Goal: Find specific page/section: Find specific page/section

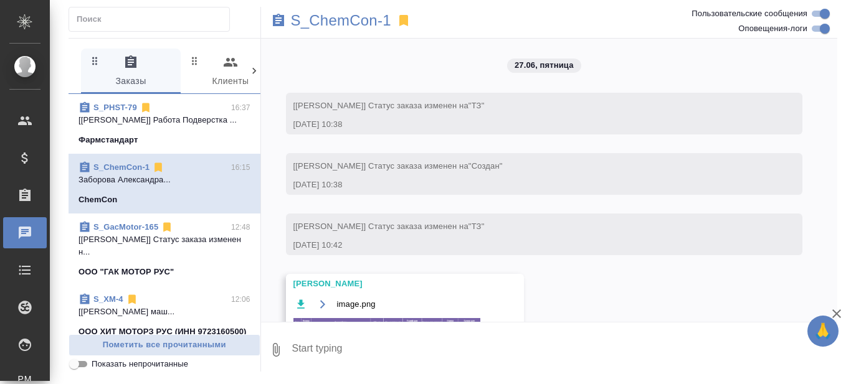
scroll to position [24029, 0]
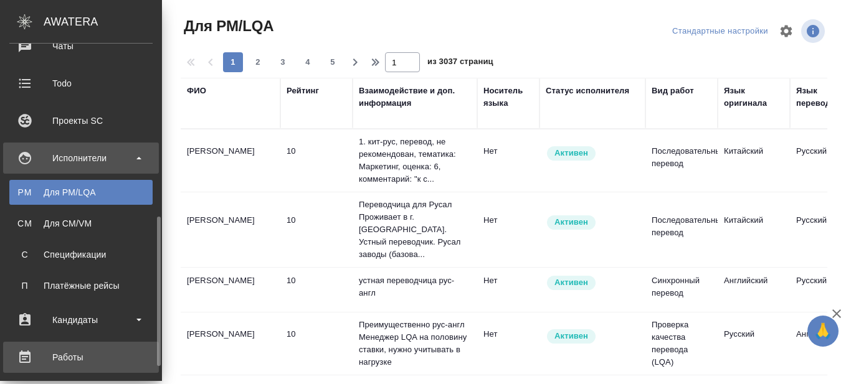
scroll to position [249, 0]
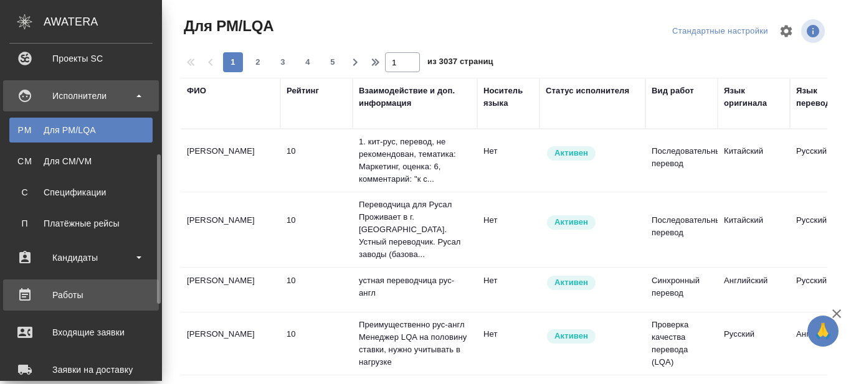
click at [85, 295] on div "Работы" at bounding box center [80, 295] width 143 height 19
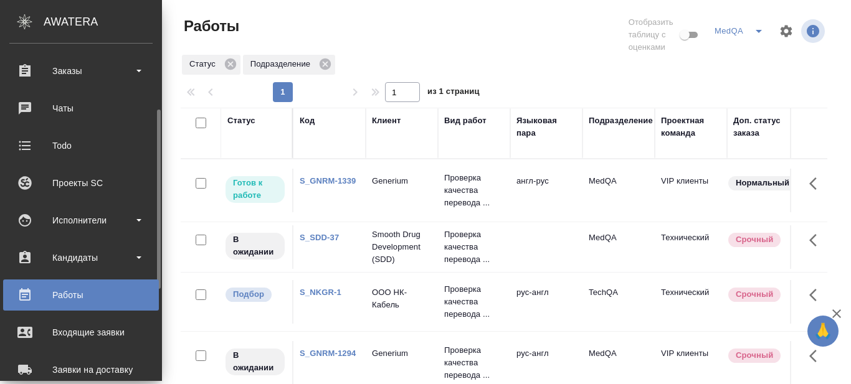
scroll to position [187, 0]
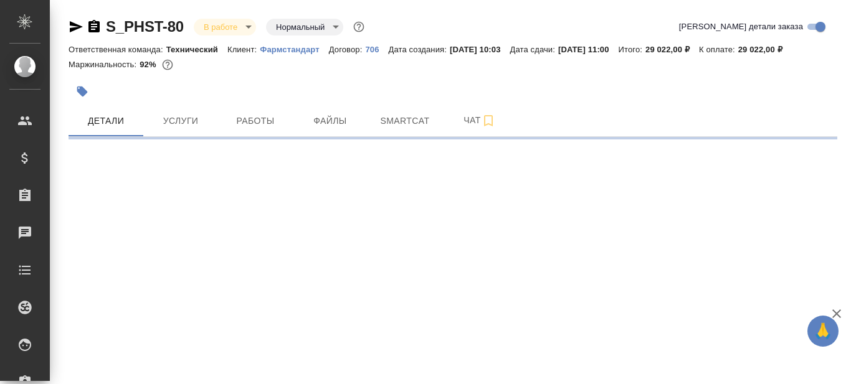
select select "RU"
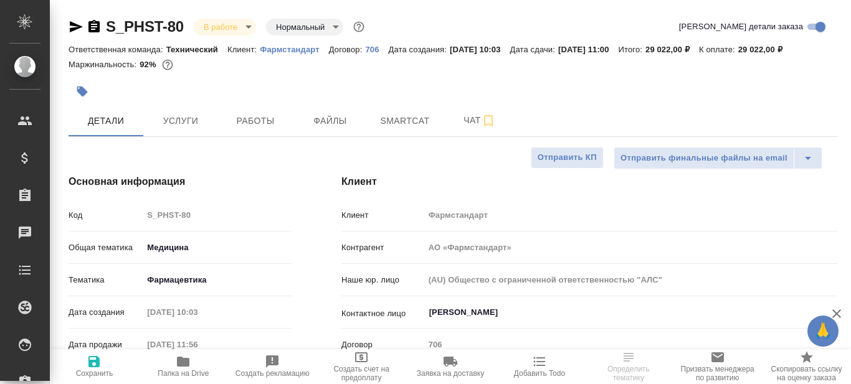
type textarea "x"
click at [260, 116] on span "Работы" at bounding box center [255, 121] width 60 height 16
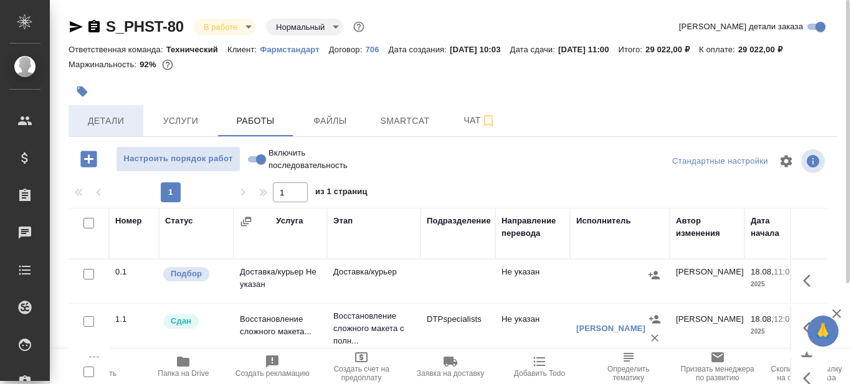
click at [100, 125] on span "Детали" at bounding box center [106, 121] width 60 height 16
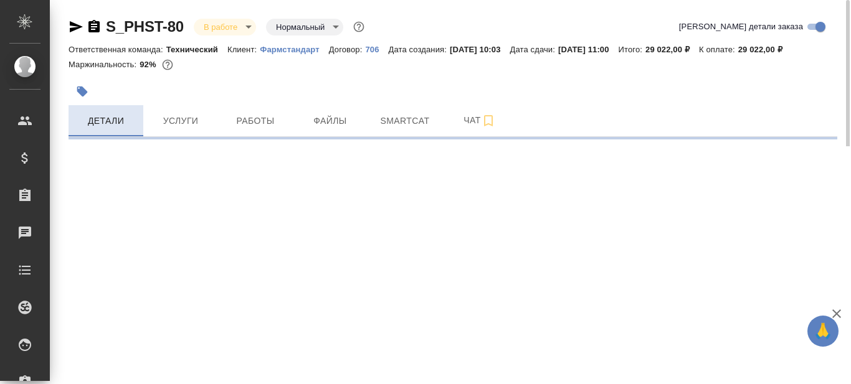
select select "RU"
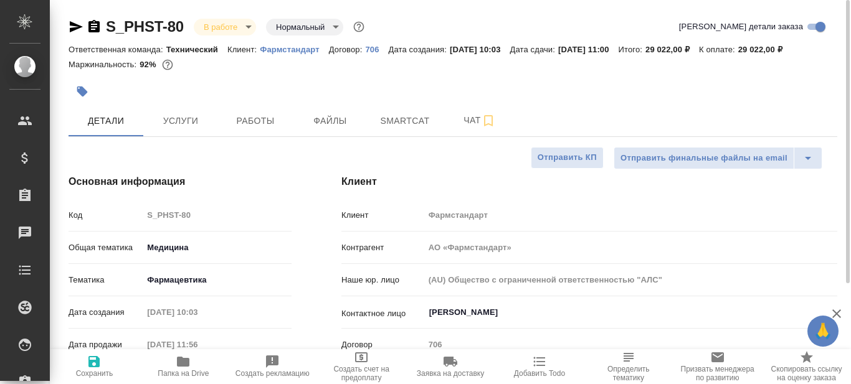
type textarea "x"
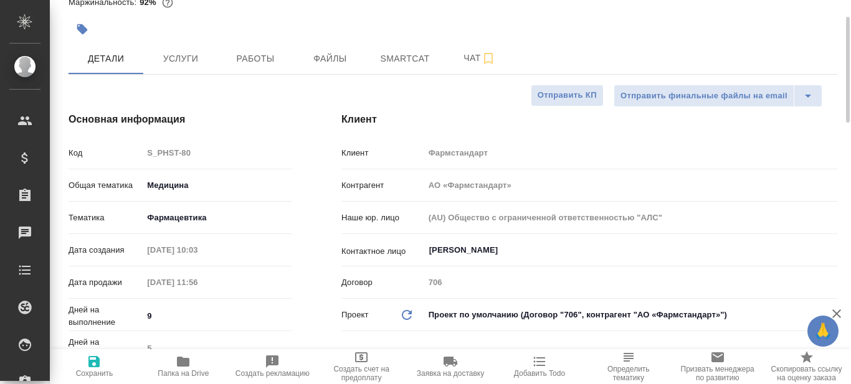
click at [192, 219] on body "🙏 .cls-1 fill:#fff; AWATERA Prazdnichnykh Olga Клиенты Спецификации Заказы 0 Ча…" at bounding box center [425, 192] width 851 height 384
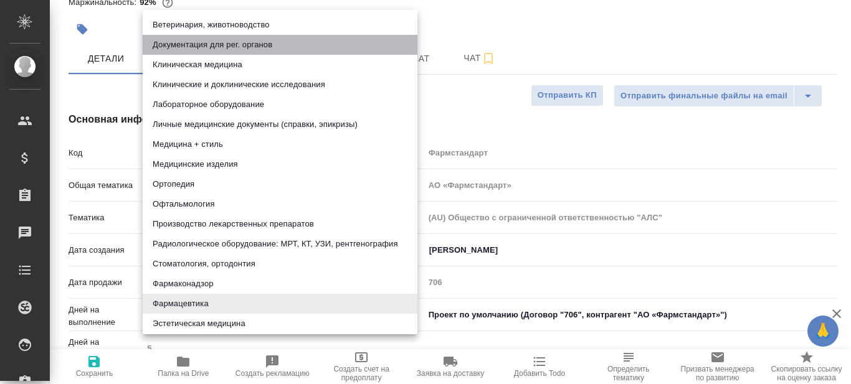
click at [227, 49] on li "Документация для рег. органов" at bounding box center [280, 45] width 275 height 20
type input "5f647205b73bc97568ca66c6"
type textarea "x"
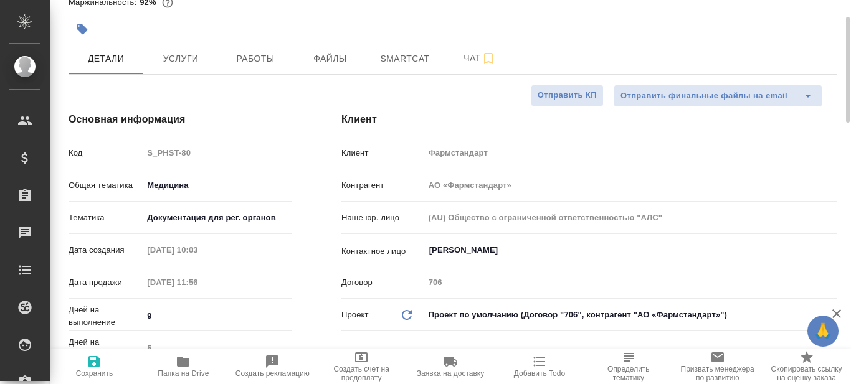
click at [93, 365] on icon "button" at bounding box center [94, 361] width 15 height 15
type textarea "x"
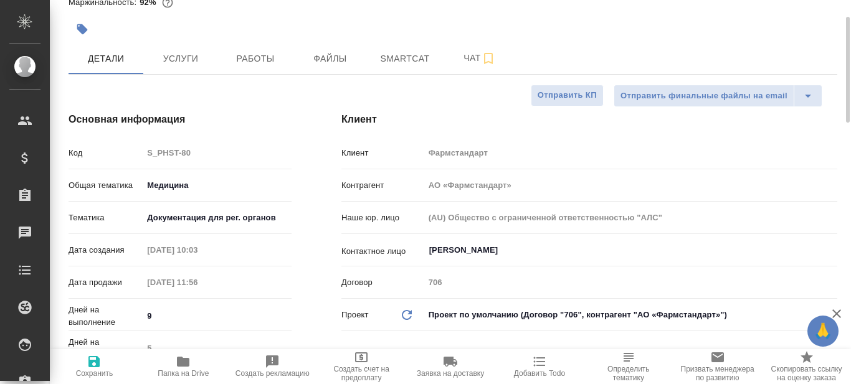
type textarea "x"
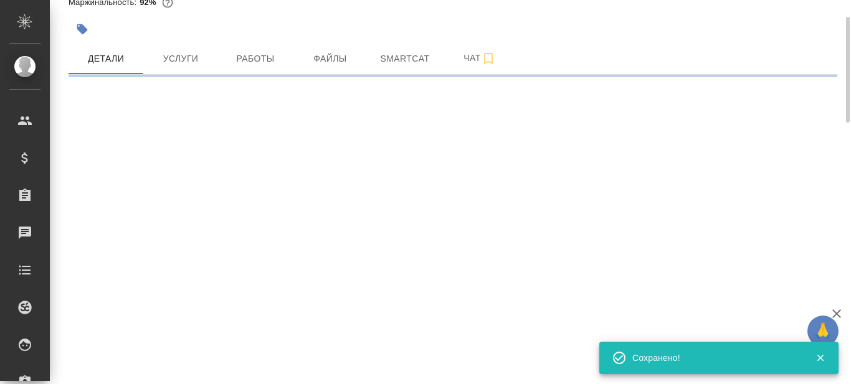
select select "RU"
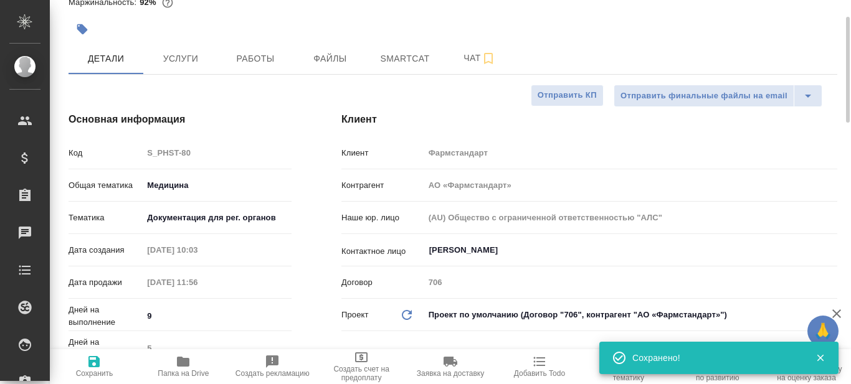
type textarea "x"
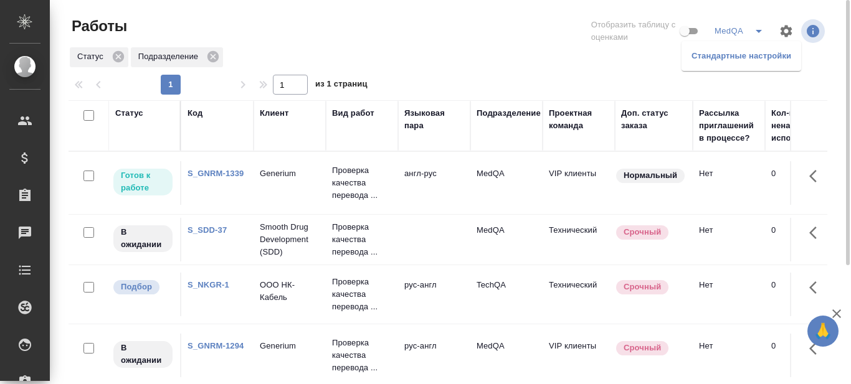
click at [740, 54] on li "Стандартные настройки" at bounding box center [741, 56] width 120 height 20
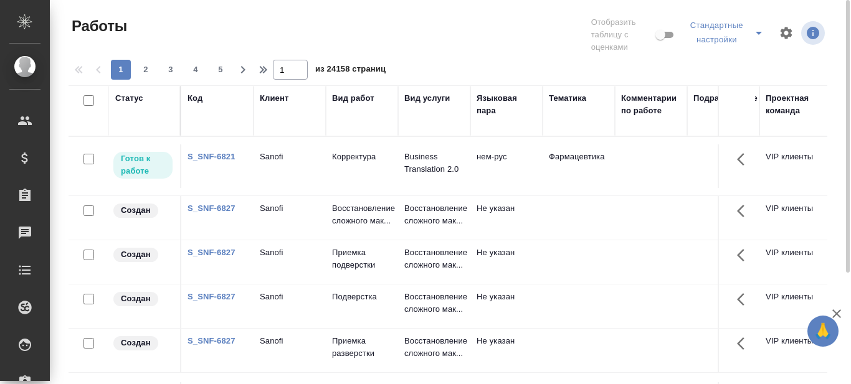
click at [359, 100] on div "Вид работ" at bounding box center [353, 98] width 42 height 12
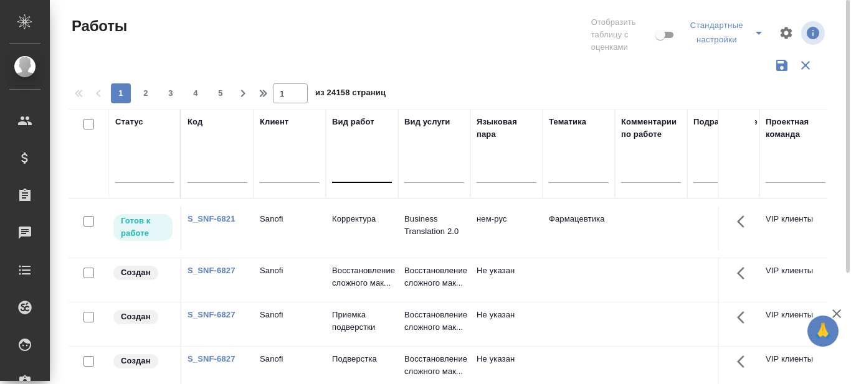
click at [348, 173] on div at bounding box center [362, 170] width 60 height 18
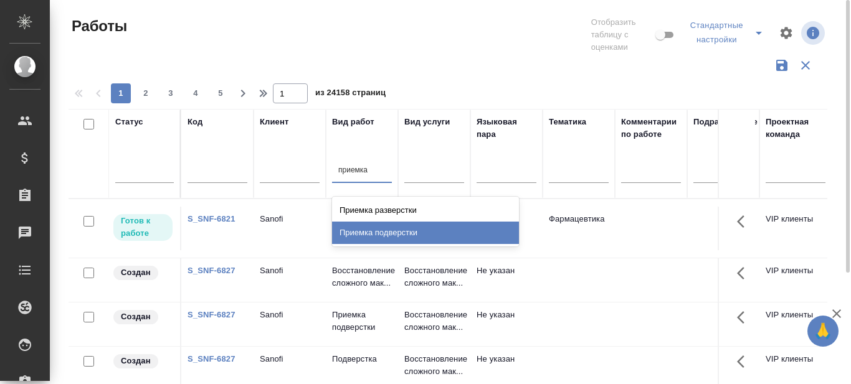
type input "приемка"
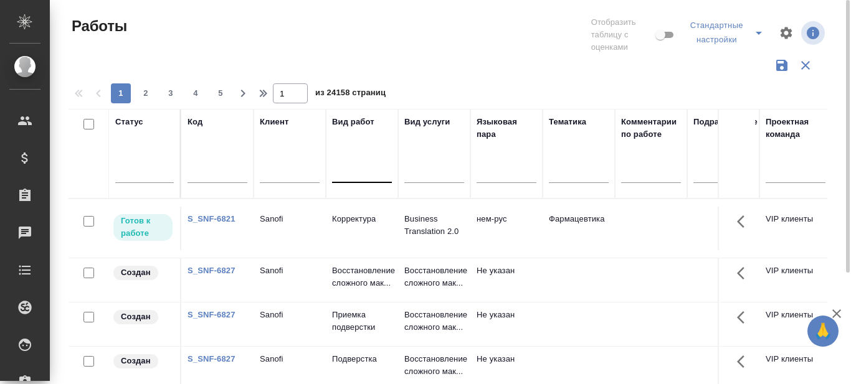
click at [361, 175] on div at bounding box center [362, 170] width 60 height 18
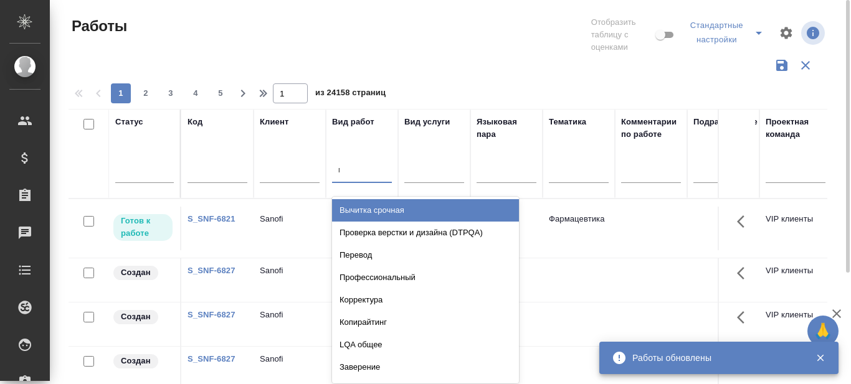
type input "приё"
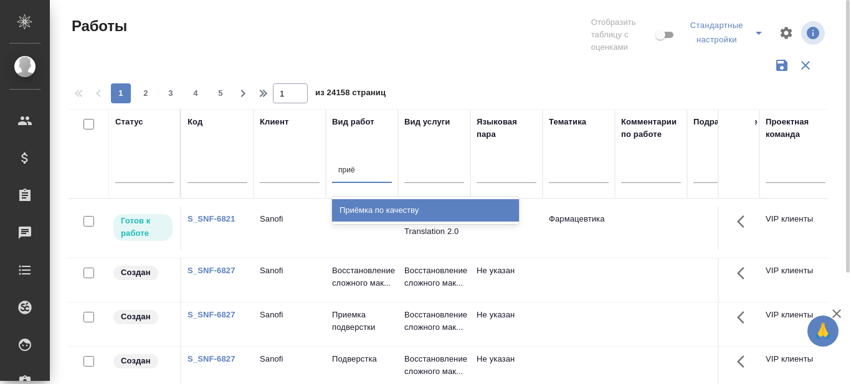
click at [381, 214] on div "Приёмка по качеству" at bounding box center [425, 210] width 187 height 22
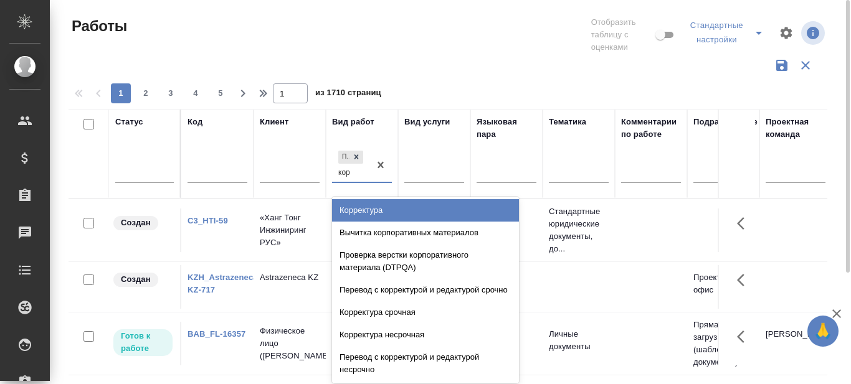
type input "корр"
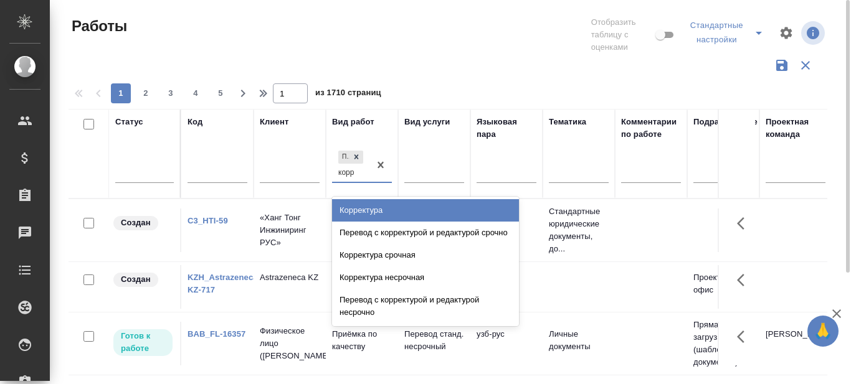
click at [373, 211] on div "Корректура" at bounding box center [425, 210] width 187 height 22
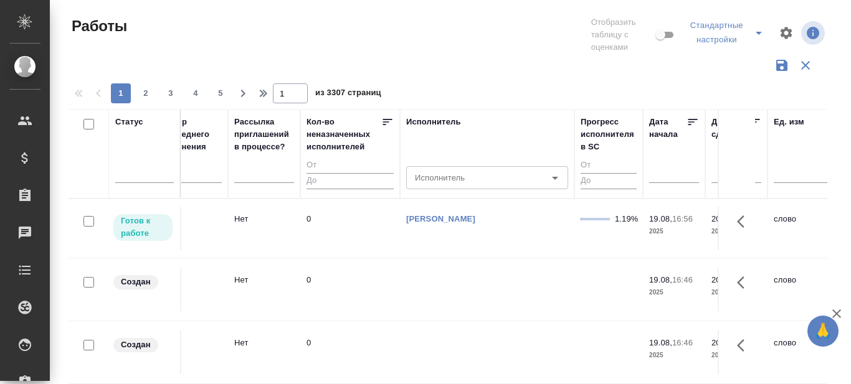
scroll to position [0, 757]
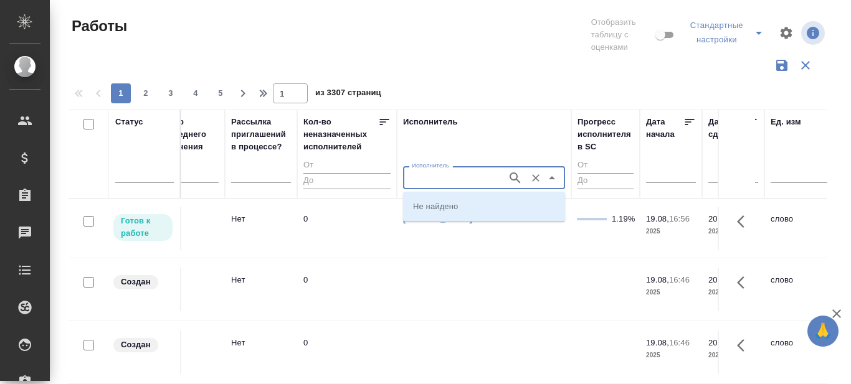
click at [480, 179] on input "Исполнитель" at bounding box center [454, 177] width 94 height 15
drag, startPoint x: 457, startPoint y: 181, endPoint x: 387, endPoint y: 182, distance: 70.4
click at [387, 182] on tr "Статус Код Клиент Вид работ Приёмка по качеству Корректура Вид услуги Языковая …" at bounding box center [625, 154] width 2626 height 90
click at [435, 179] on input "кобз" at bounding box center [454, 177] width 94 height 15
drag, startPoint x: 414, startPoint y: 177, endPoint x: 405, endPoint y: 178, distance: 9.4
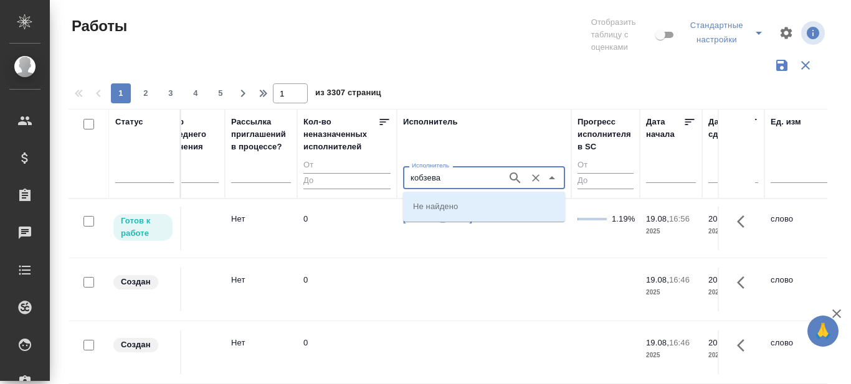
click at [405, 178] on div "кобзева Исполнитель" at bounding box center [484, 177] width 162 height 22
click at [450, 177] on input "Кобзева" at bounding box center [454, 177] width 94 height 15
drag, startPoint x: 460, startPoint y: 174, endPoint x: 397, endPoint y: 184, distance: 64.3
click at [397, 184] on tr "Статус Код Клиент Вид работ Приёмка по качеству Корректура Вид услуги Языковая …" at bounding box center [625, 154] width 2626 height 90
drag, startPoint x: 436, startPoint y: 181, endPoint x: 399, endPoint y: 177, distance: 36.9
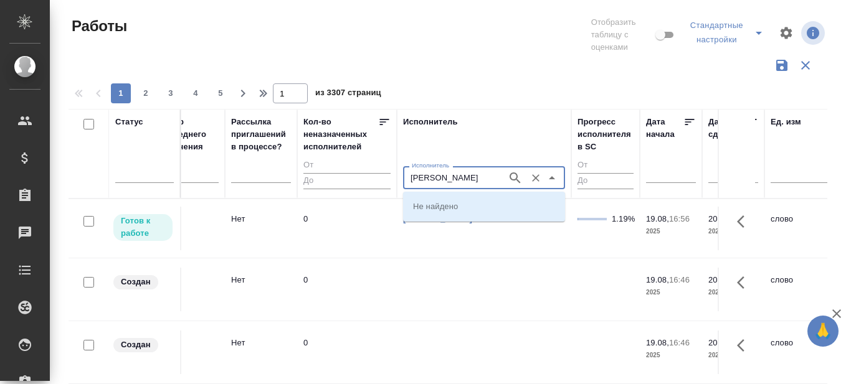
click at [399, 177] on th "Исполнитель Исполнитель Алил Исполнитель" at bounding box center [484, 154] width 174 height 90
type input "Кобзева"
click at [514, 177] on icon "button" at bounding box center [515, 178] width 15 height 15
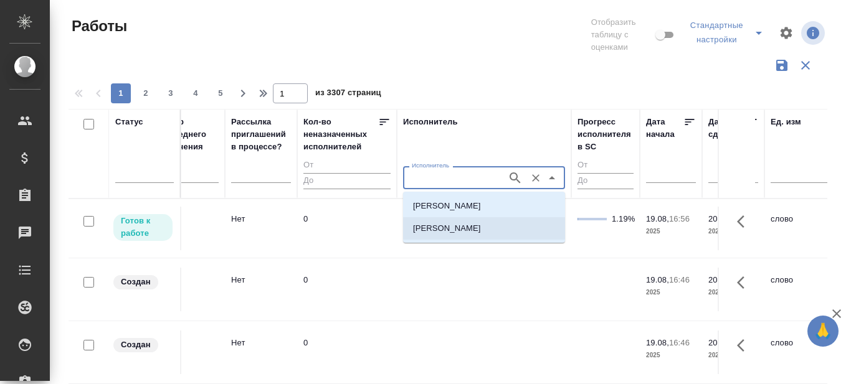
click at [477, 232] on p "[PERSON_NAME]" at bounding box center [447, 228] width 68 height 12
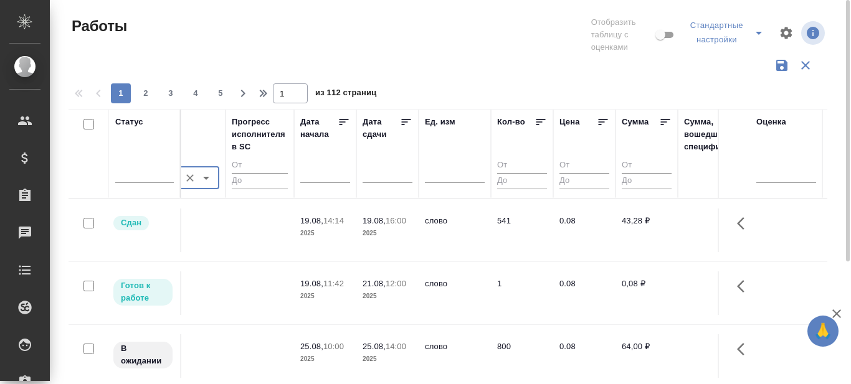
scroll to position [0, 1102]
type input "[PERSON_NAME]"
click at [405, 120] on icon at bounding box center [407, 122] width 12 height 12
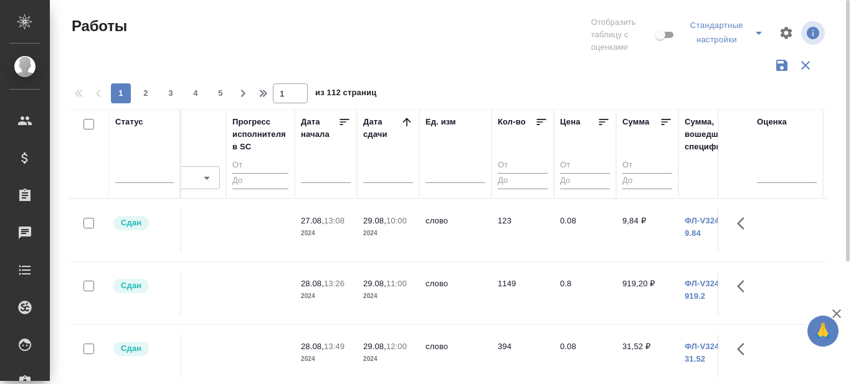
click at [407, 120] on icon at bounding box center [406, 122] width 8 height 8
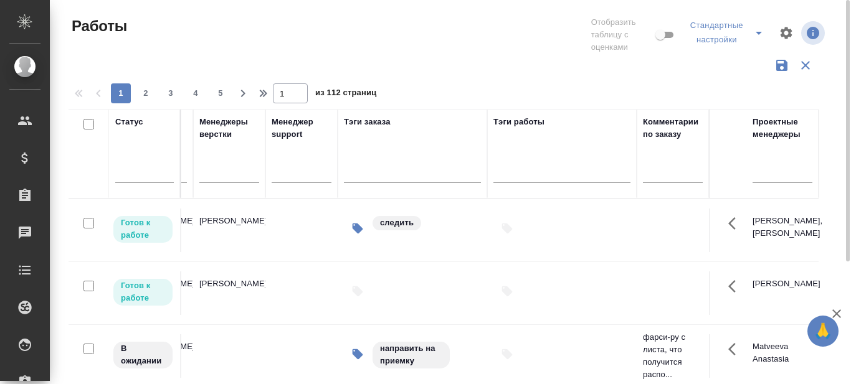
scroll to position [0, 1877]
click at [786, 178] on div at bounding box center [782, 170] width 60 height 18
type input "Беля"
click at [773, 211] on div "[PERSON_NAME]" at bounding box center [844, 210] width 187 height 22
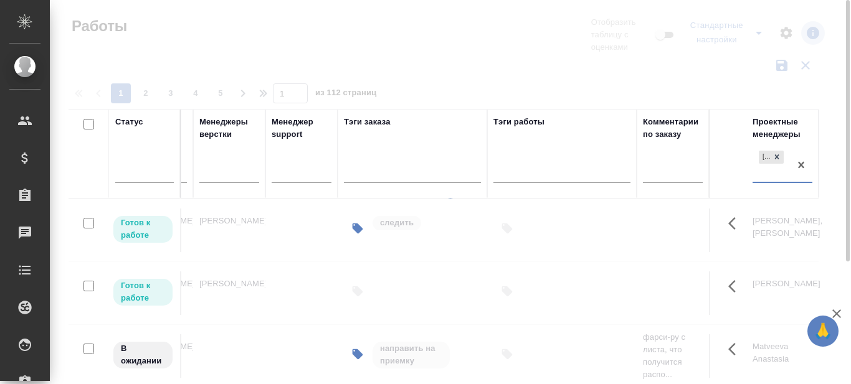
click at [767, 173] on div "[PERSON_NAME]" at bounding box center [770, 165] width 37 height 34
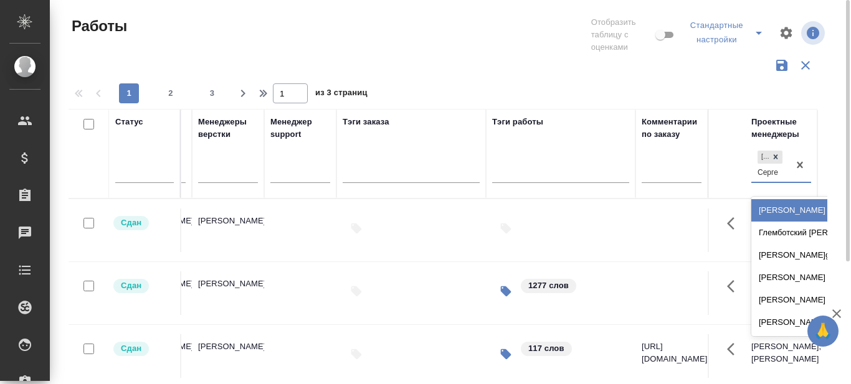
type input "Сергее"
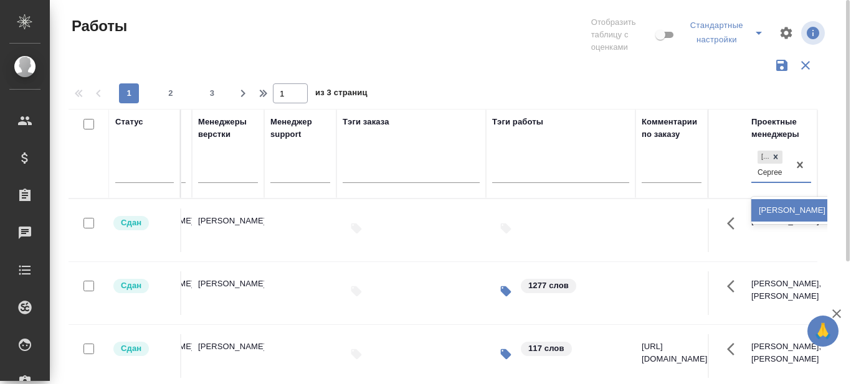
click at [784, 209] on div "[PERSON_NAME]" at bounding box center [844, 210] width 187 height 22
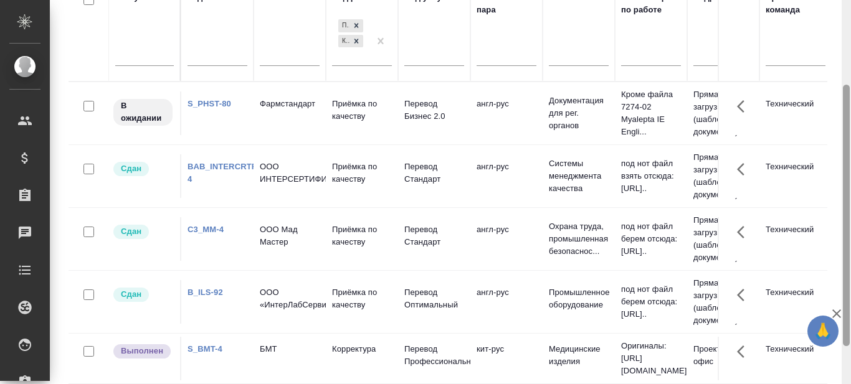
scroll to position [180, 0]
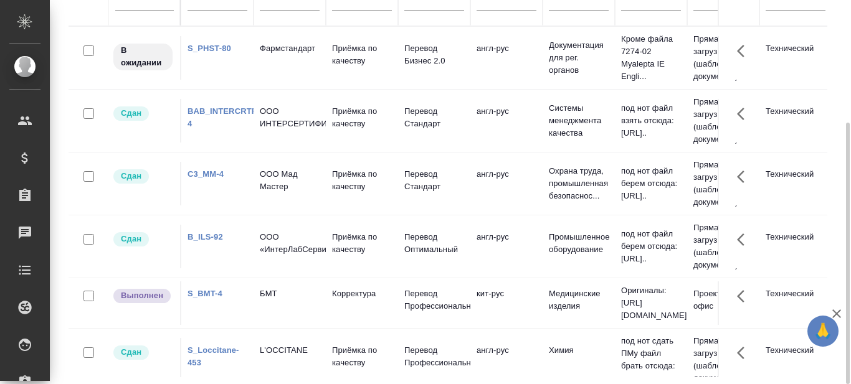
click at [204, 298] on link "S_BMT-4" at bounding box center [204, 293] width 35 height 9
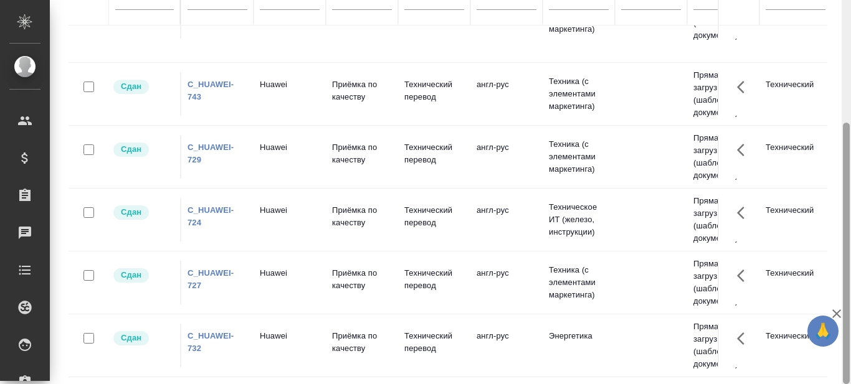
scroll to position [0, 0]
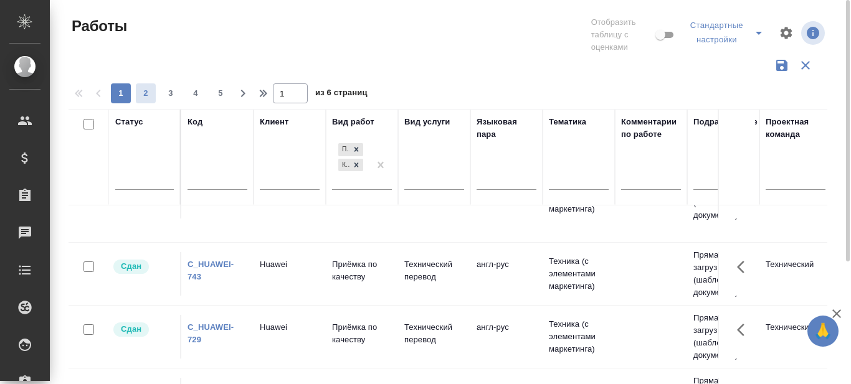
click at [145, 93] on span "2" at bounding box center [146, 93] width 20 height 12
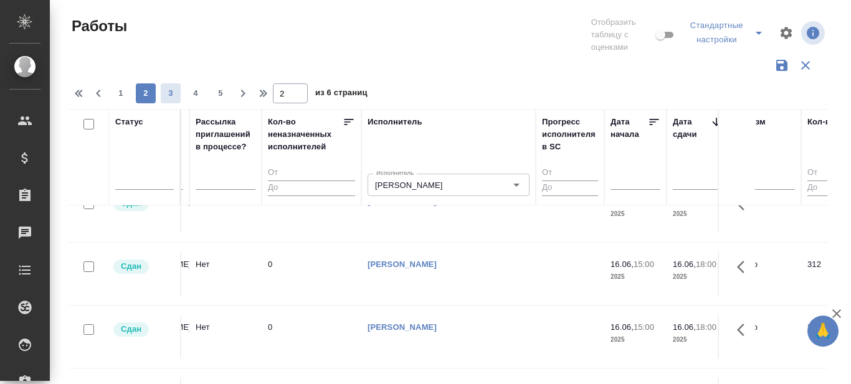
click at [174, 97] on span "3" at bounding box center [171, 93] width 20 height 12
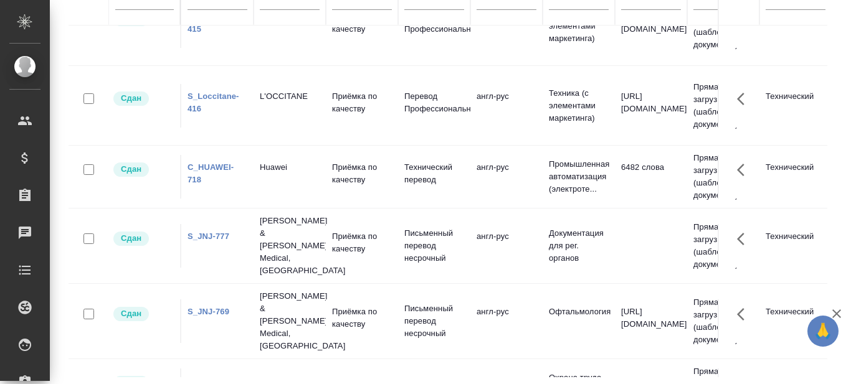
scroll to position [249, 0]
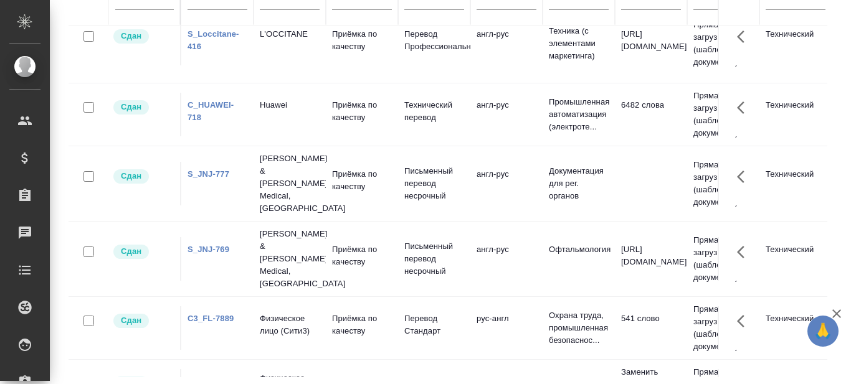
click at [213, 169] on link "S_JNJ-777" at bounding box center [208, 173] width 42 height 9
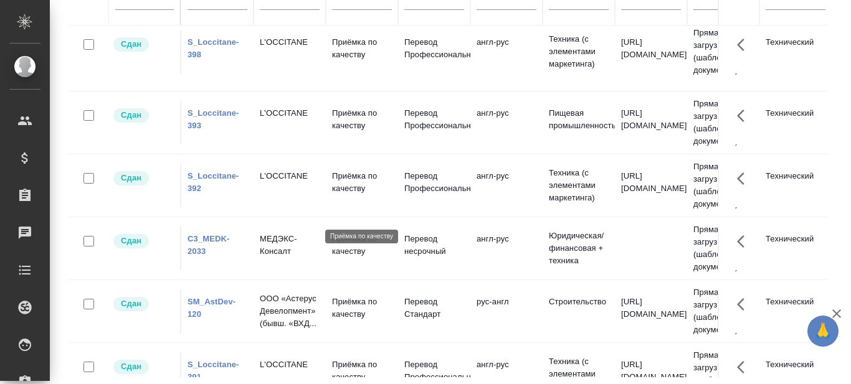
scroll to position [1370, 0]
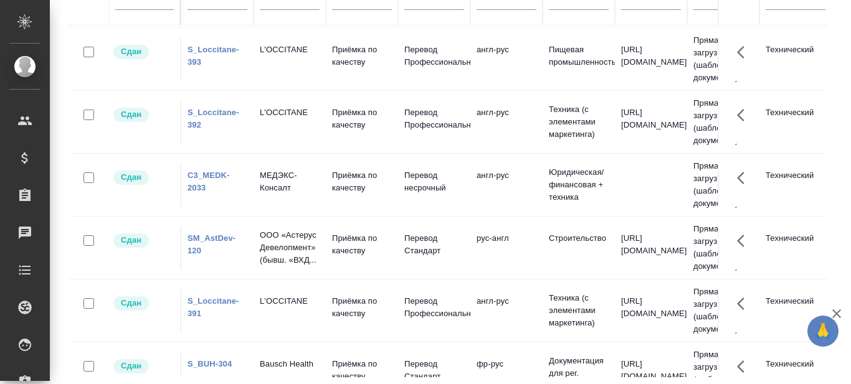
click at [207, 359] on link "S_BUH-304" at bounding box center [209, 363] width 44 height 9
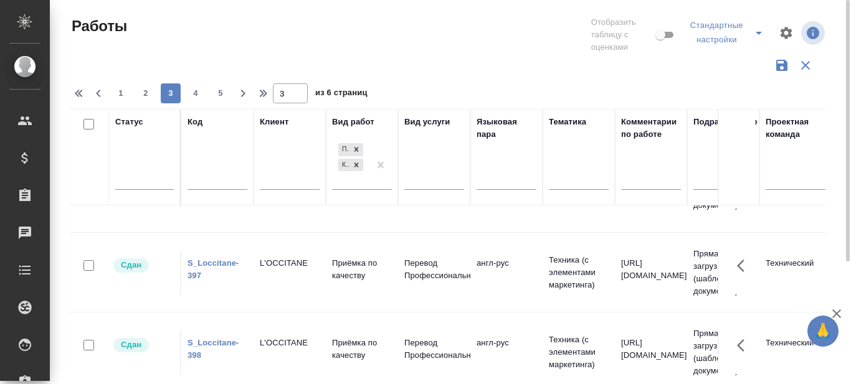
scroll to position [1121, 0]
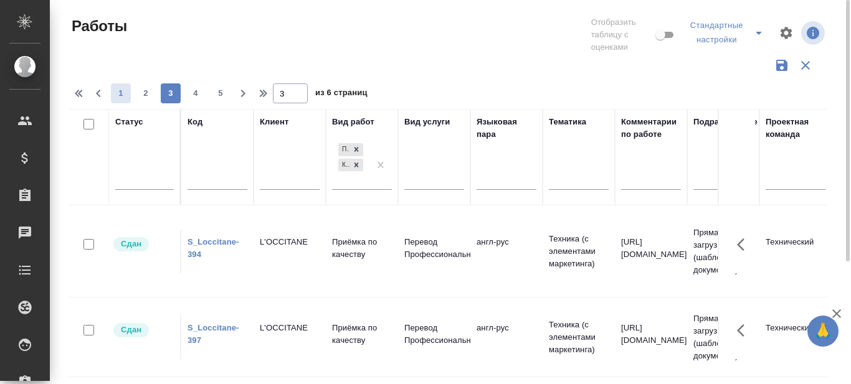
click at [122, 92] on span "1" at bounding box center [121, 93] width 20 height 12
type input "1"
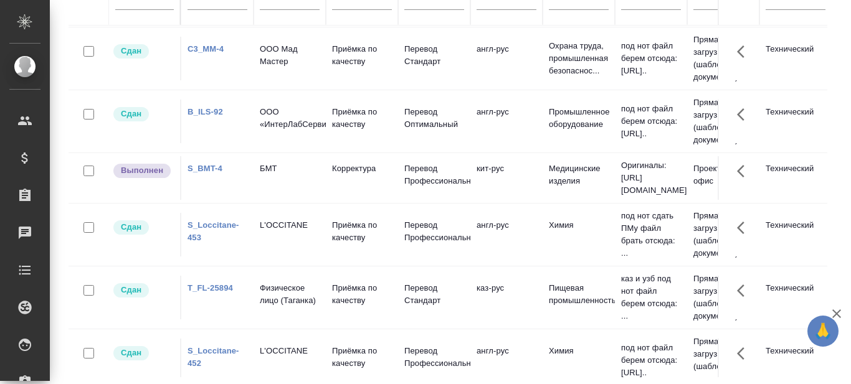
scroll to position [187, 0]
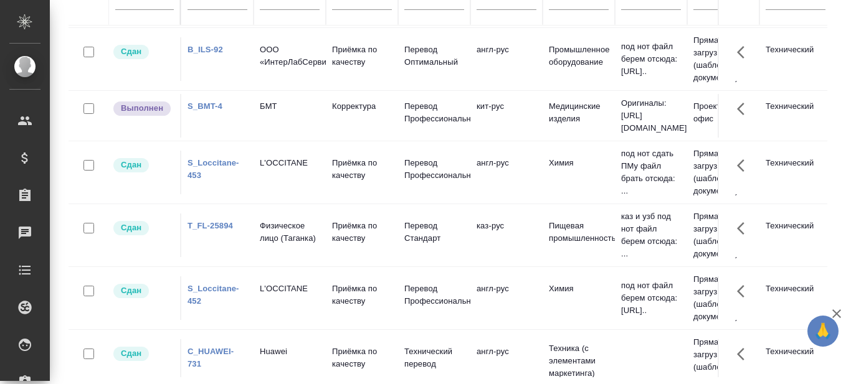
click at [219, 174] on link "S_Loccitane-453" at bounding box center [213, 169] width 52 height 22
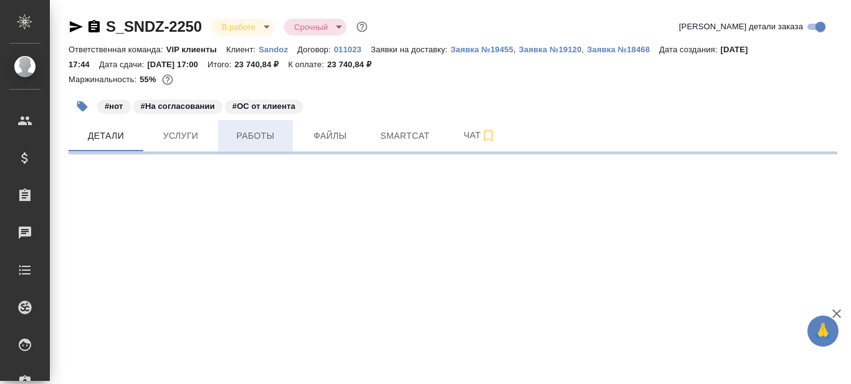
select select "RU"
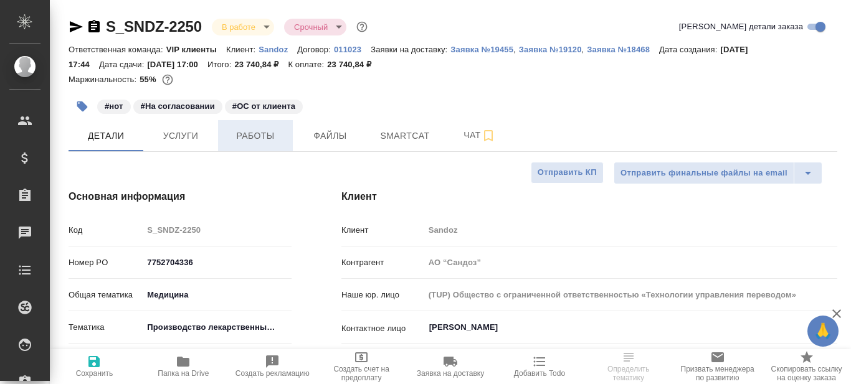
type textarea "x"
click at [250, 135] on span "Работы" at bounding box center [255, 136] width 60 height 16
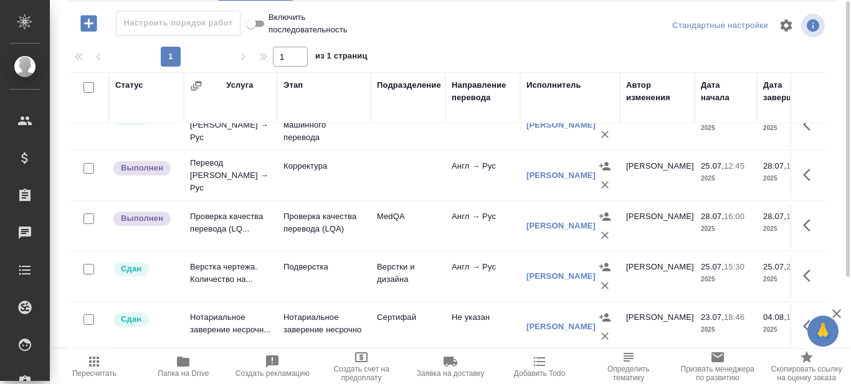
scroll to position [88, 0]
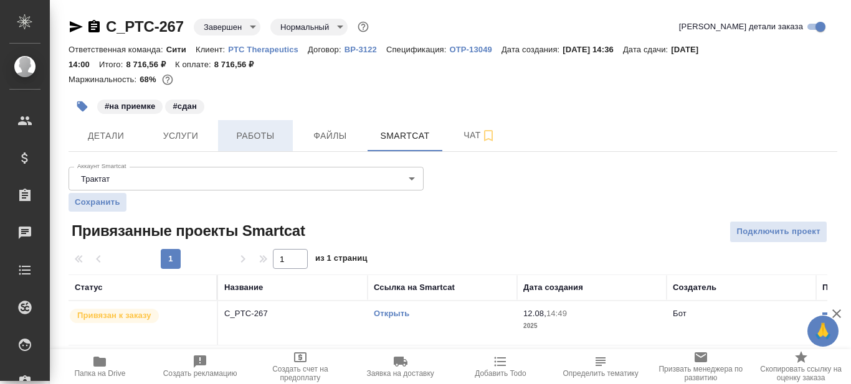
click at [264, 138] on span "Работы" at bounding box center [255, 136] width 60 height 16
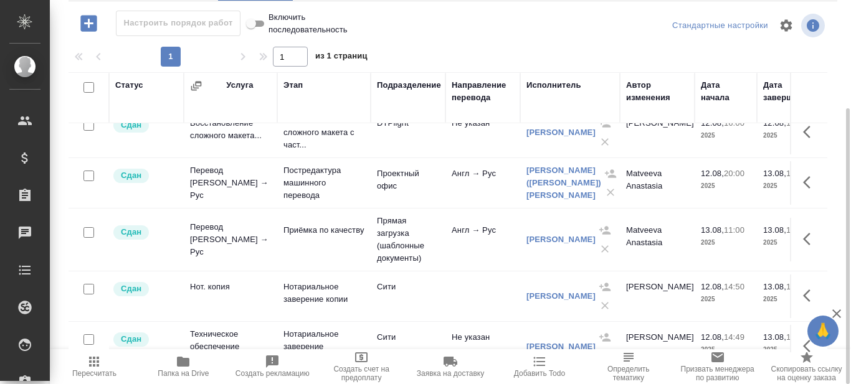
scroll to position [58, 0]
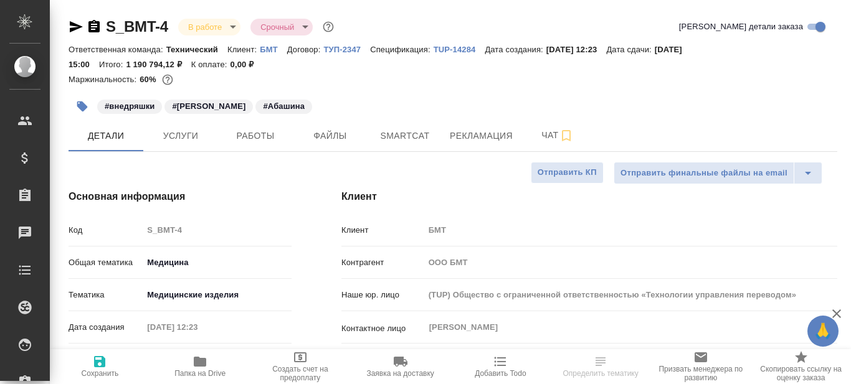
select select "RU"
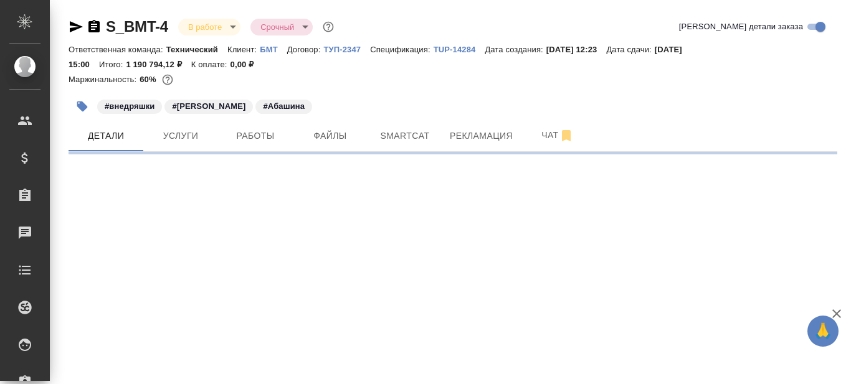
select select "RU"
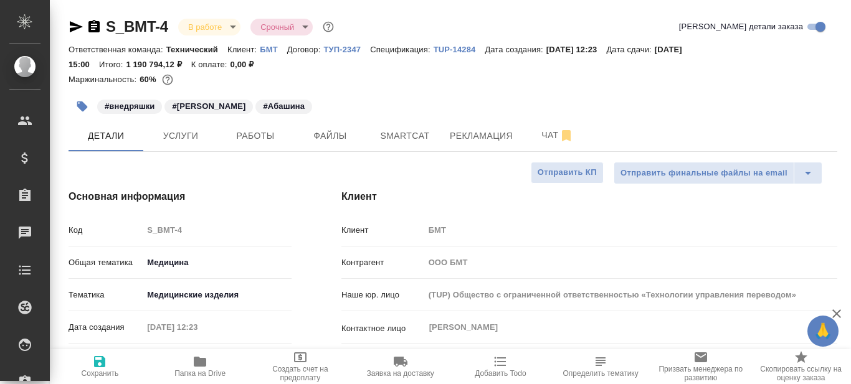
type textarea "x"
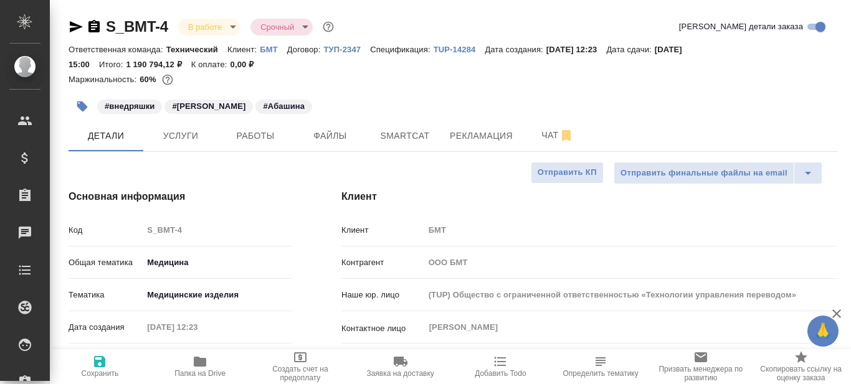
type textarea "x"
click at [95, 25] on icon "button" at bounding box center [93, 26] width 11 height 12
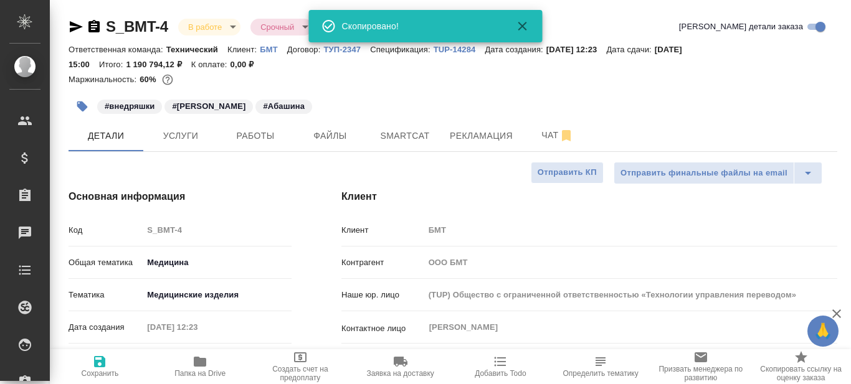
type textarea "x"
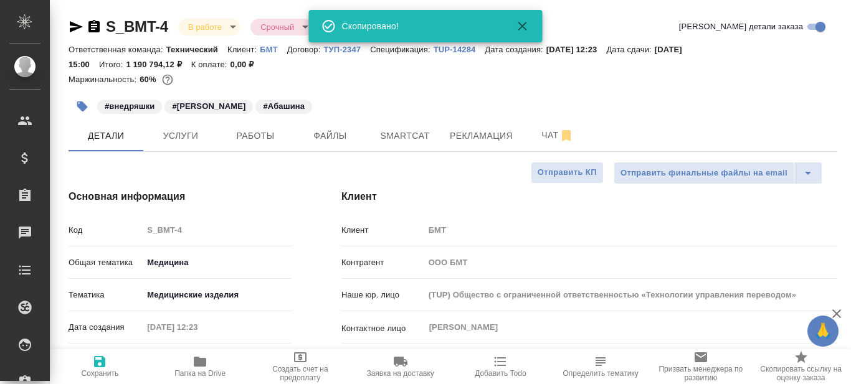
type textarea "x"
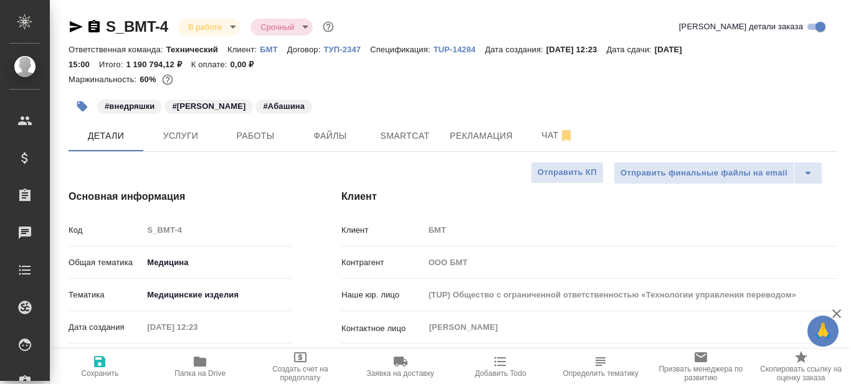
type textarea "x"
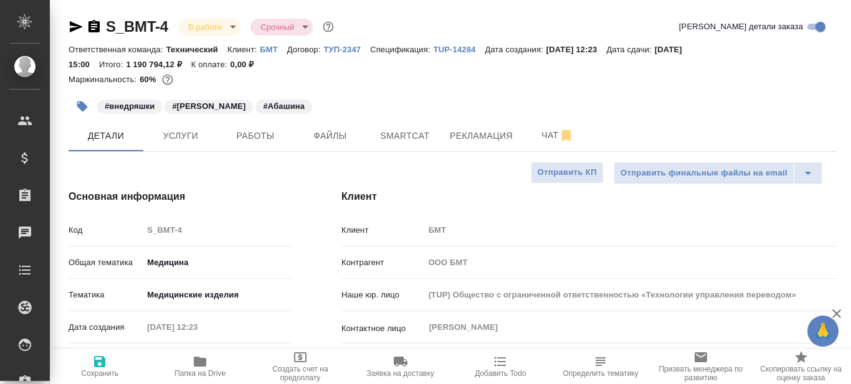
type textarea "x"
click at [258, 141] on span "Работы" at bounding box center [255, 136] width 60 height 16
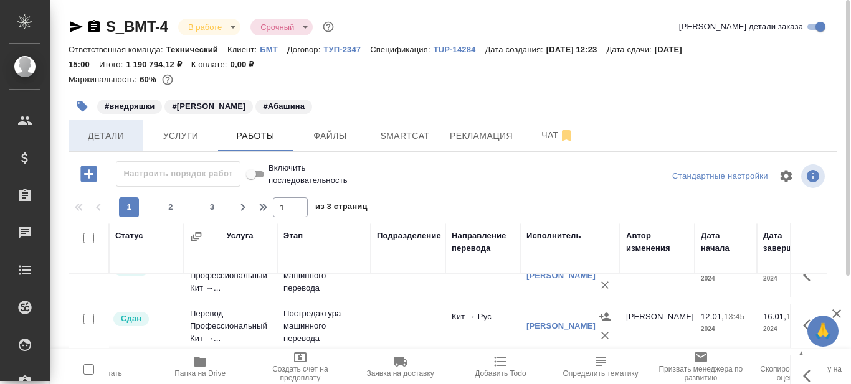
click at [107, 142] on span "Детали" at bounding box center [106, 136] width 60 height 16
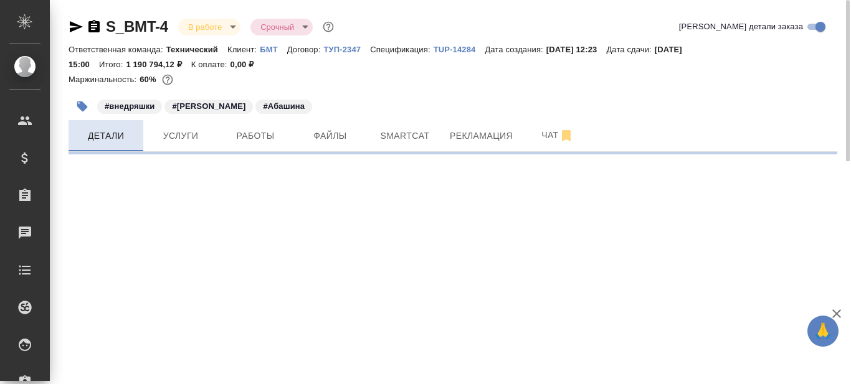
select select "RU"
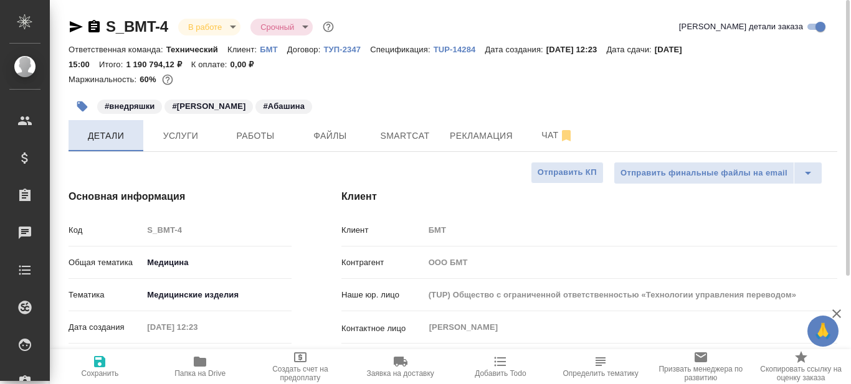
type textarea "x"
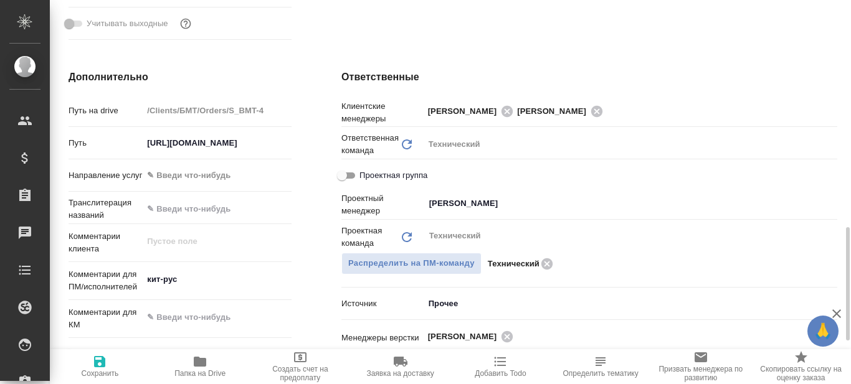
scroll to position [685, 0]
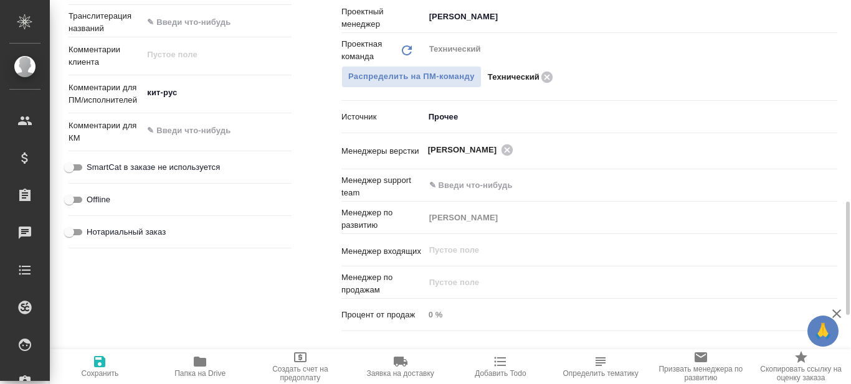
type textarea "x"
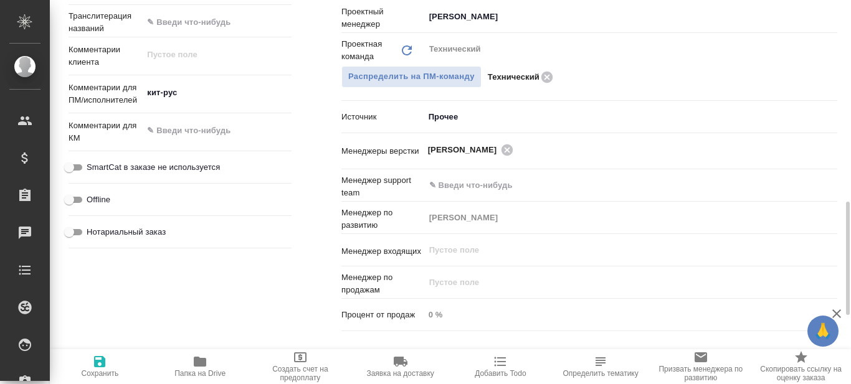
type textarea "x"
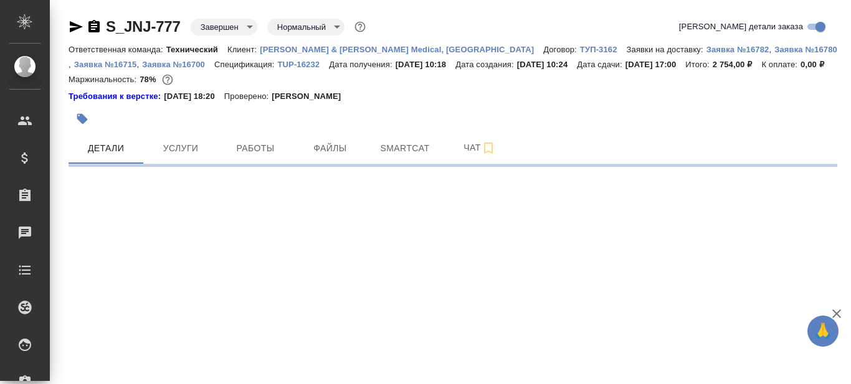
select select "RU"
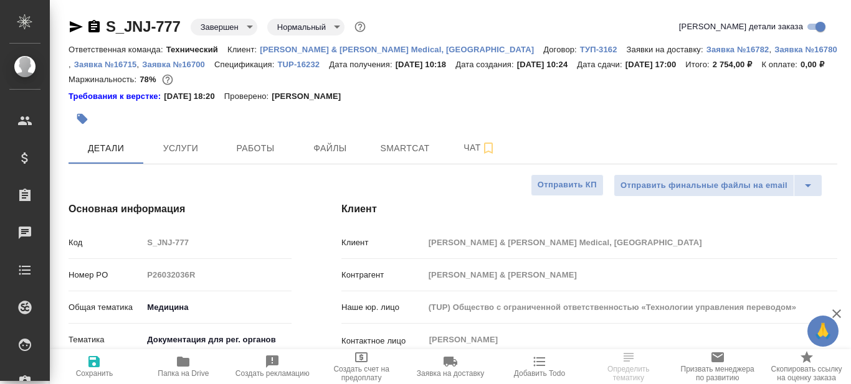
type textarea "x"
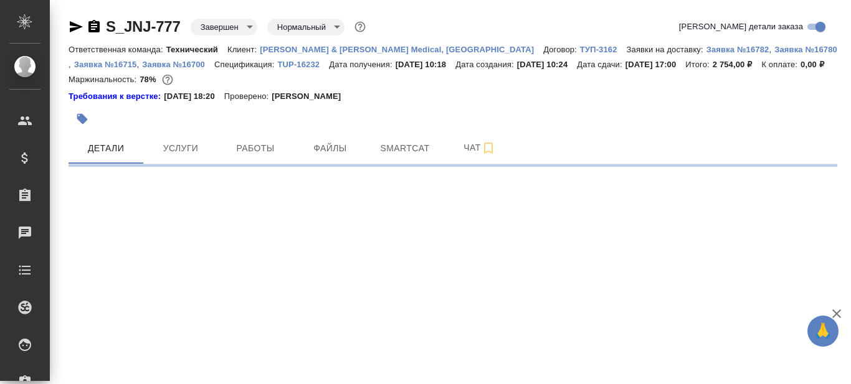
select select "RU"
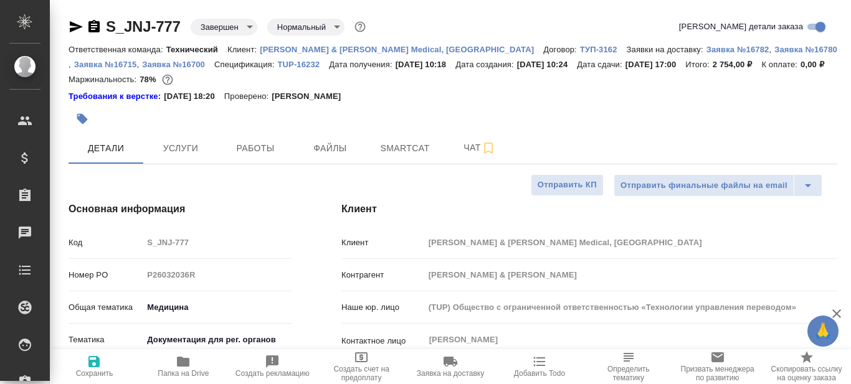
type textarea "x"
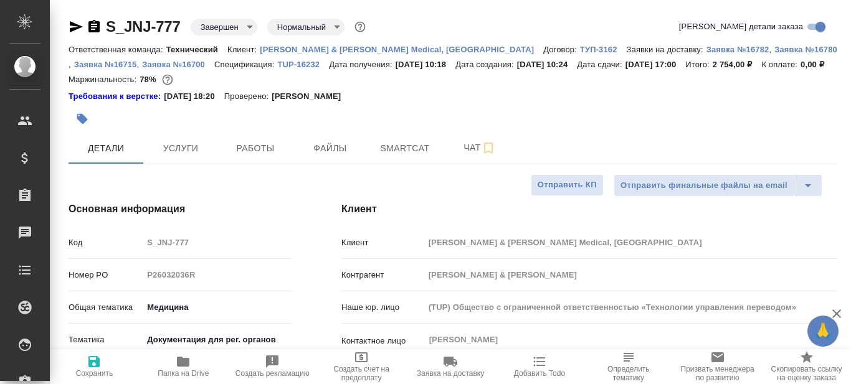
type textarea "x"
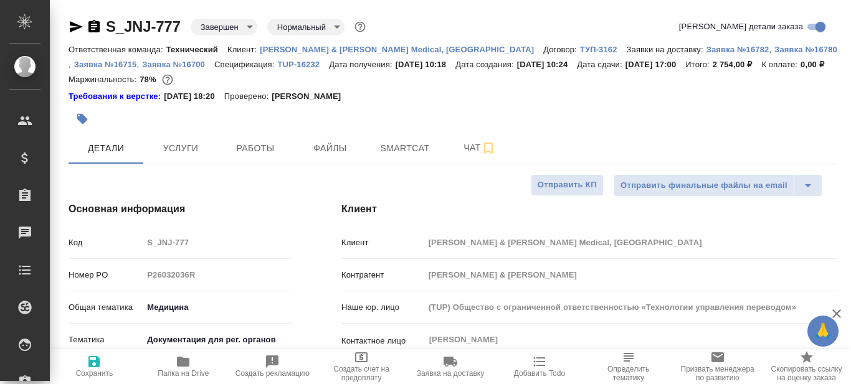
type textarea "x"
click at [95, 26] on icon "button" at bounding box center [93, 26] width 11 height 12
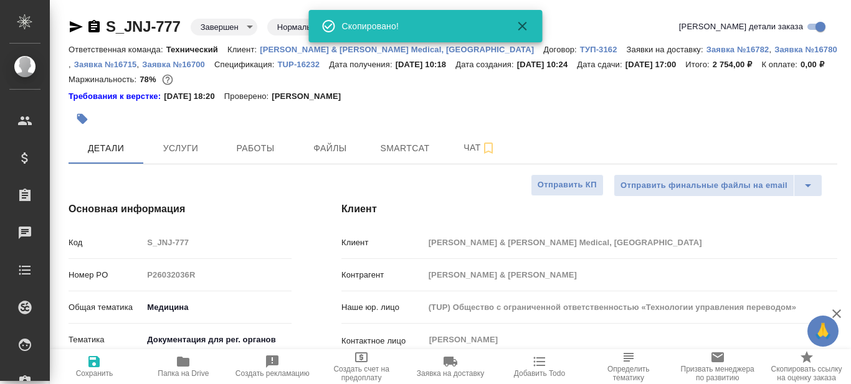
type textarea "x"
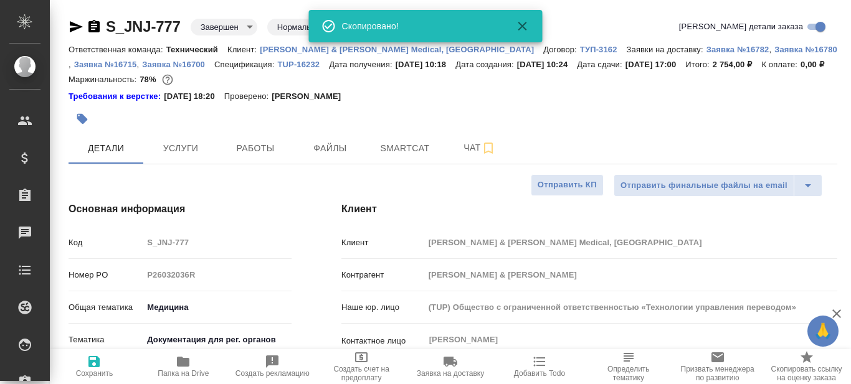
type textarea "x"
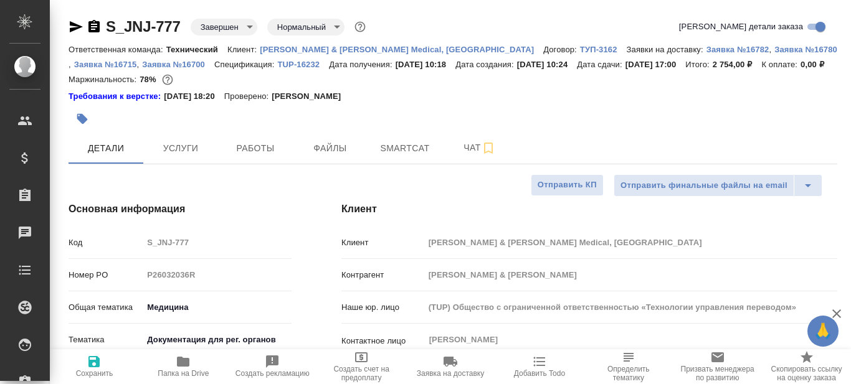
type textarea "x"
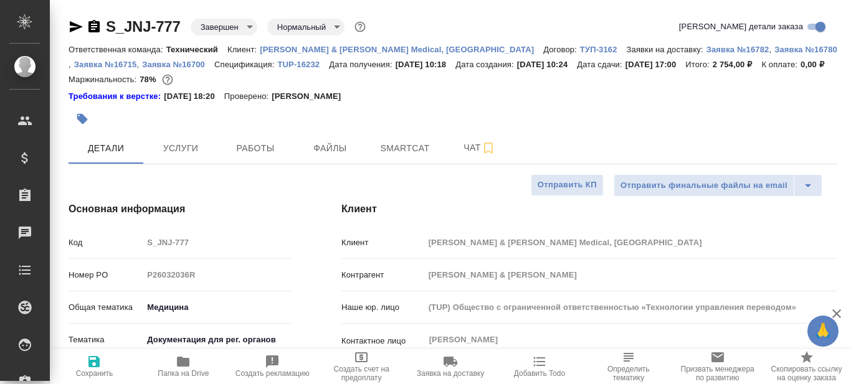
type textarea "x"
click at [257, 143] on span "Работы" at bounding box center [255, 149] width 60 height 16
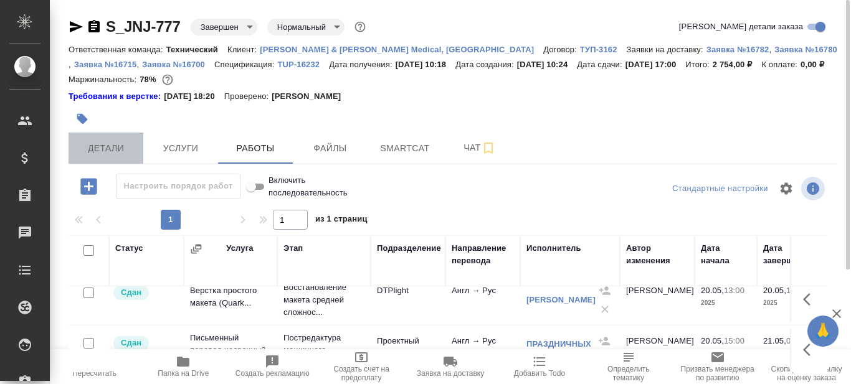
click at [102, 143] on span "Детали" at bounding box center [106, 149] width 60 height 16
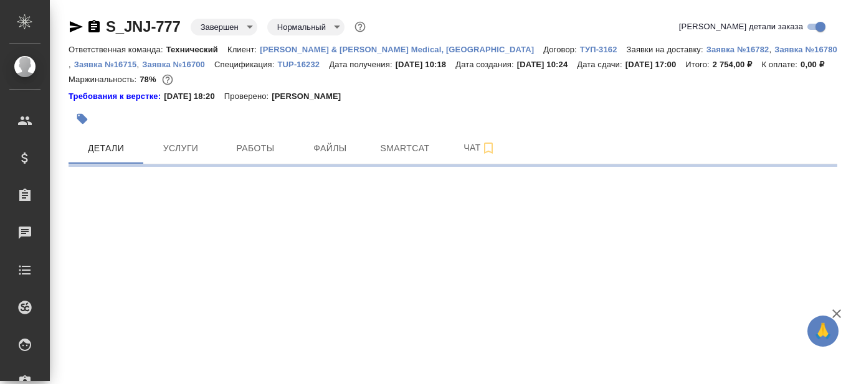
select select "RU"
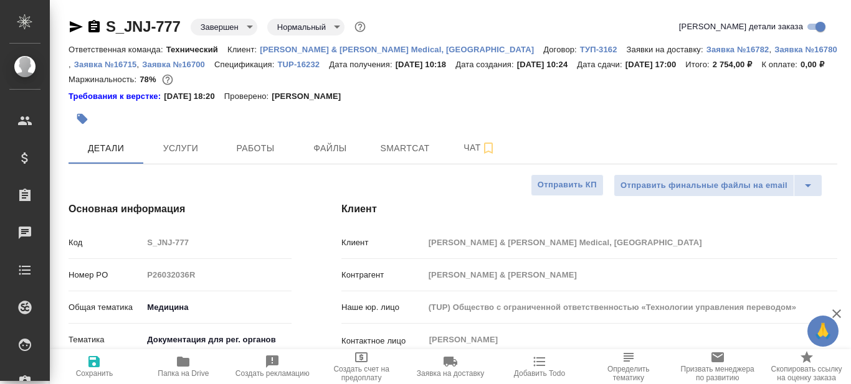
type textarea "x"
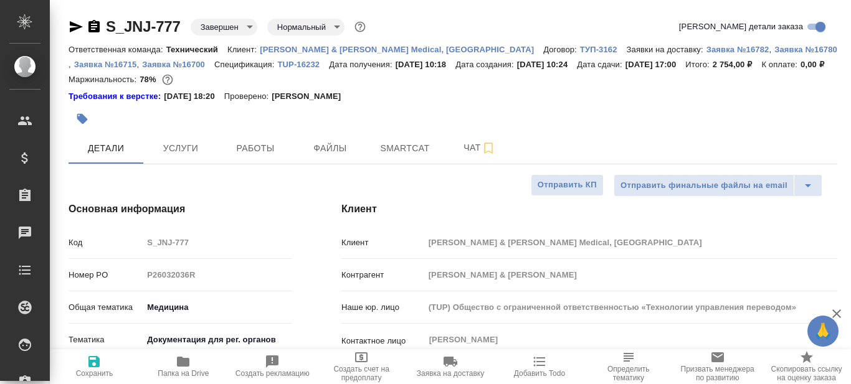
type textarea "x"
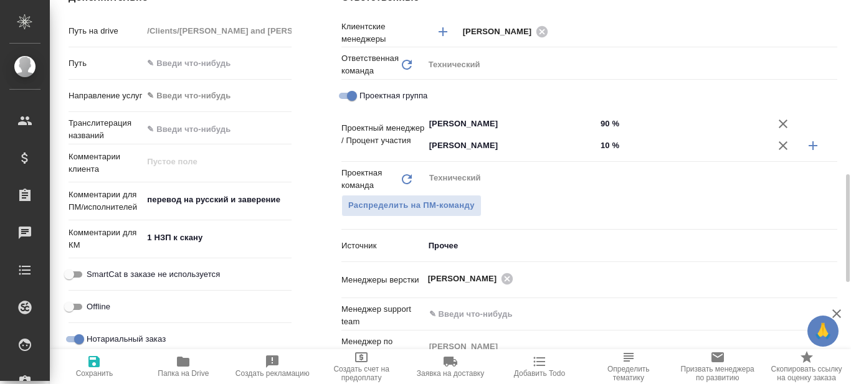
scroll to position [747, 0]
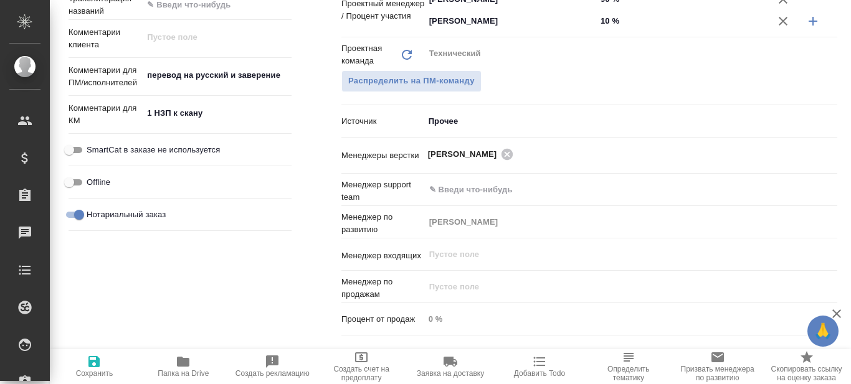
type textarea "x"
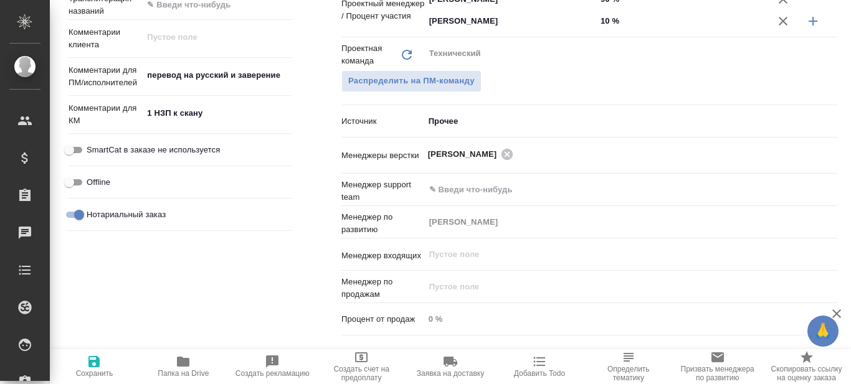
type textarea "x"
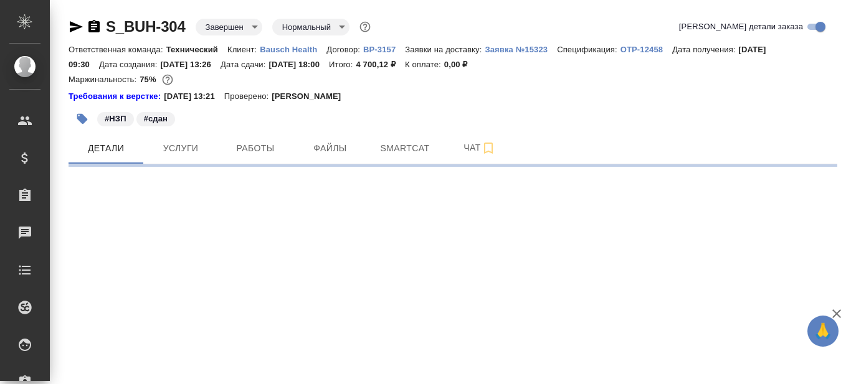
select select "RU"
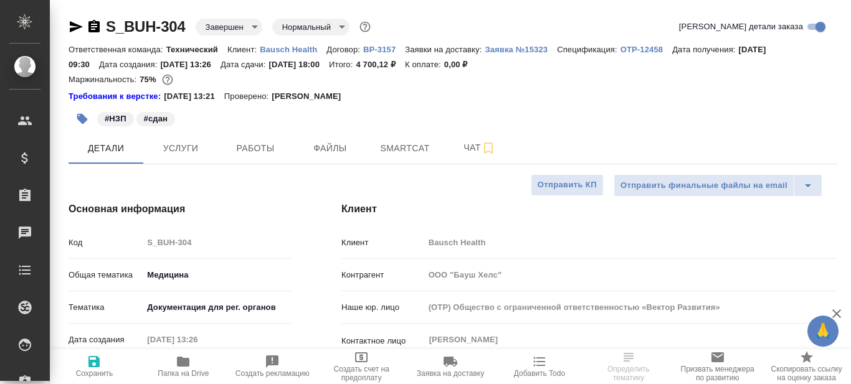
type textarea "x"
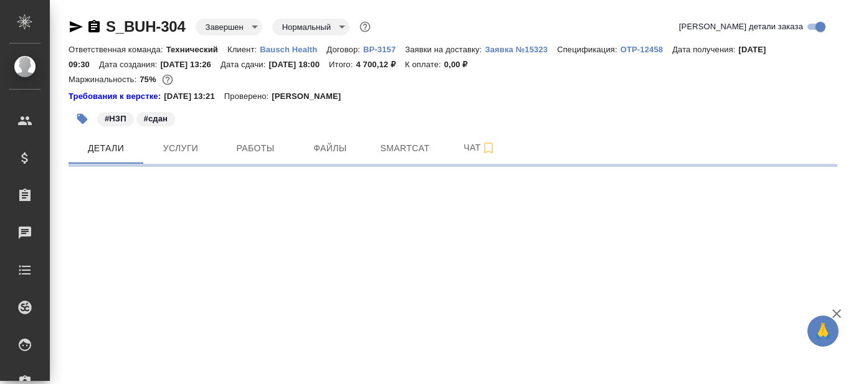
select select "RU"
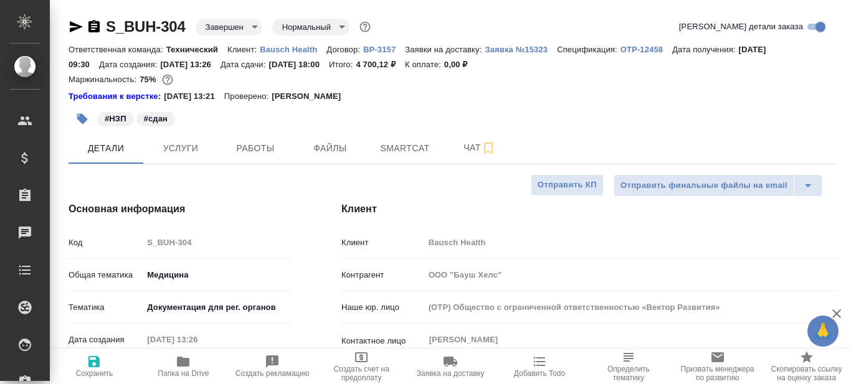
type textarea "x"
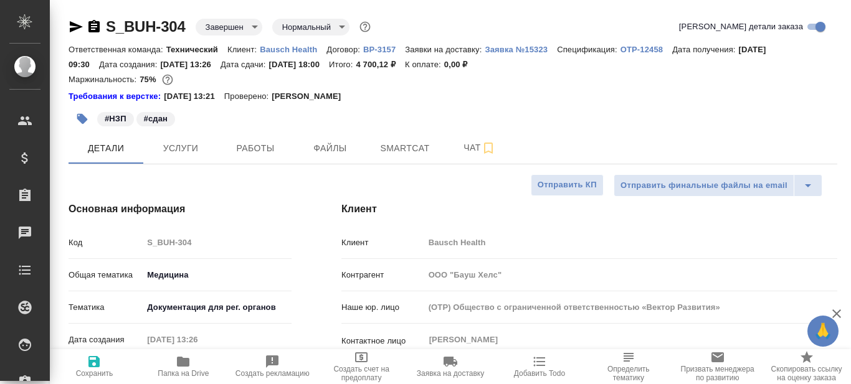
type textarea "x"
click at [94, 26] on icon "button" at bounding box center [93, 26] width 11 height 12
type textarea "x"
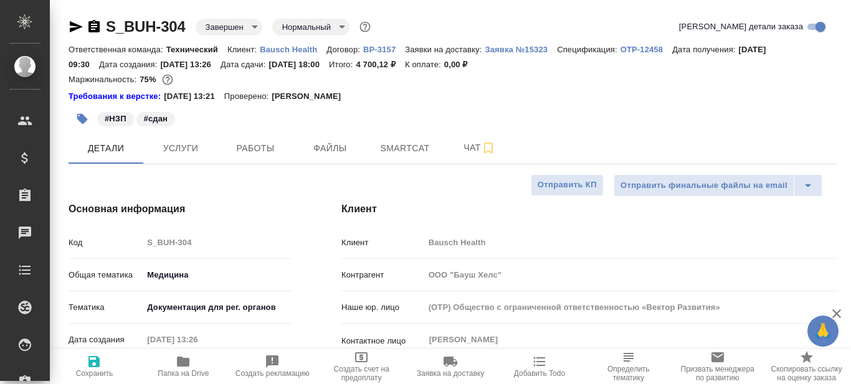
type textarea "x"
click at [95, 26] on icon "button" at bounding box center [93, 26] width 11 height 12
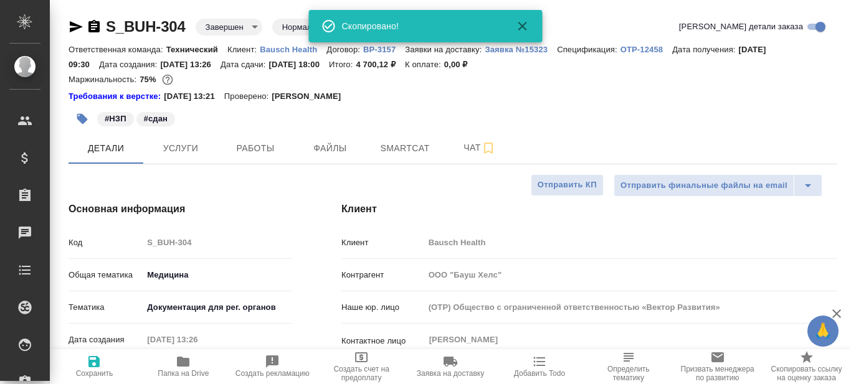
type textarea "x"
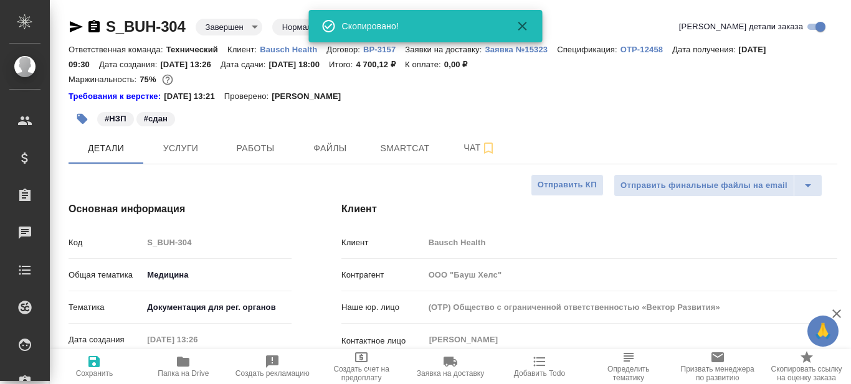
type textarea "x"
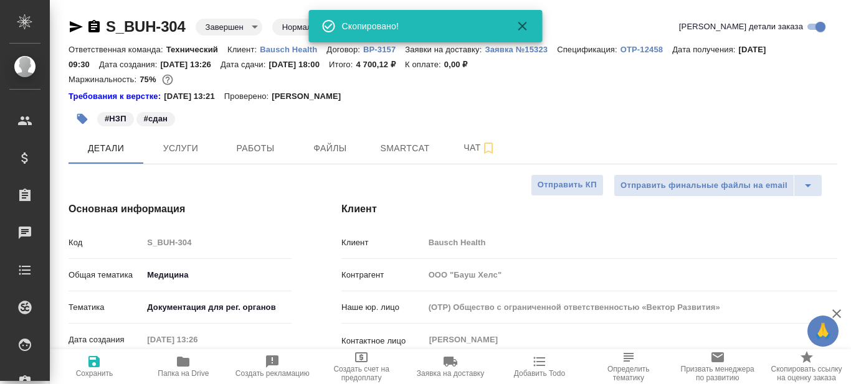
type textarea "x"
click at [257, 150] on span "Работы" at bounding box center [255, 149] width 60 height 16
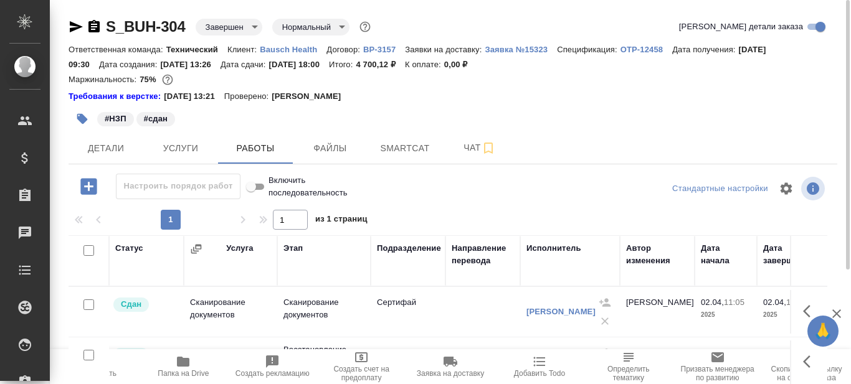
scroll to position [62, 0]
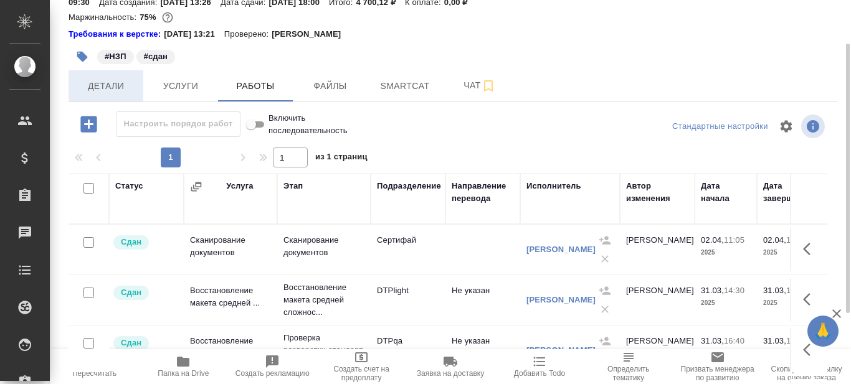
click at [105, 86] on span "Детали" at bounding box center [106, 86] width 60 height 16
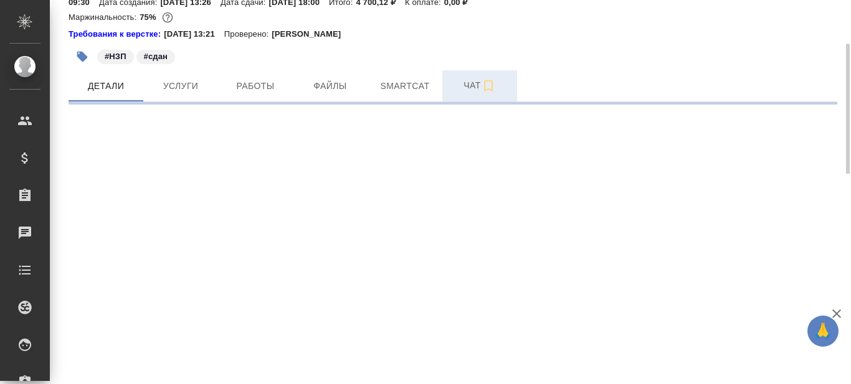
select select "RU"
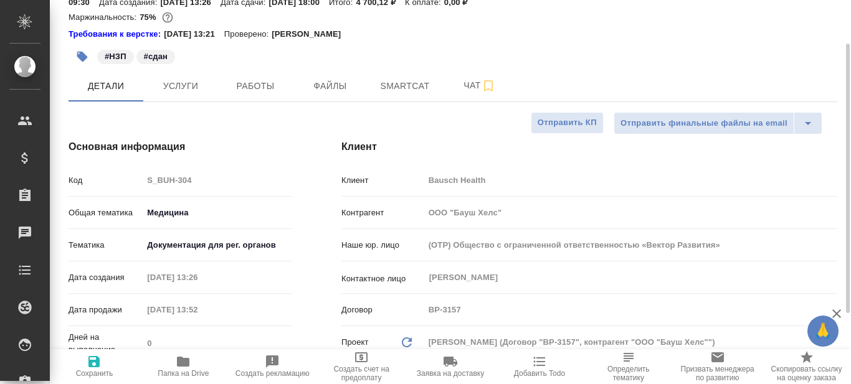
type textarea "x"
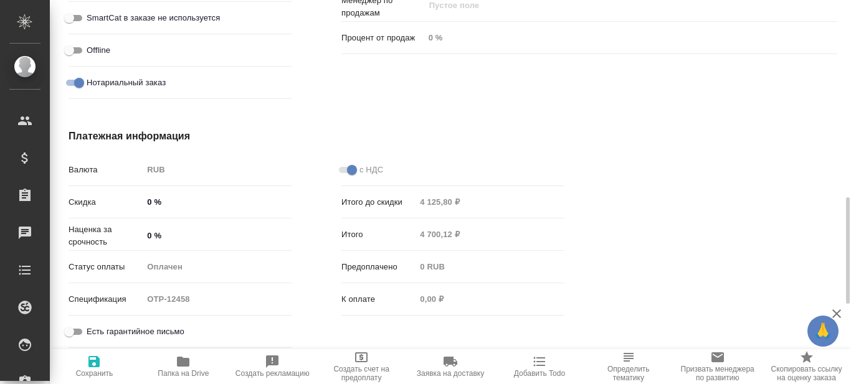
scroll to position [997, 0]
type textarea "x"
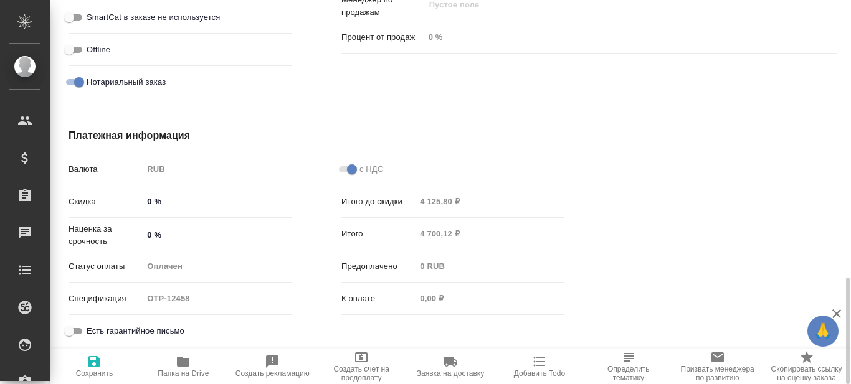
type textarea "x"
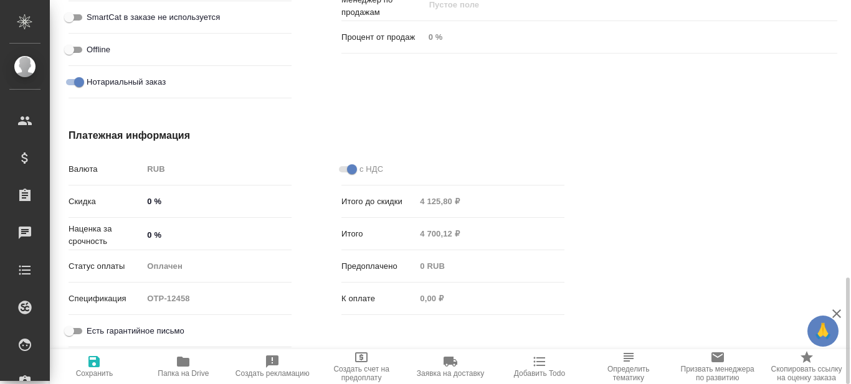
type textarea "x"
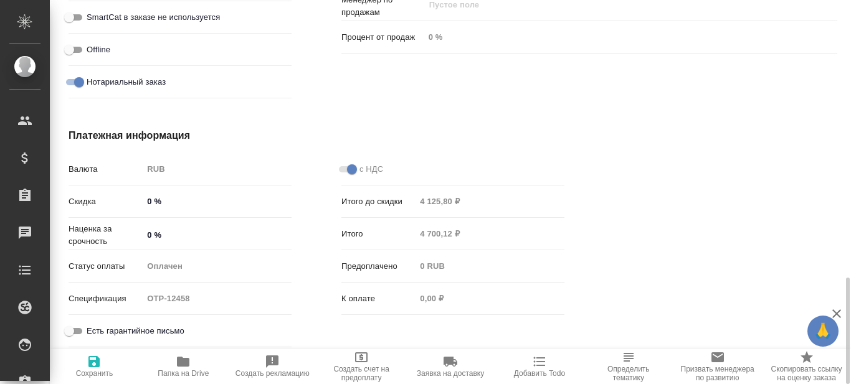
type textarea "x"
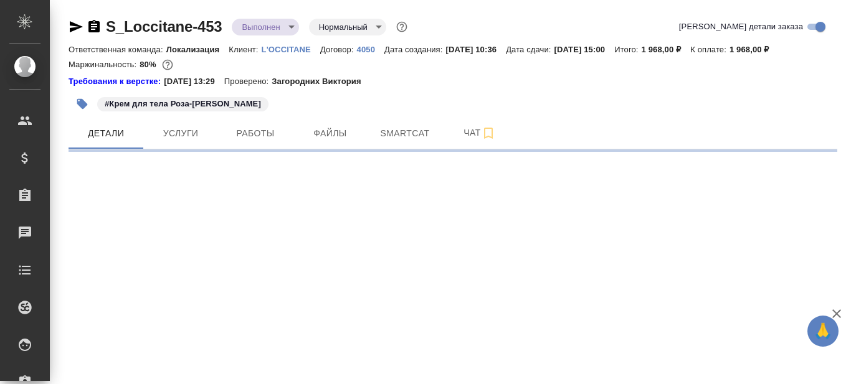
select select "RU"
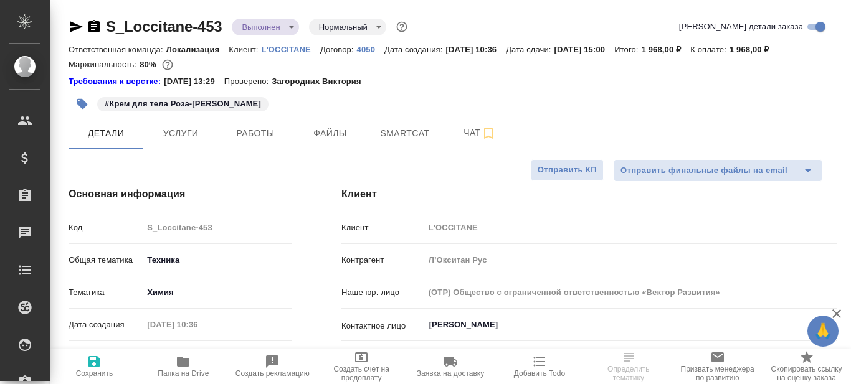
type textarea "x"
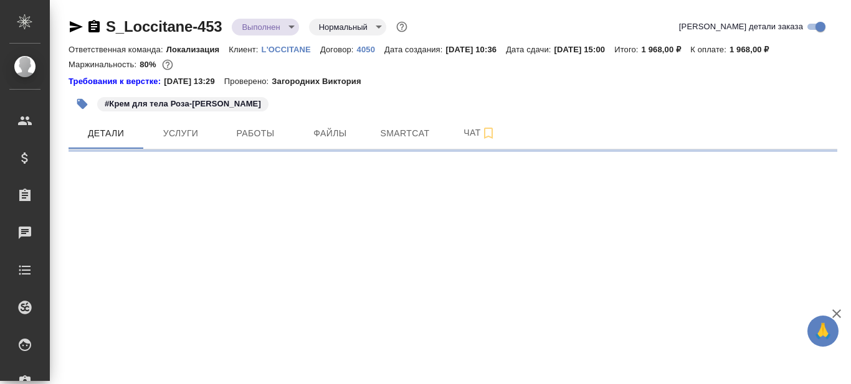
select select "RU"
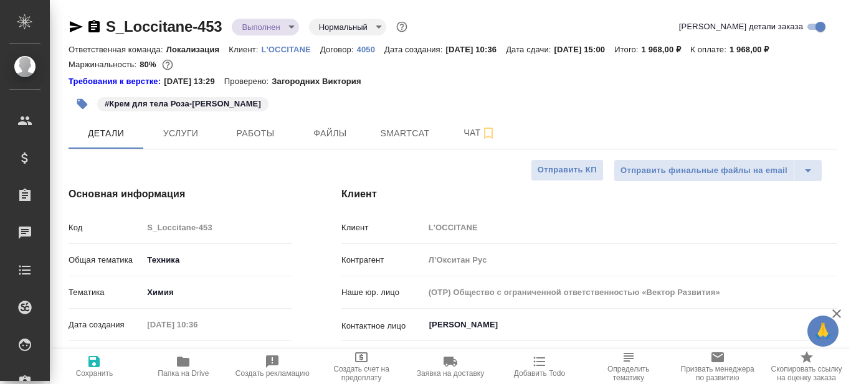
type textarea "x"
click at [95, 24] on icon "button" at bounding box center [94, 26] width 15 height 15
type textarea "x"
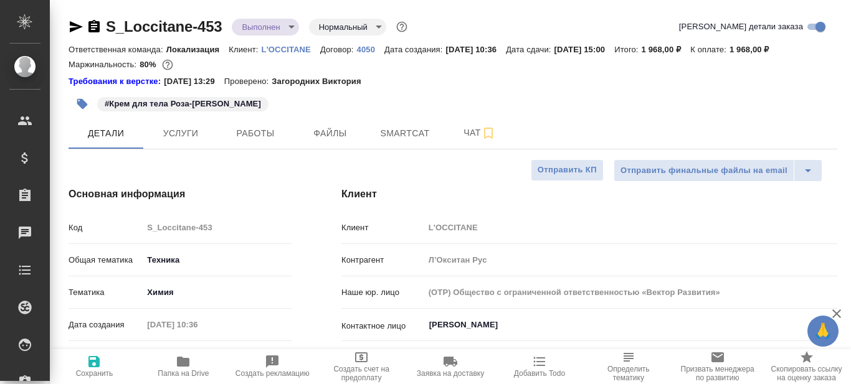
type textarea "x"
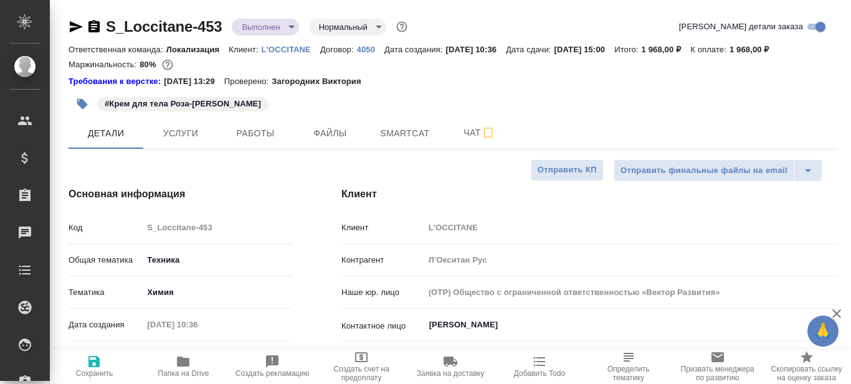
type textarea "x"
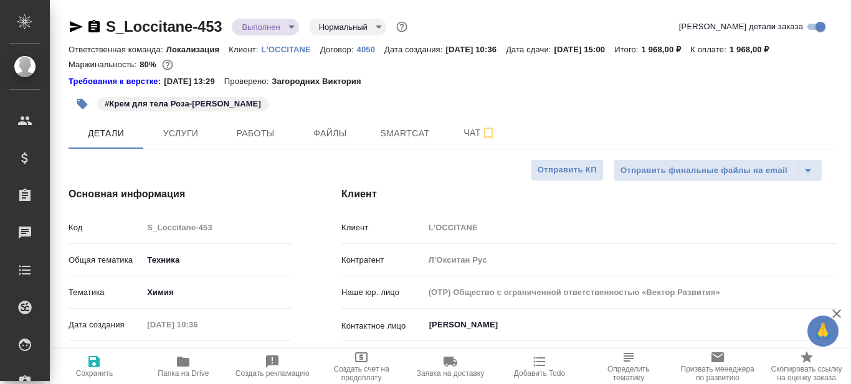
type textarea "x"
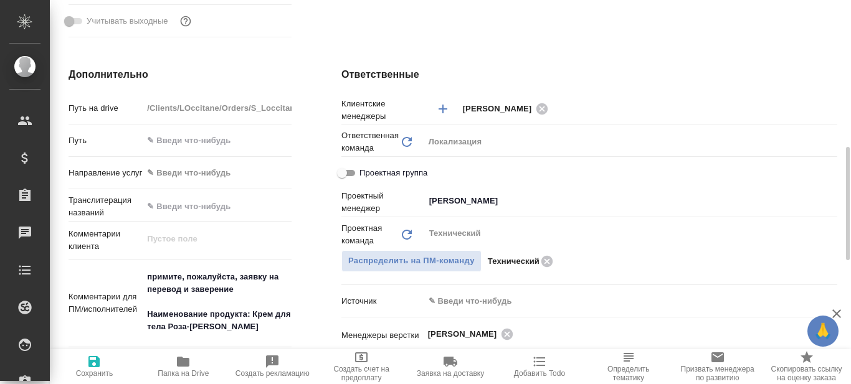
scroll to position [685, 0]
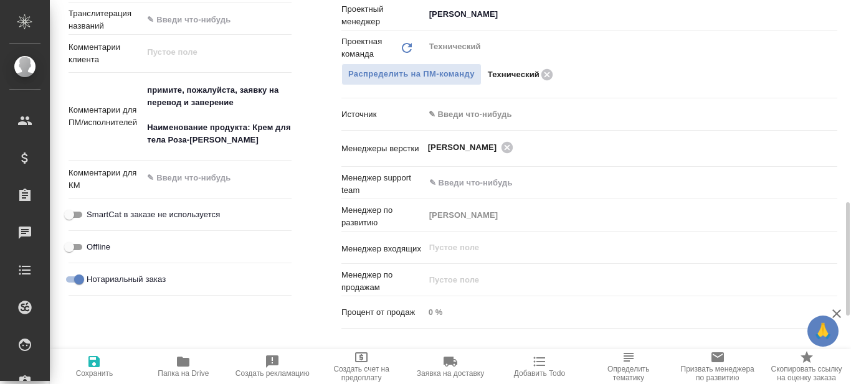
type textarea "x"
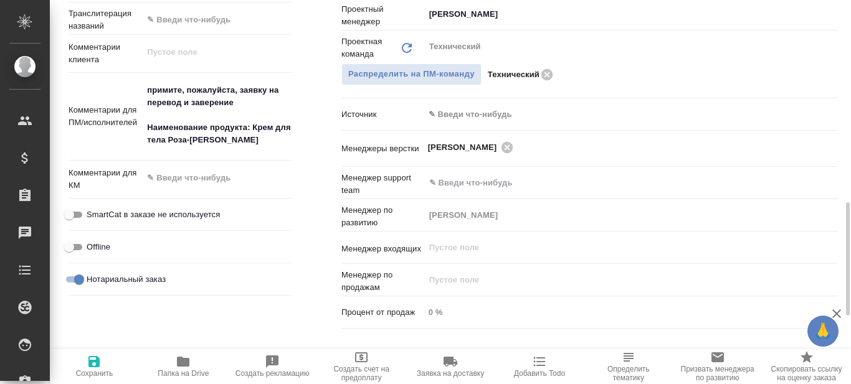
type textarea "x"
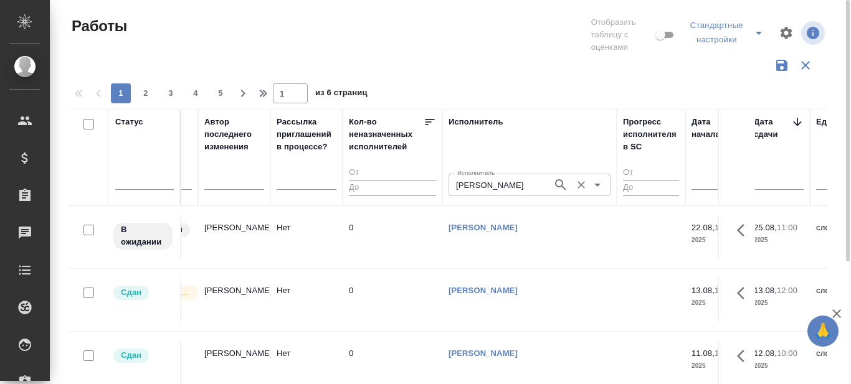
scroll to position [0, 733]
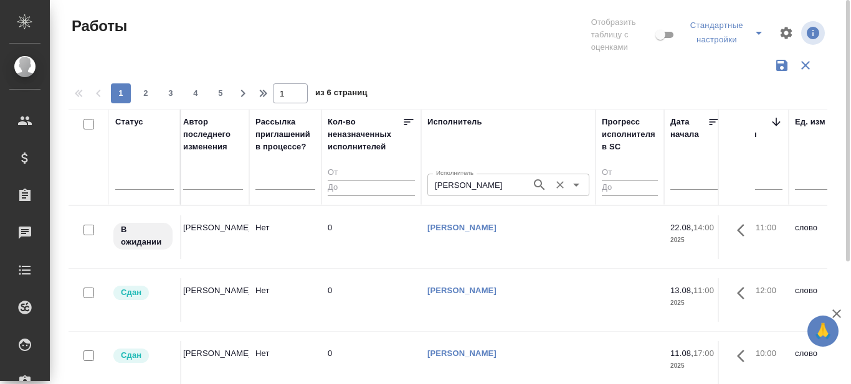
click at [508, 182] on input "[PERSON_NAME]" at bounding box center [478, 185] width 94 height 15
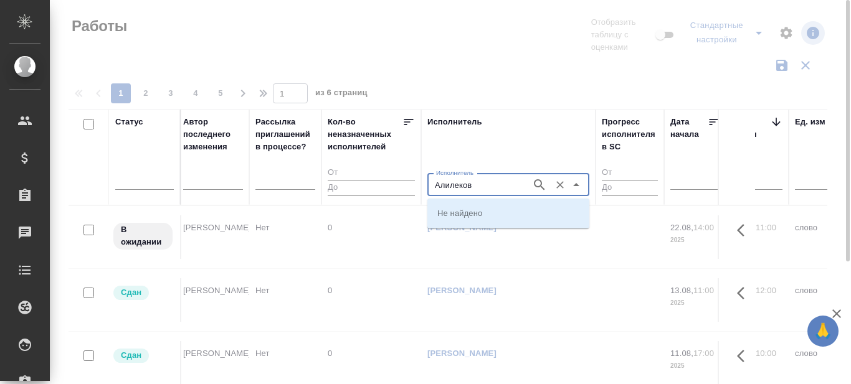
type input "[PERSON_NAME]"
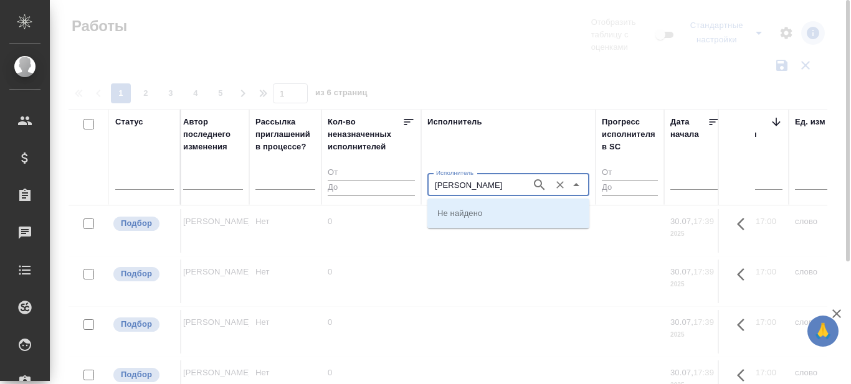
click at [540, 182] on icon "button" at bounding box center [539, 185] width 15 height 15
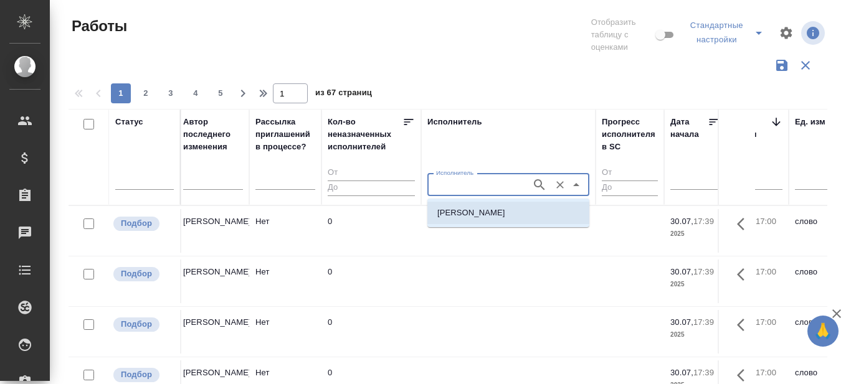
click at [491, 214] on p "Алилекова Валерия" at bounding box center [471, 213] width 68 height 12
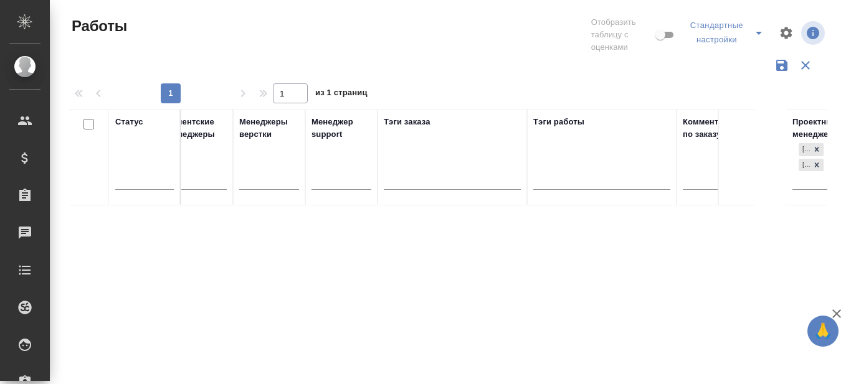
scroll to position [0, 1868]
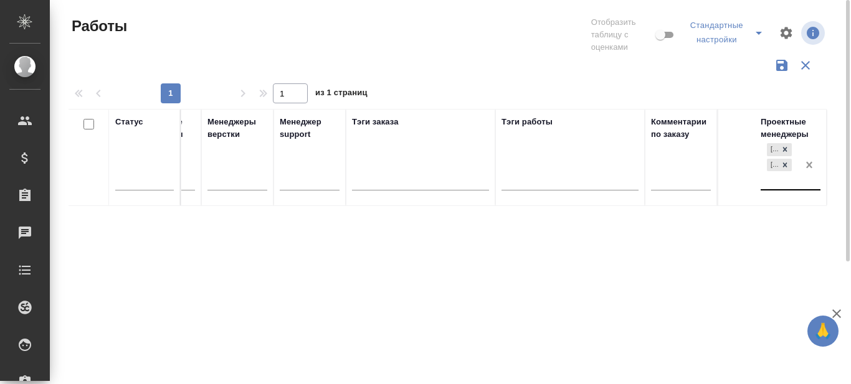
type input "Алилекова Валерия"
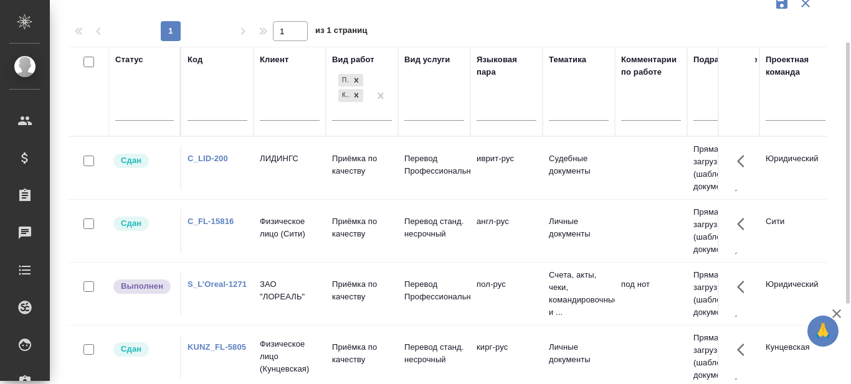
scroll to position [125, 0]
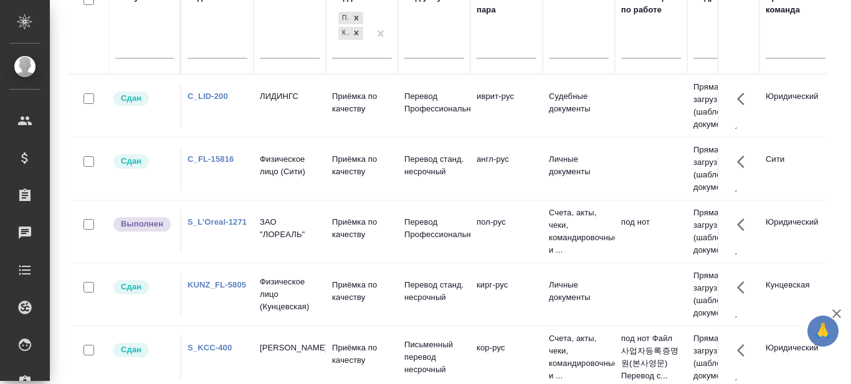
click at [219, 222] on link "S_L’Oreal-1271" at bounding box center [216, 221] width 59 height 9
click at [217, 284] on link "KUNZ_FL-5805" at bounding box center [216, 284] width 59 height 9
click at [209, 160] on link "C_FL-15816" at bounding box center [210, 158] width 46 height 9
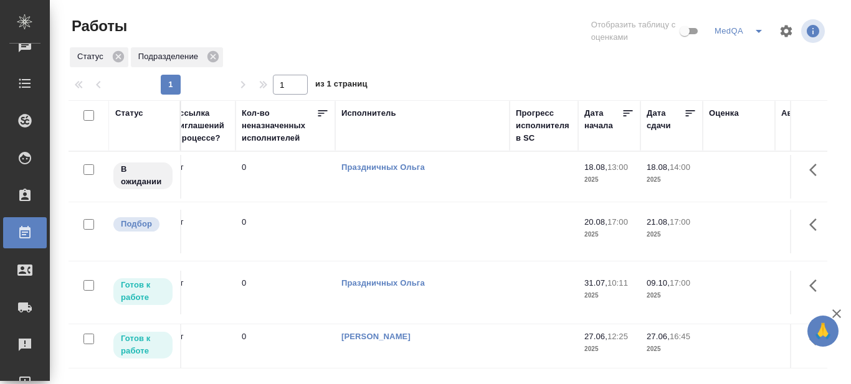
scroll to position [0, 541]
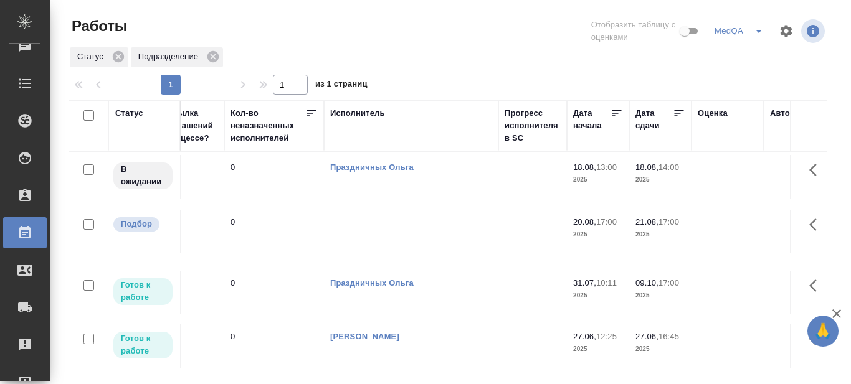
click at [680, 112] on icon at bounding box center [679, 113] width 12 height 12
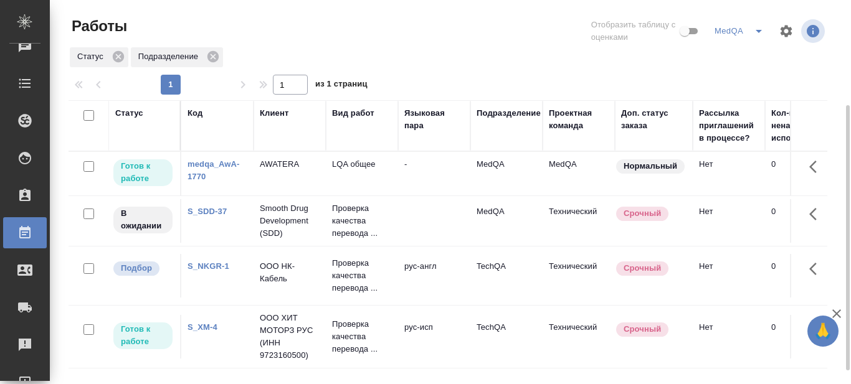
scroll to position [62, 0]
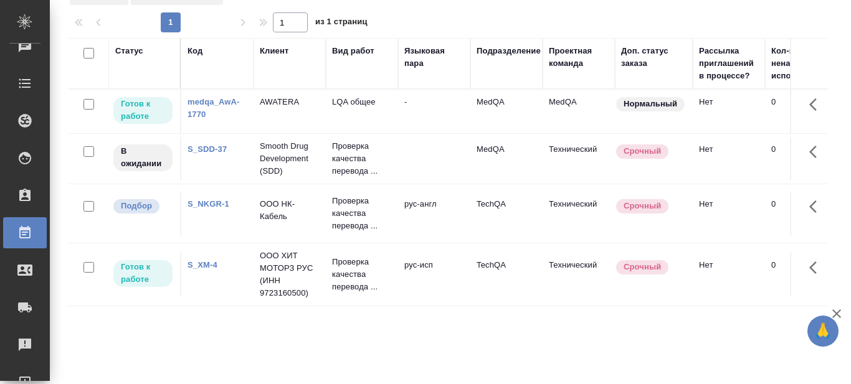
click at [210, 205] on link "S_NKGR-1" at bounding box center [208, 203] width 42 height 9
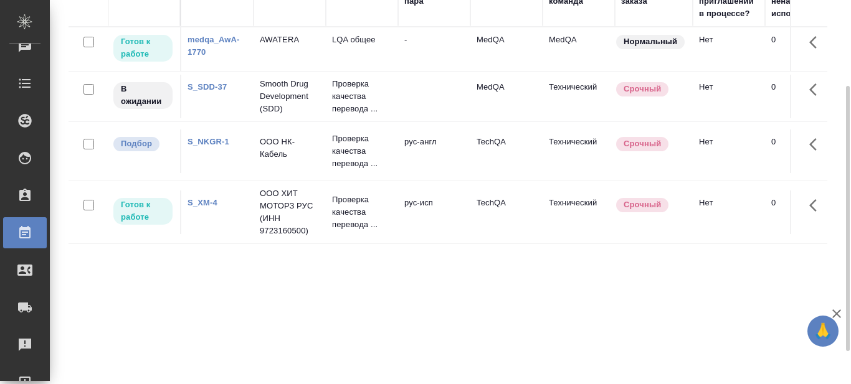
scroll to position [0, 0]
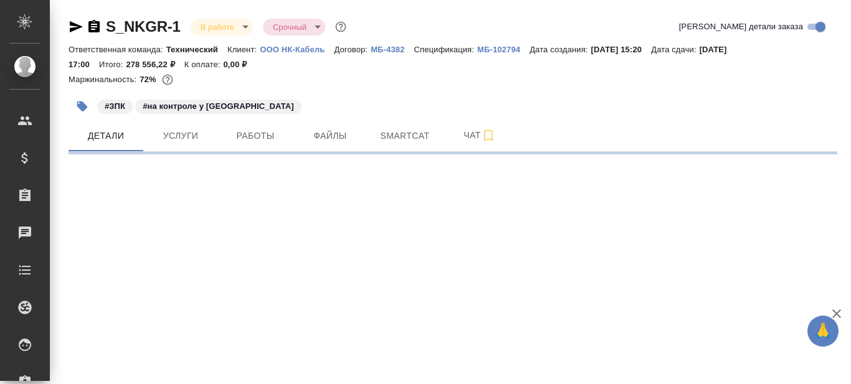
select select "RU"
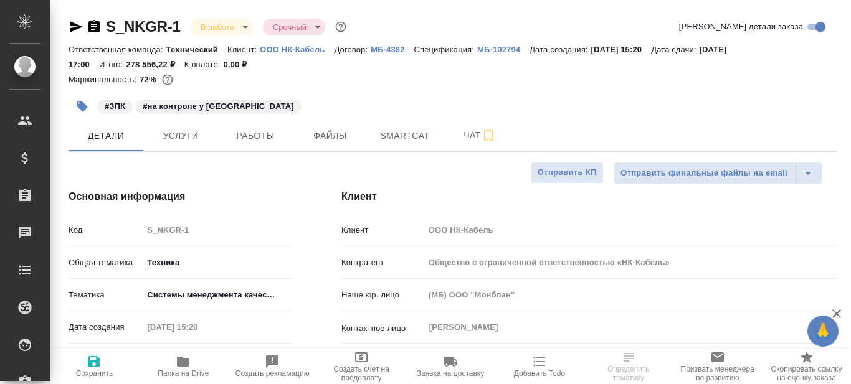
type textarea "x"
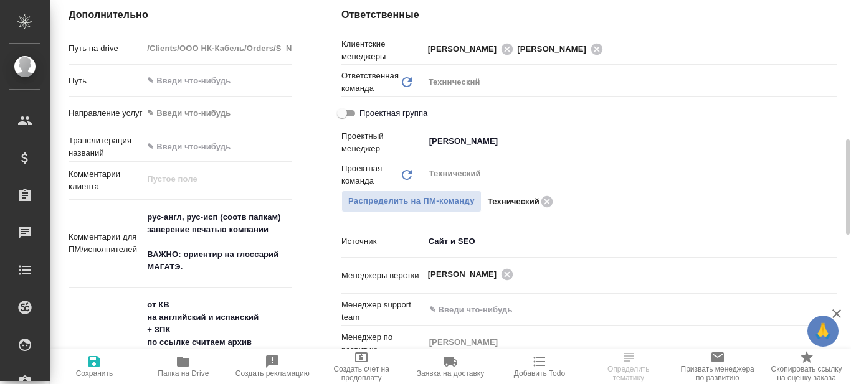
scroll to position [623, 0]
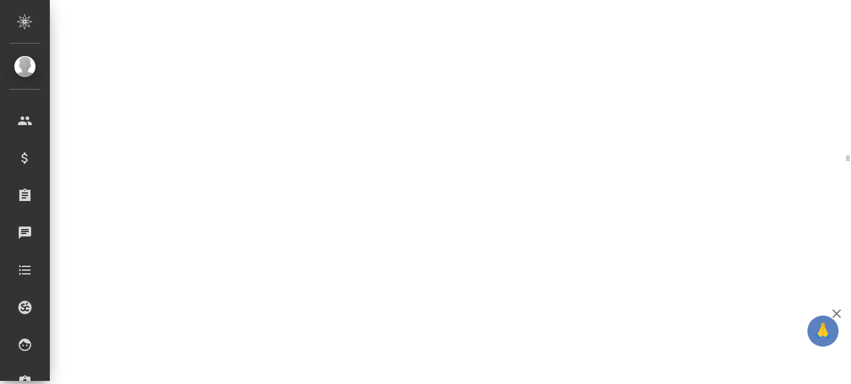
select select "RU"
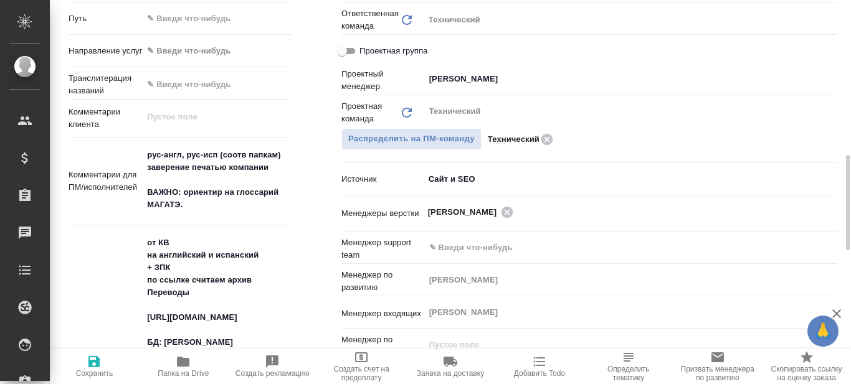
type textarea "x"
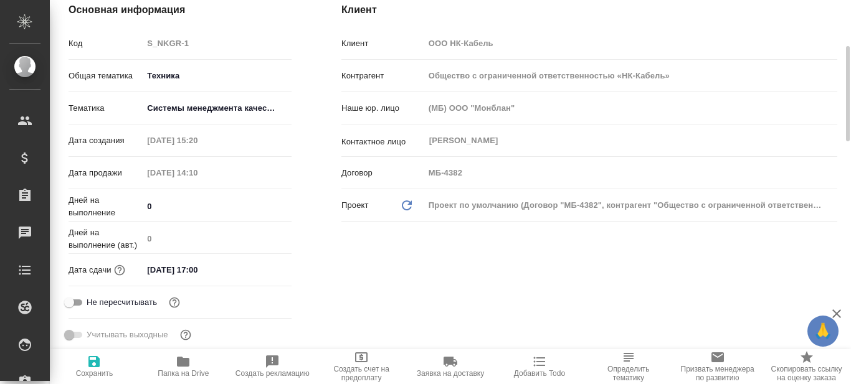
scroll to position [0, 0]
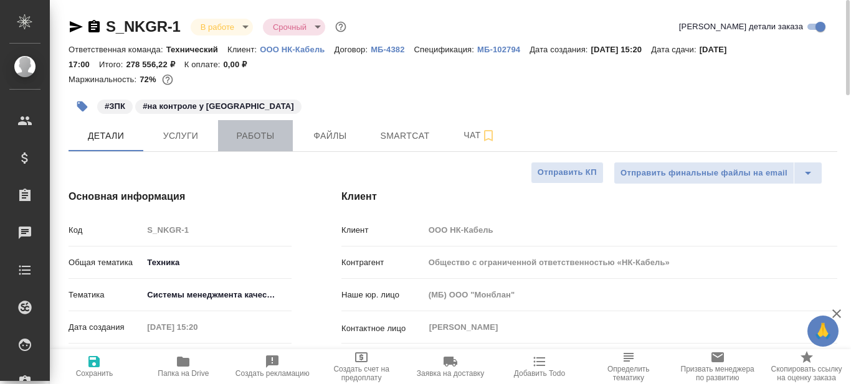
click at [262, 136] on span "Работы" at bounding box center [255, 136] width 60 height 16
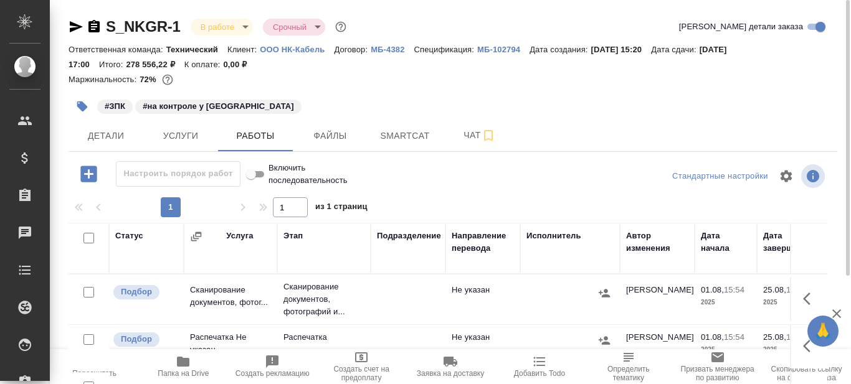
click at [72, 24] on icon "button" at bounding box center [76, 26] width 13 height 11
click at [297, 52] on p "ООО НК-Кабель" at bounding box center [297, 49] width 74 height 9
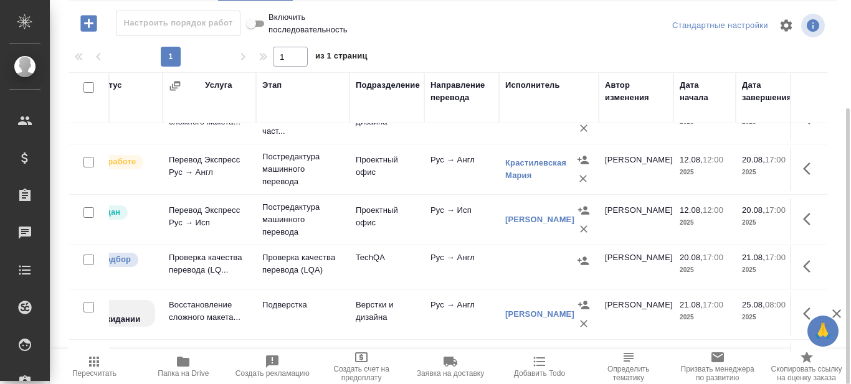
scroll to position [125, 21]
click at [180, 362] on icon "button" at bounding box center [183, 362] width 12 height 10
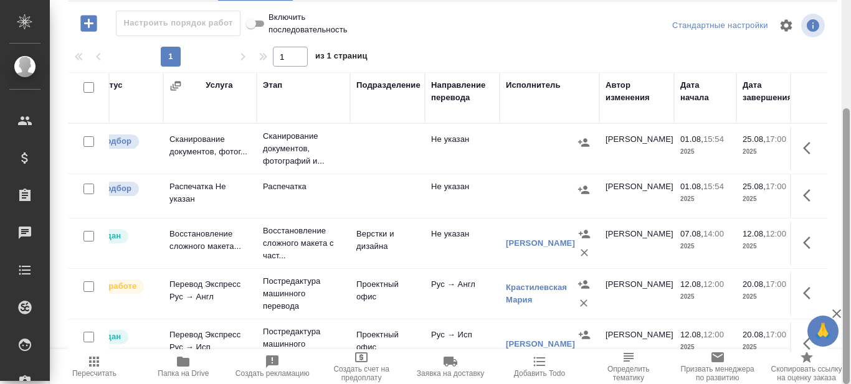
scroll to position [0, 0]
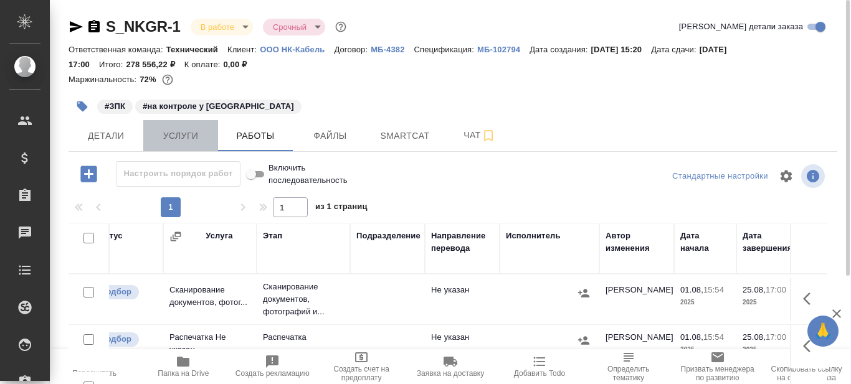
click at [174, 134] on span "Услуги" at bounding box center [181, 136] width 60 height 16
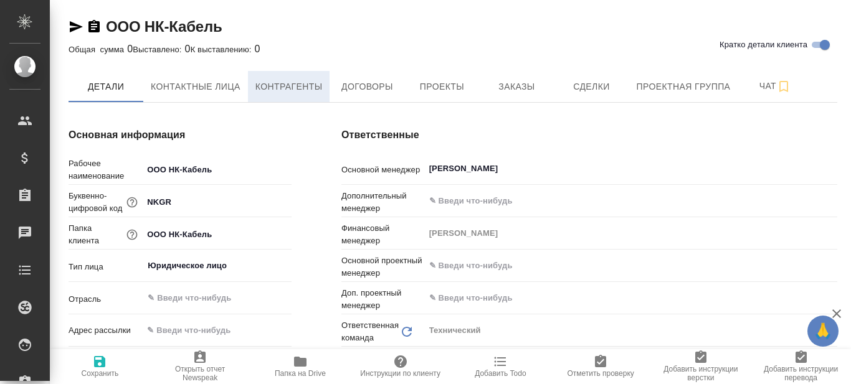
type textarea "x"
type input "(МБ) ООО "Монблан""
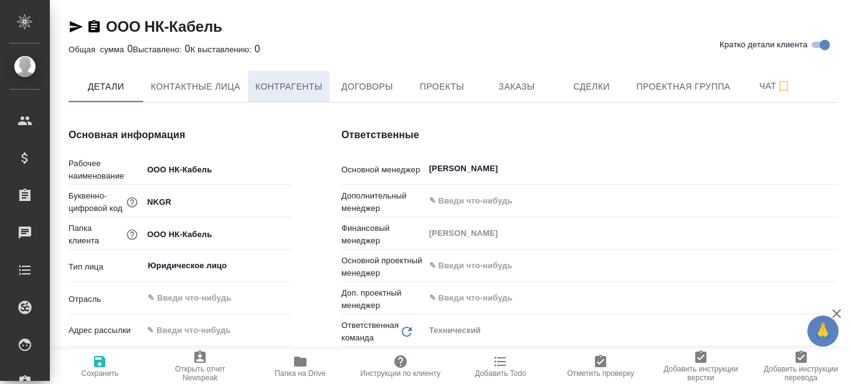
type textarea "x"
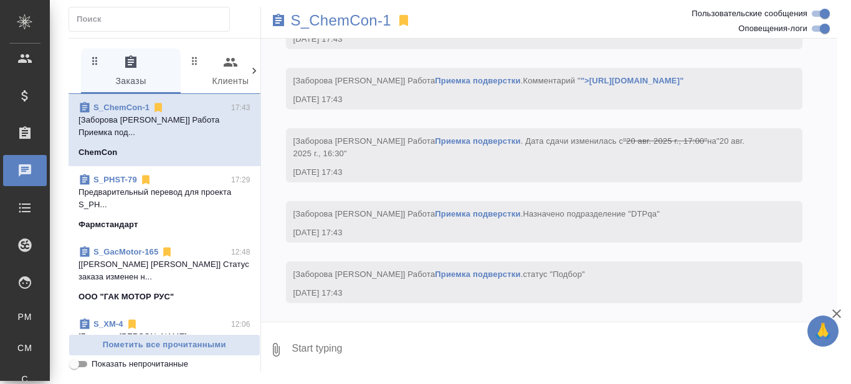
scroll to position [24780, 0]
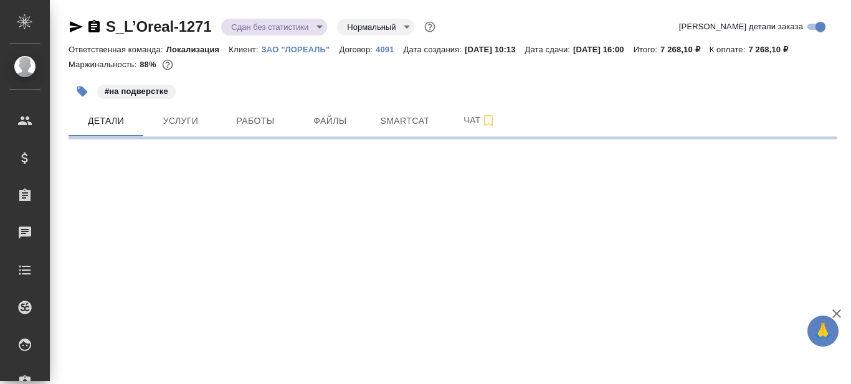
select select "RU"
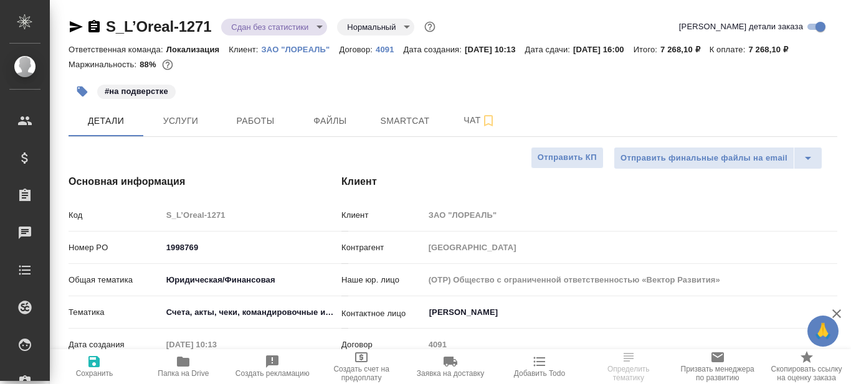
type textarea "x"
type input "Matveeva Anastasia"
type input "Сеитов Павел"
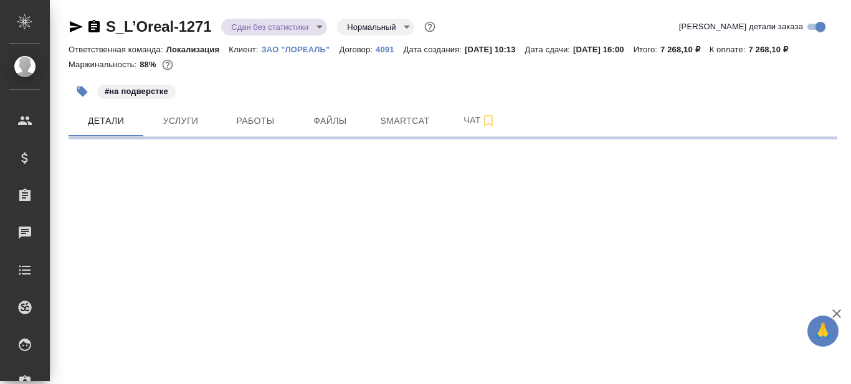
select select "RU"
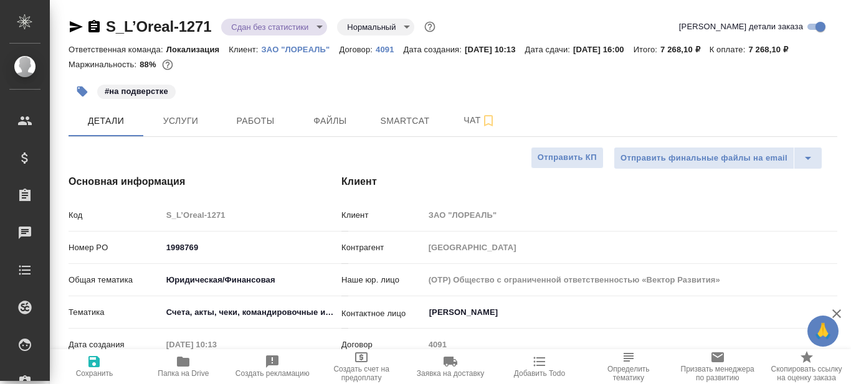
type textarea "x"
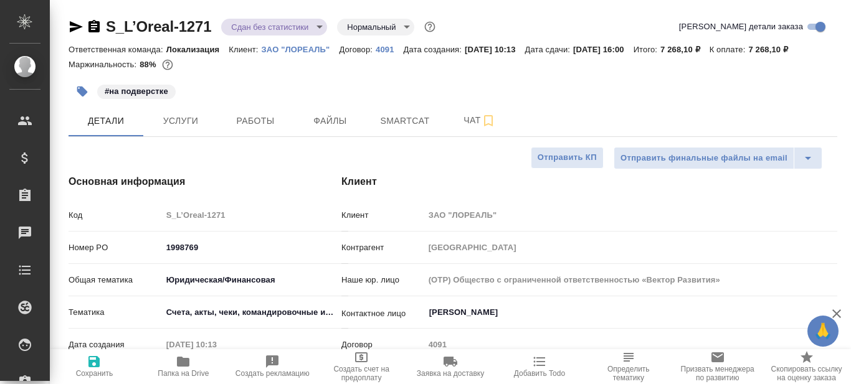
type textarea "x"
click at [95, 27] on icon "button" at bounding box center [94, 26] width 15 height 15
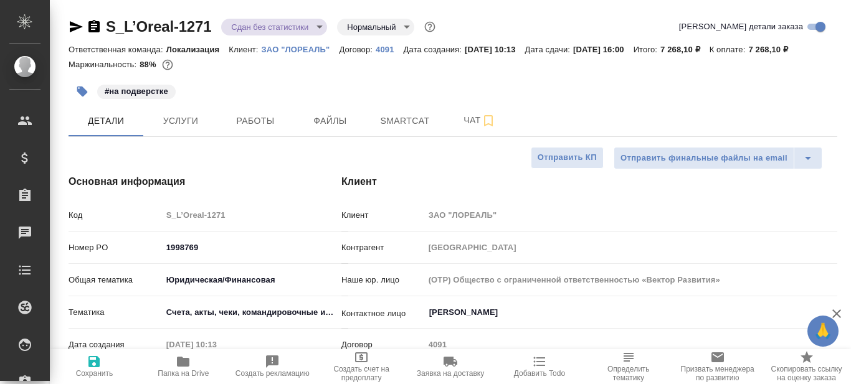
type textarea "x"
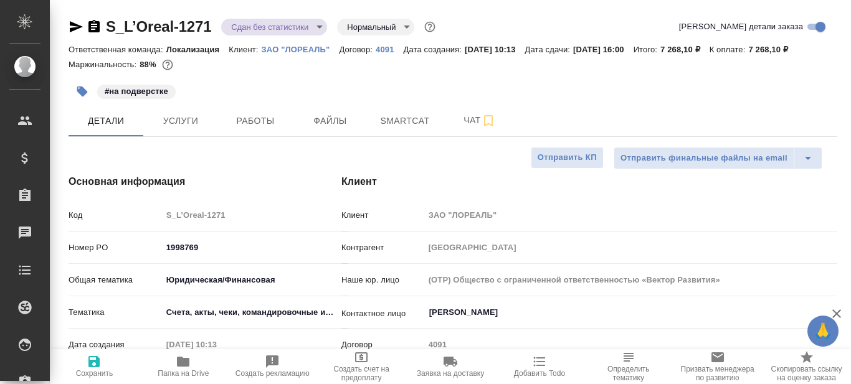
type textarea "x"
click at [257, 122] on span "Работы" at bounding box center [255, 121] width 60 height 16
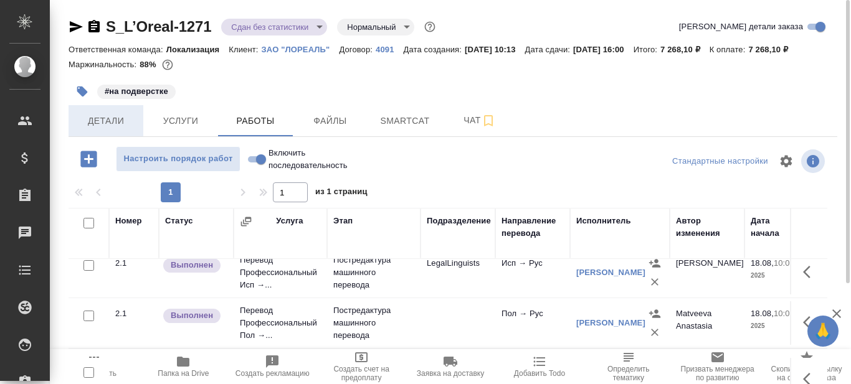
click at [108, 128] on span "Детали" at bounding box center [106, 121] width 60 height 16
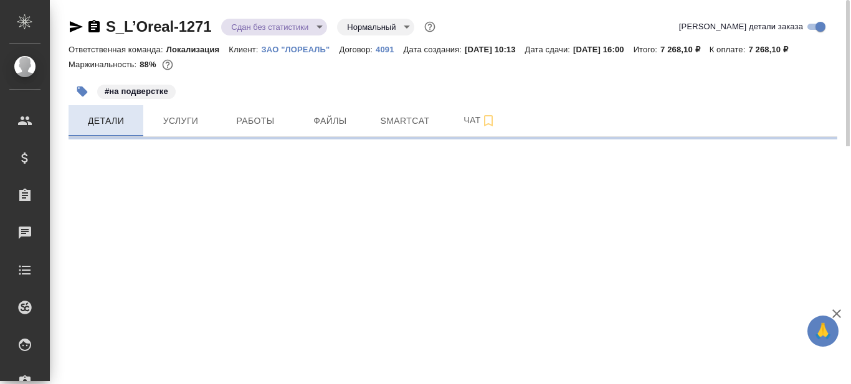
select select "RU"
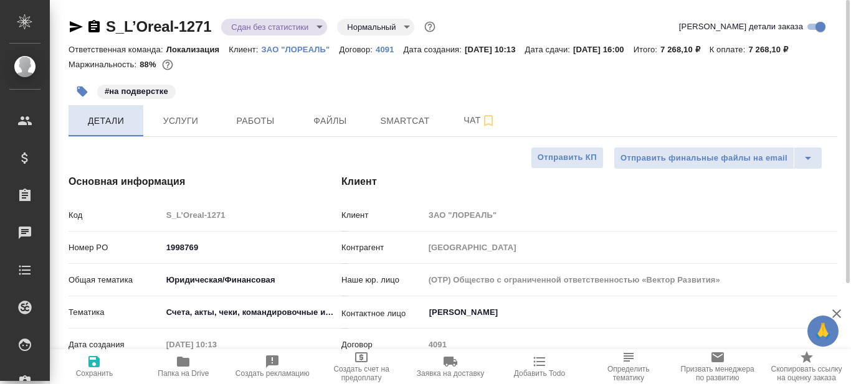
type textarea "x"
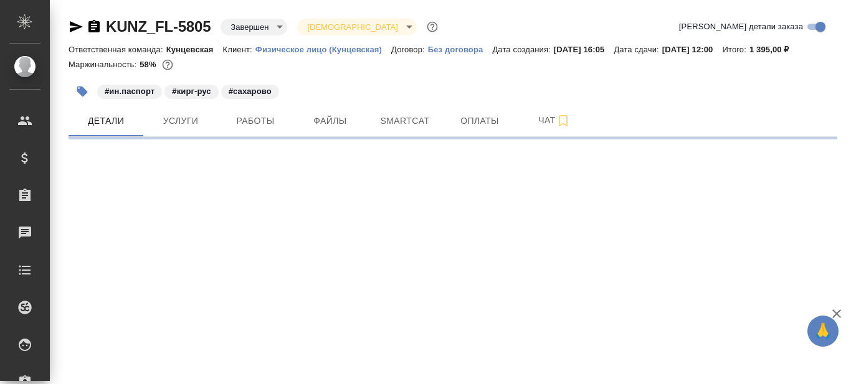
select select "RU"
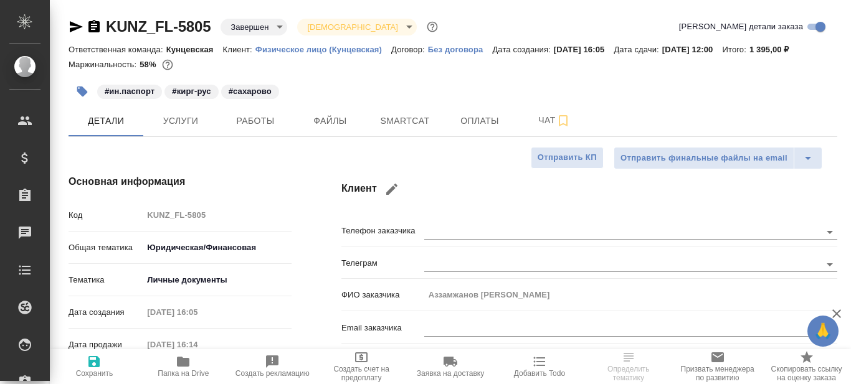
type textarea "x"
click at [93, 28] on icon "button" at bounding box center [93, 26] width 11 height 12
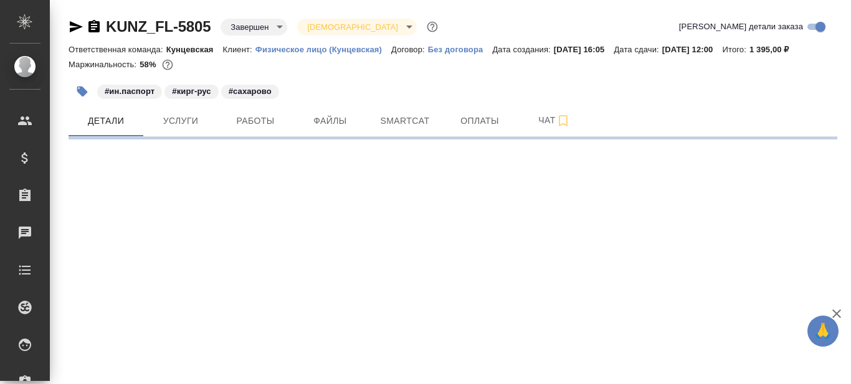
select select "RU"
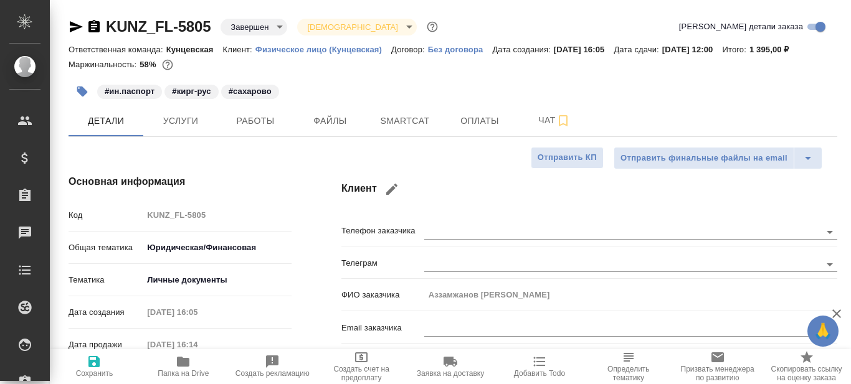
type textarea "x"
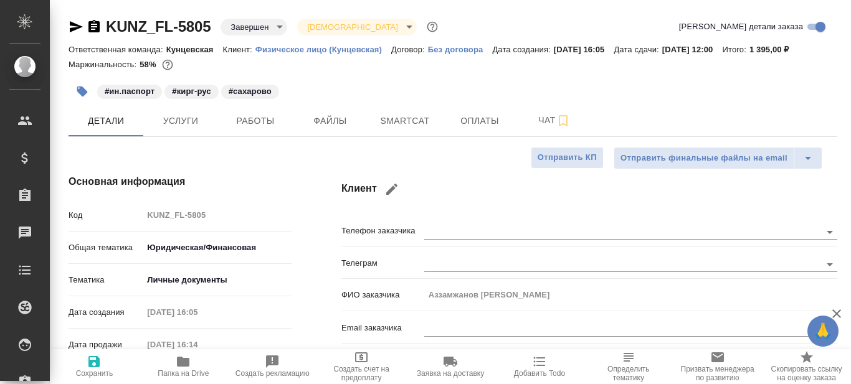
type textarea "x"
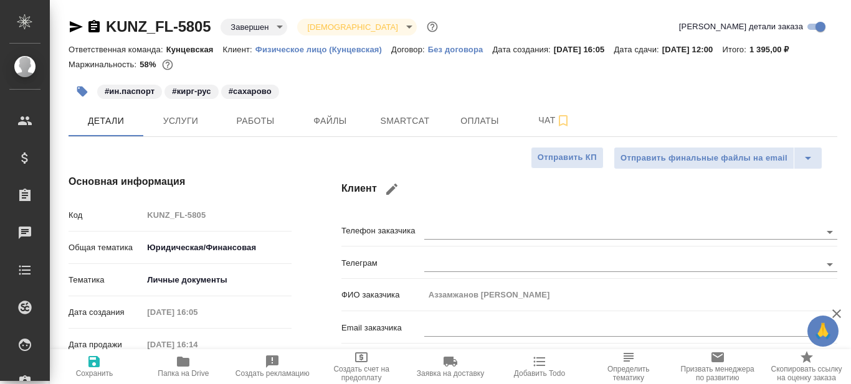
type textarea "x"
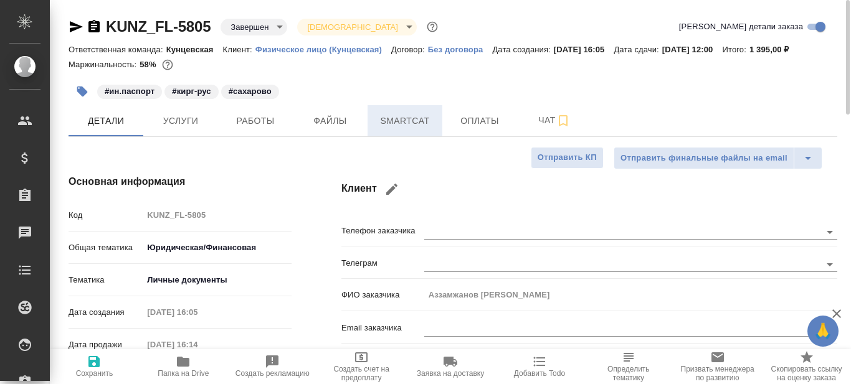
type textarea "x"
click at [270, 124] on span "Работы" at bounding box center [255, 121] width 60 height 16
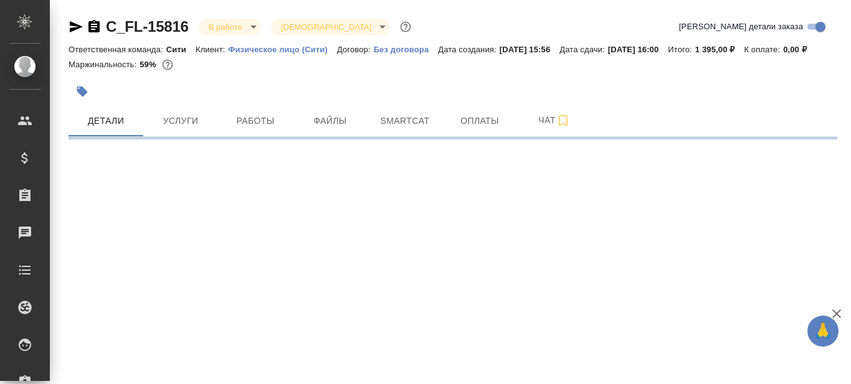
click at [95, 29] on icon "button" at bounding box center [94, 26] width 15 height 15
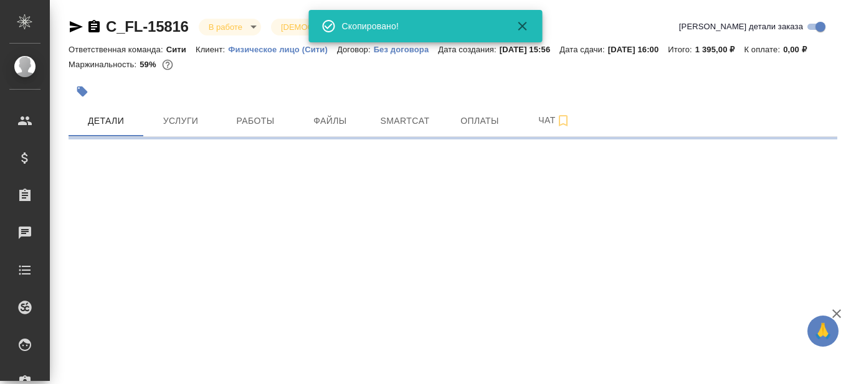
select select "RU"
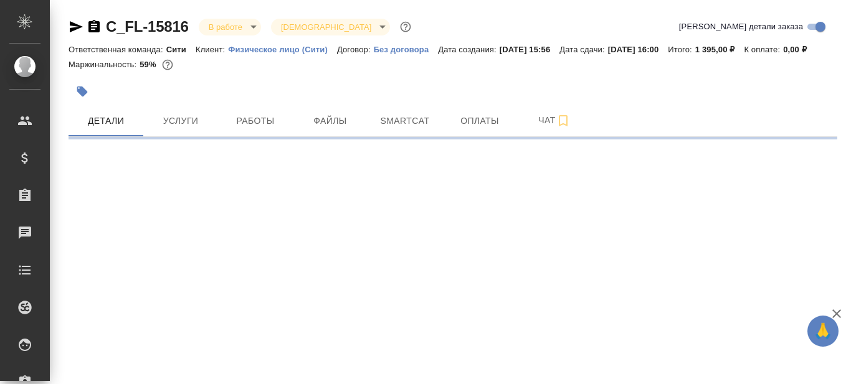
select select "RU"
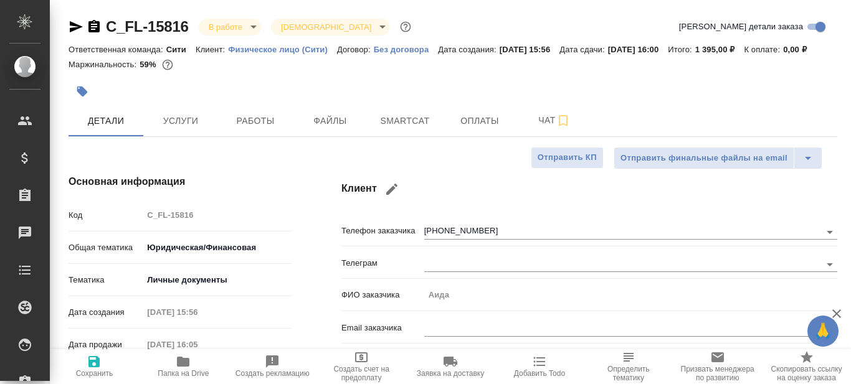
type textarea "x"
click at [257, 129] on span "Работы" at bounding box center [255, 121] width 60 height 16
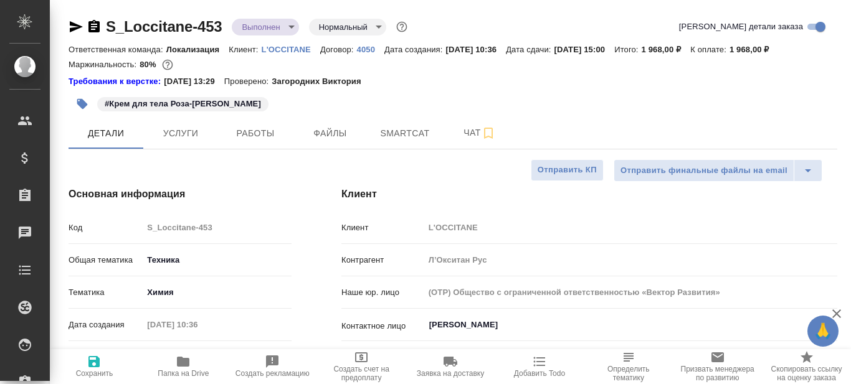
select select "RU"
click at [183, 369] on span "Папка на Drive" at bounding box center [183, 373] width 51 height 9
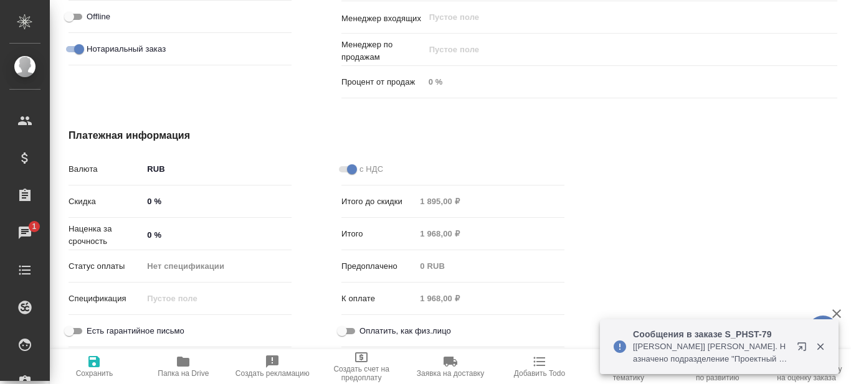
scroll to position [480, 0]
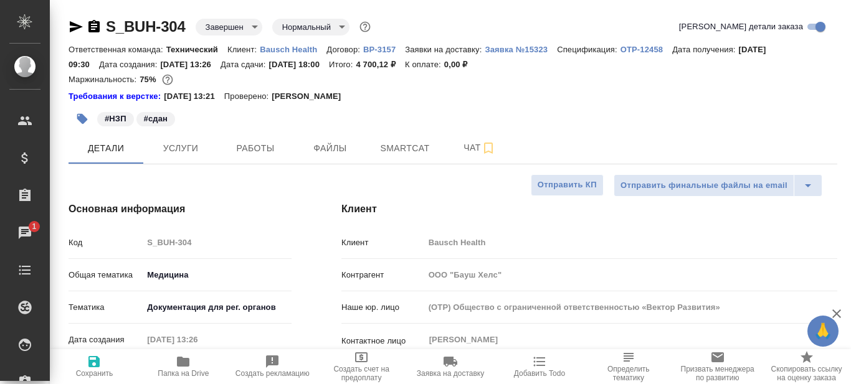
select select "RU"
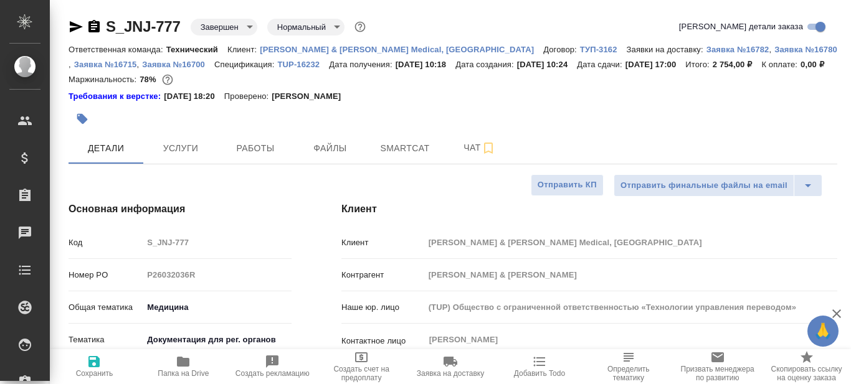
select select "RU"
click at [186, 148] on span "Услуги" at bounding box center [181, 149] width 60 height 16
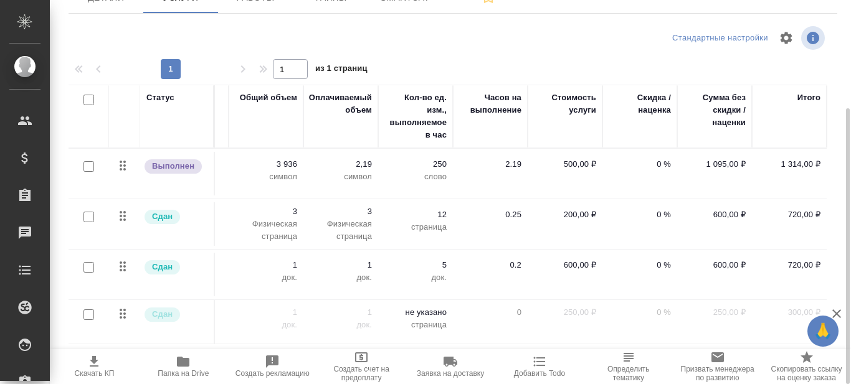
scroll to position [1, 387]
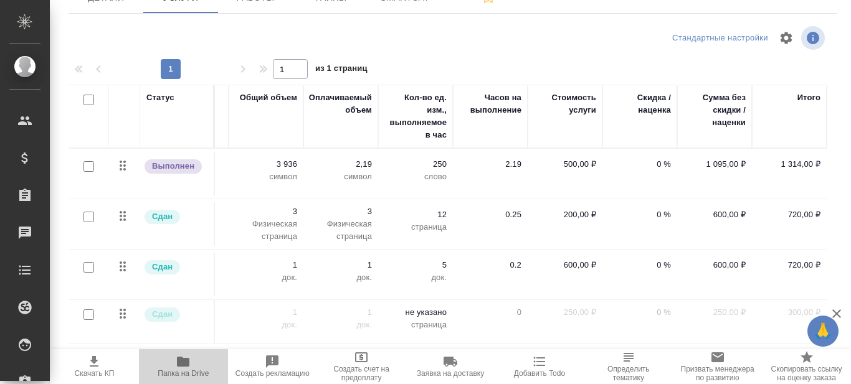
click at [180, 371] on span "Папка на Drive" at bounding box center [183, 373] width 51 height 9
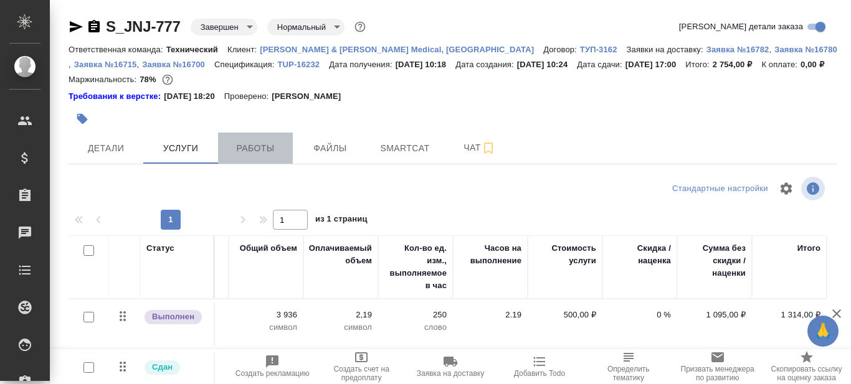
click at [254, 150] on span "Работы" at bounding box center [255, 149] width 60 height 16
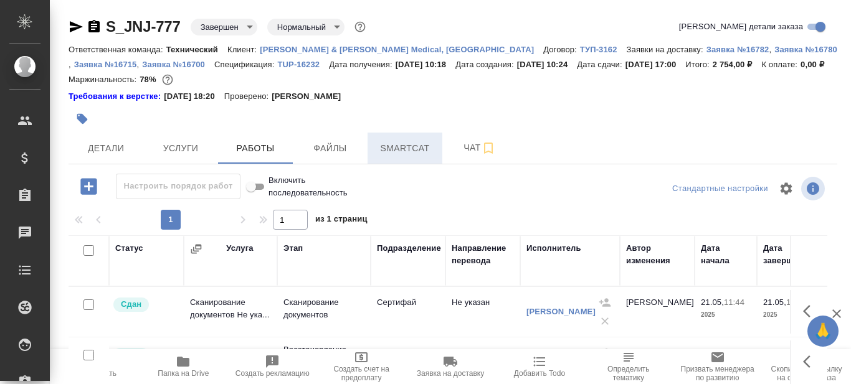
click at [407, 145] on span "Smartcat" at bounding box center [405, 149] width 60 height 16
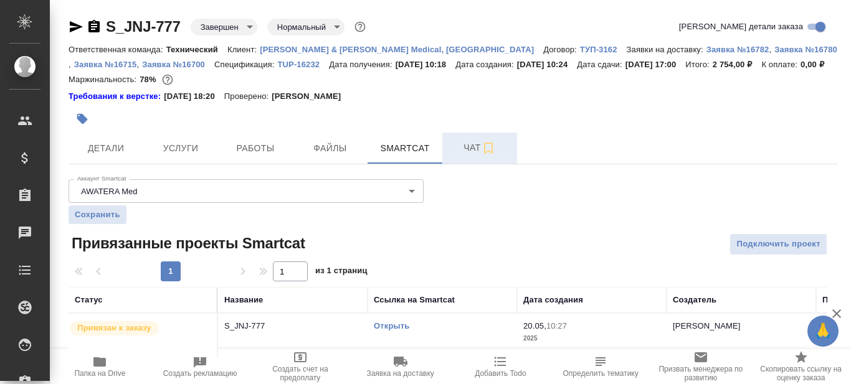
click at [463, 148] on span "Чат" at bounding box center [480, 148] width 60 height 16
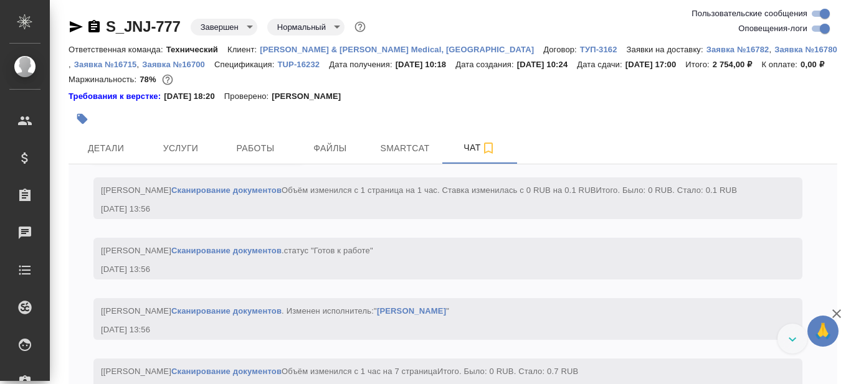
scroll to position [6050, 0]
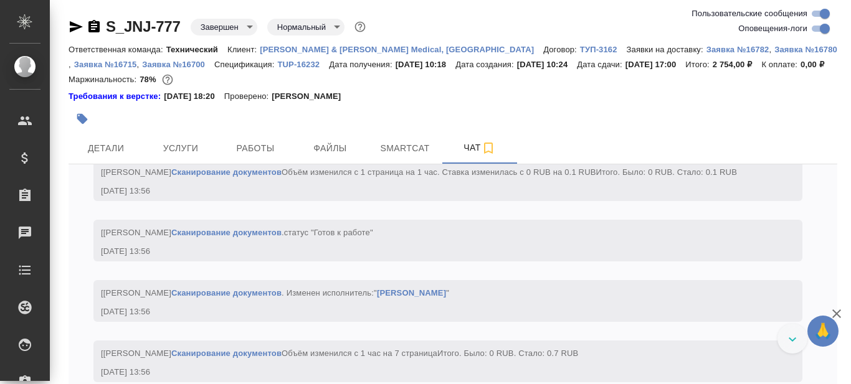
click at [107, 41] on icon "button" at bounding box center [109, 35] width 12 height 12
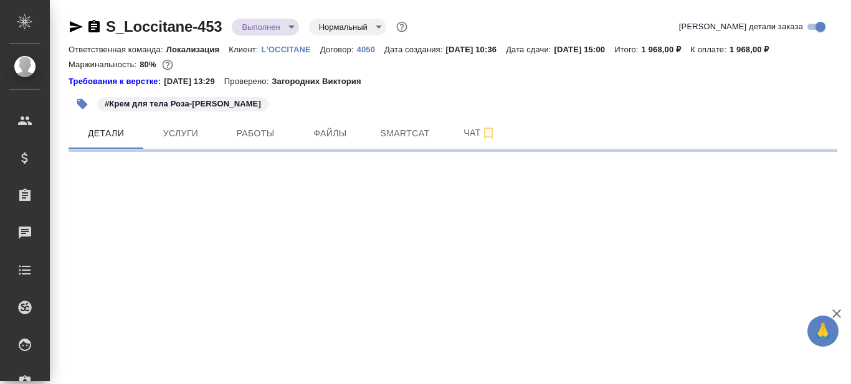
select select "RU"
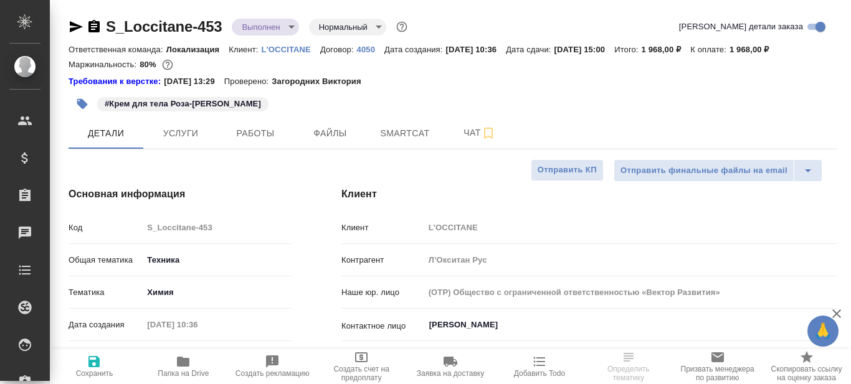
type textarea "x"
click at [184, 369] on span "Папка на Drive" at bounding box center [183, 373] width 51 height 9
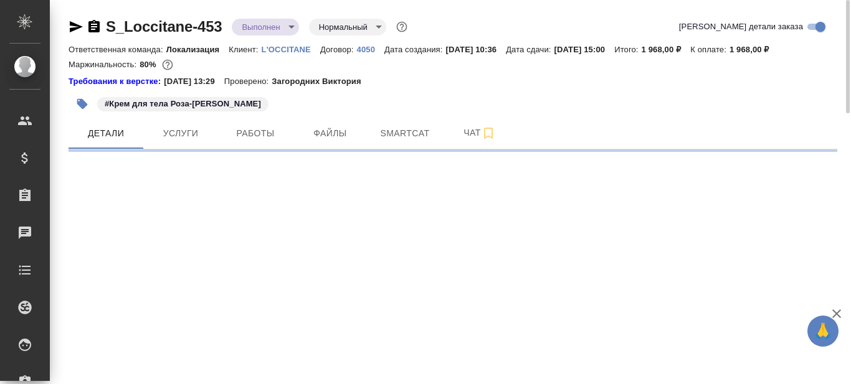
select select "RU"
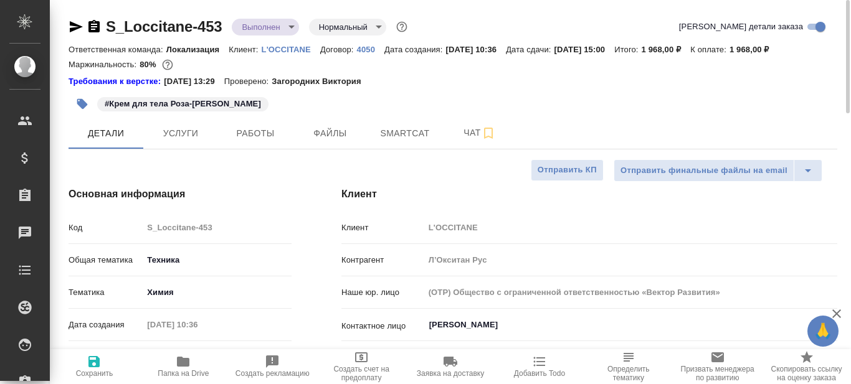
type textarea "x"
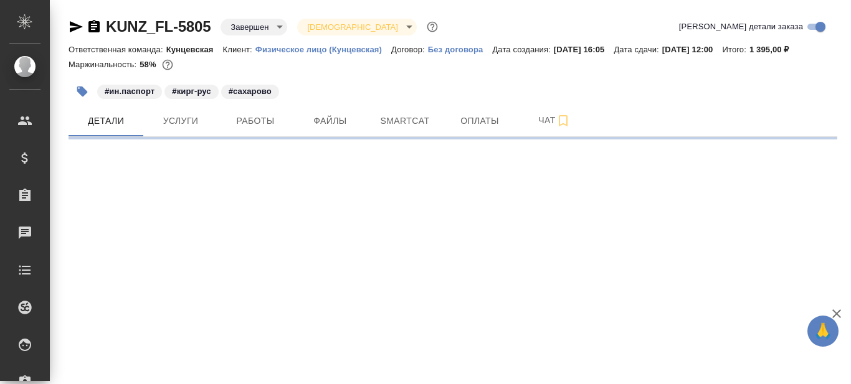
select select "RU"
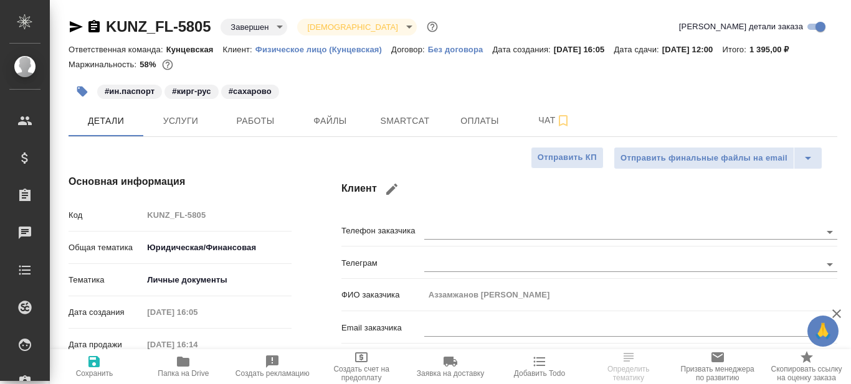
type textarea "x"
click at [180, 369] on icon "button" at bounding box center [183, 361] width 15 height 15
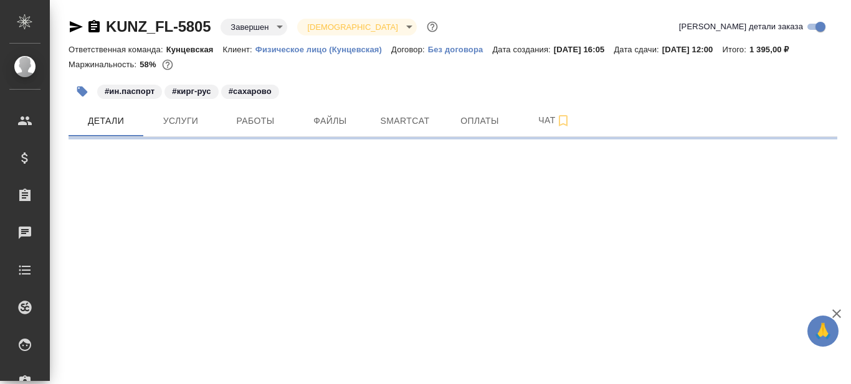
select select "RU"
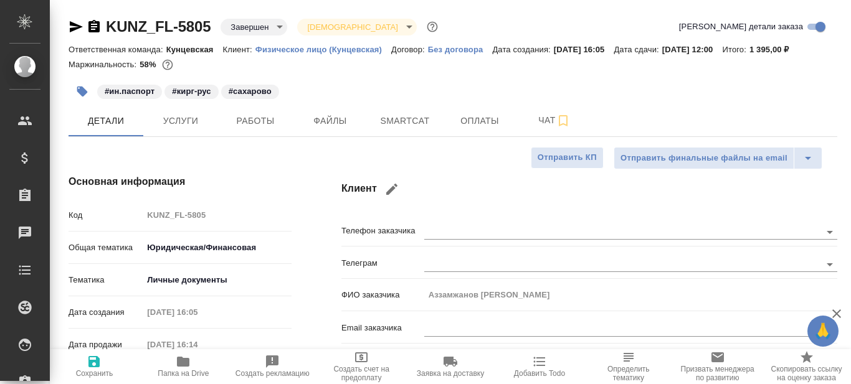
type textarea "x"
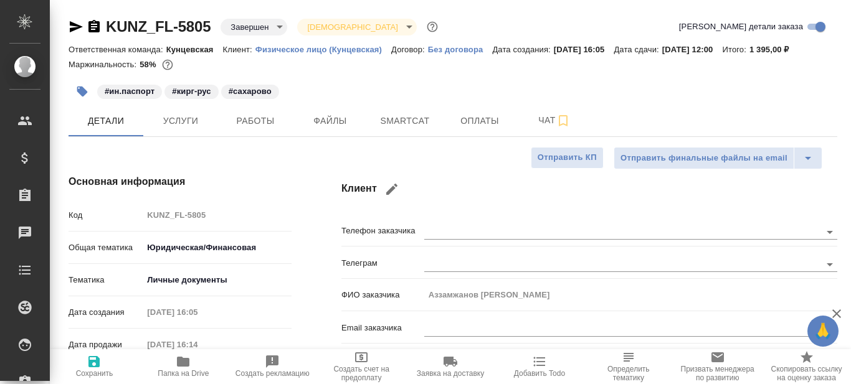
type textarea "x"
click at [272, 127] on span "Работы" at bounding box center [255, 121] width 60 height 16
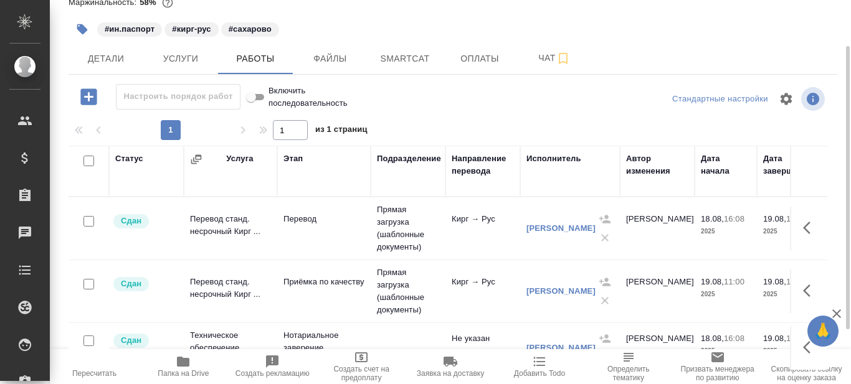
scroll to position [125, 0]
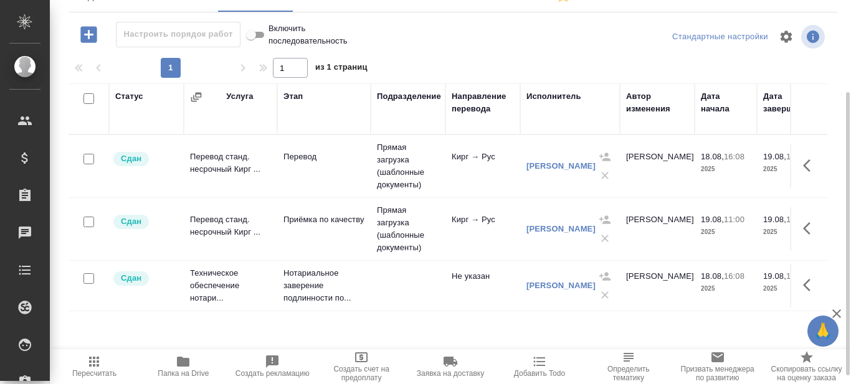
click at [324, 188] on td "Приёмка по качеству" at bounding box center [323, 167] width 93 height 44
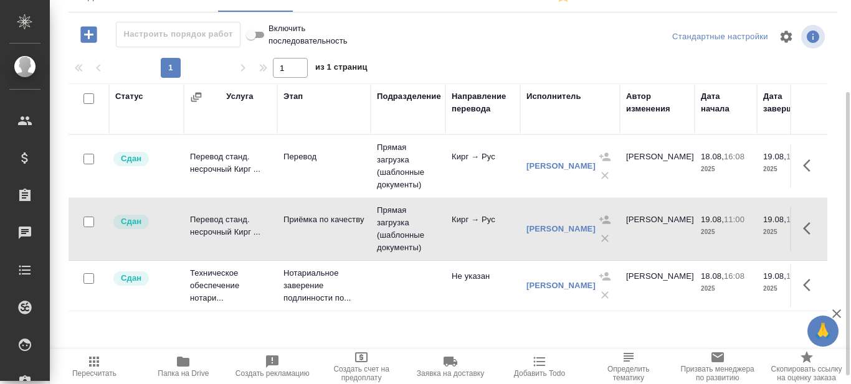
click at [324, 188] on td "Приёмка по качеству" at bounding box center [323, 167] width 93 height 44
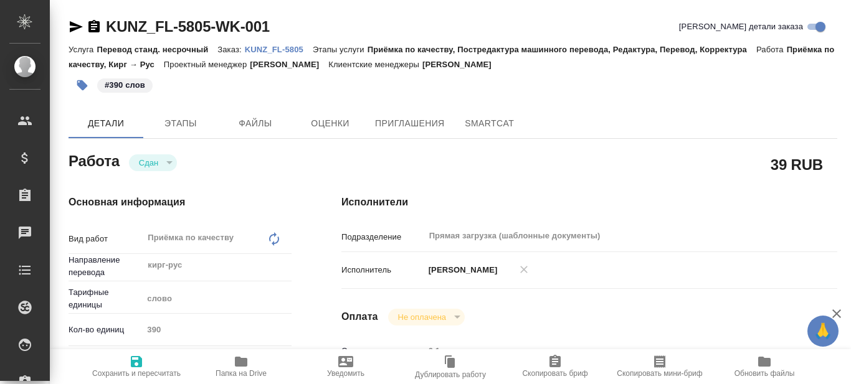
type textarea "x"
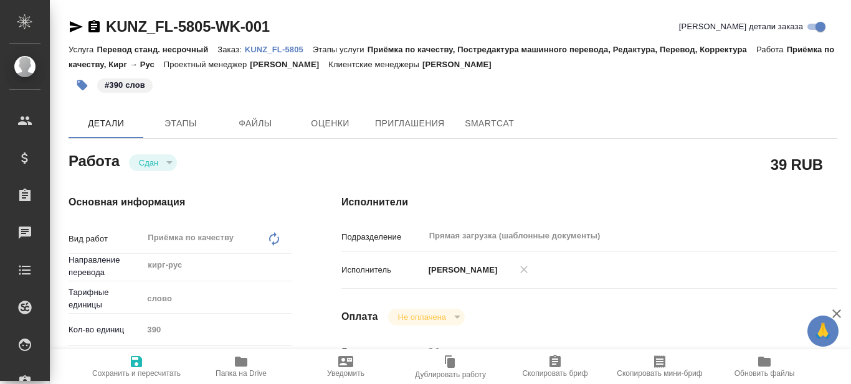
type textarea "x"
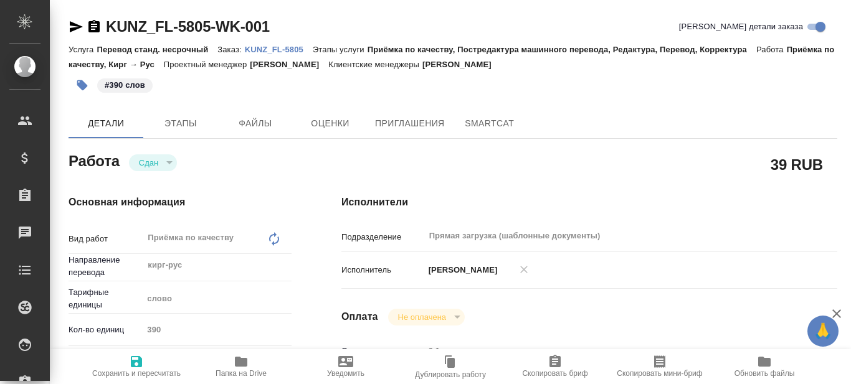
type textarea "x"
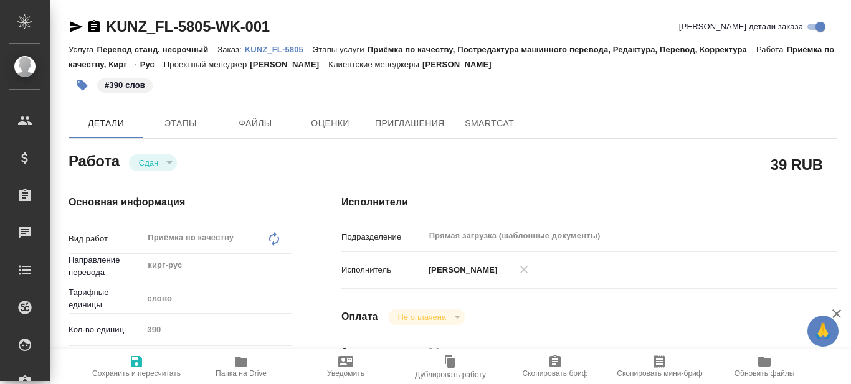
type textarea "x"
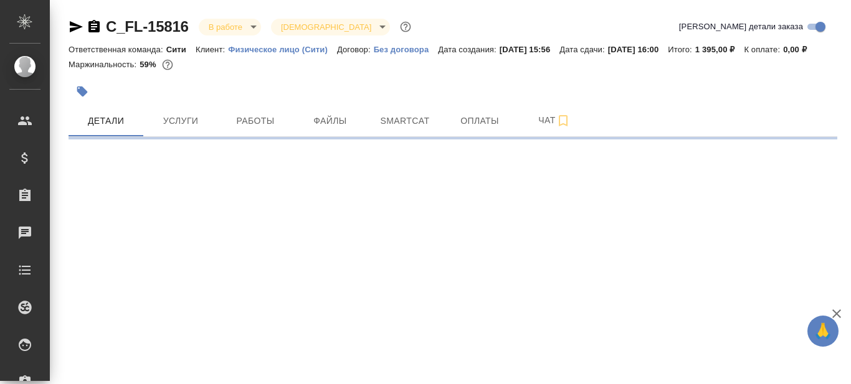
select select "RU"
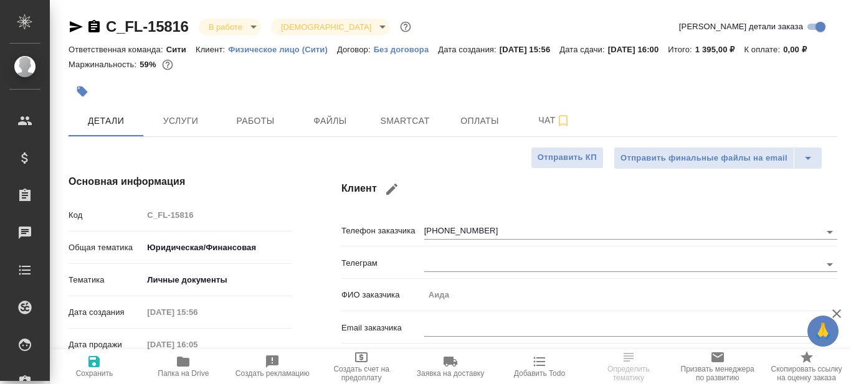
type textarea "x"
click at [183, 363] on icon "button" at bounding box center [183, 362] width 12 height 10
type textarea "x"
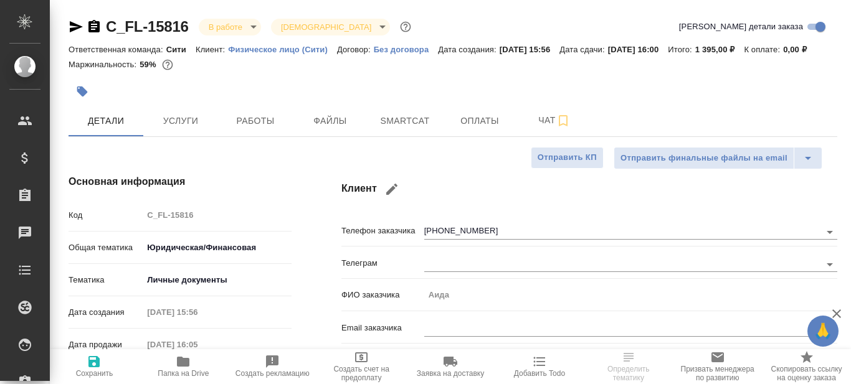
type textarea "x"
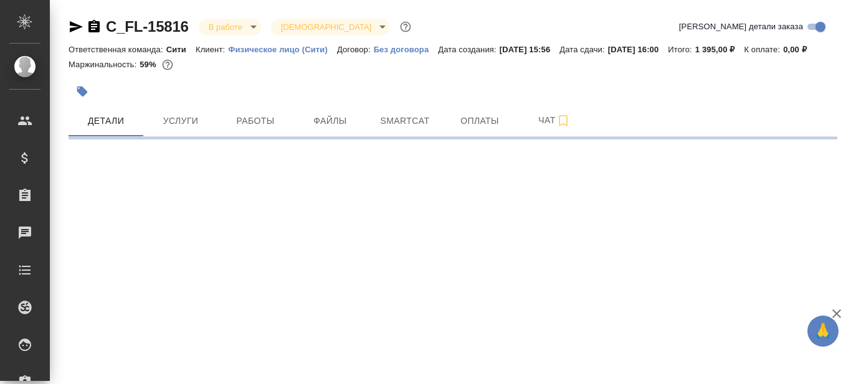
select select "RU"
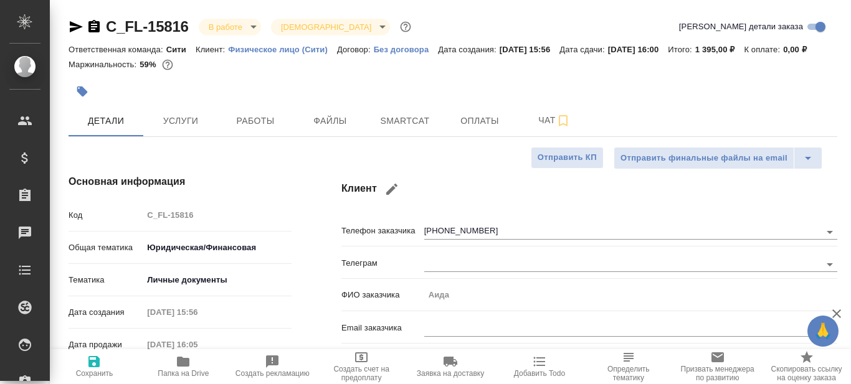
type textarea "x"
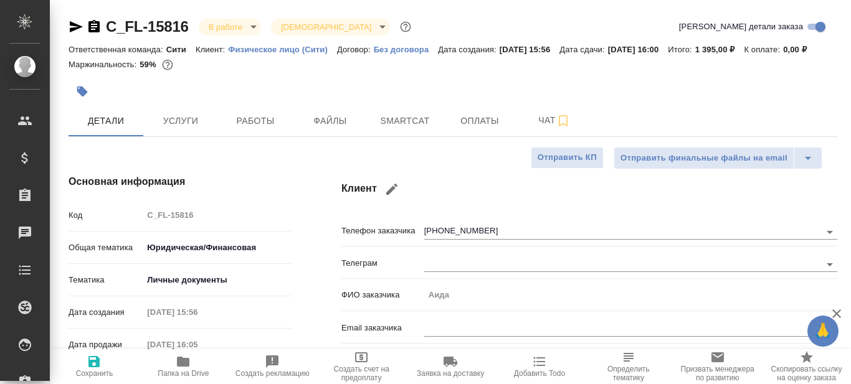
type textarea "x"
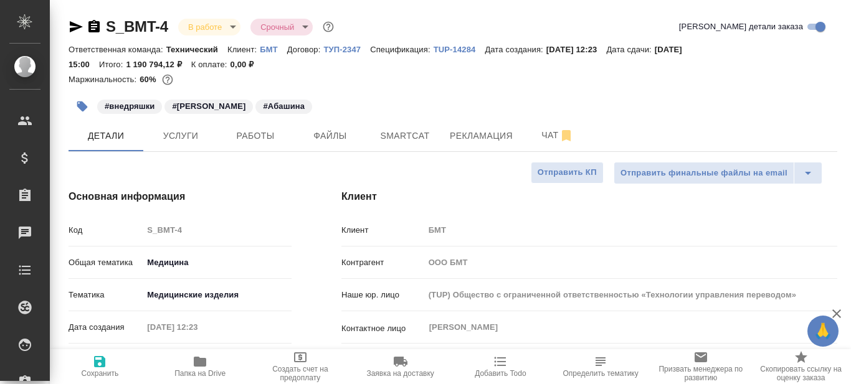
select select "RU"
click at [266, 141] on span "Работы" at bounding box center [255, 136] width 60 height 16
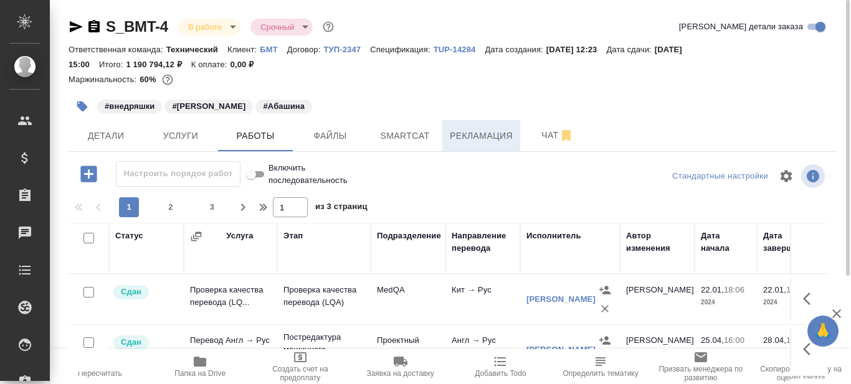
click at [467, 137] on span "Рекламация" at bounding box center [481, 136] width 63 height 16
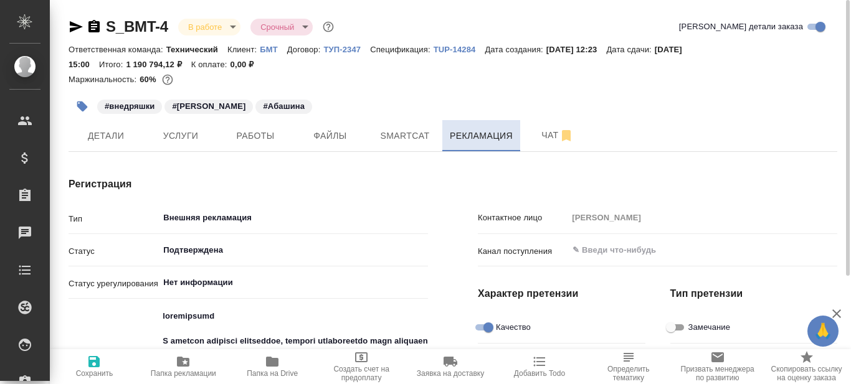
type textarea "x"
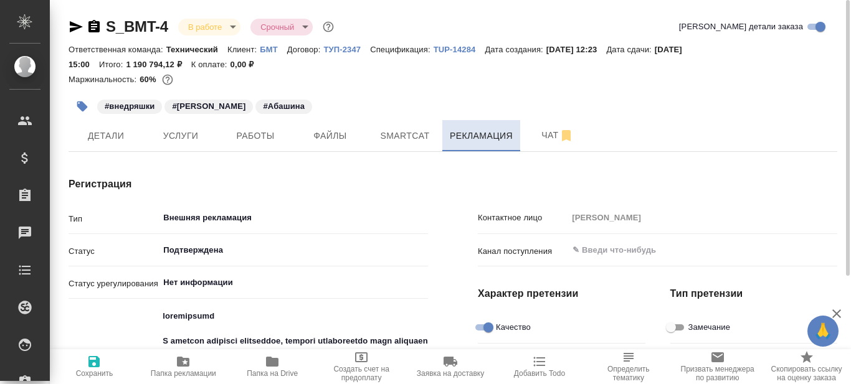
type textarea "x"
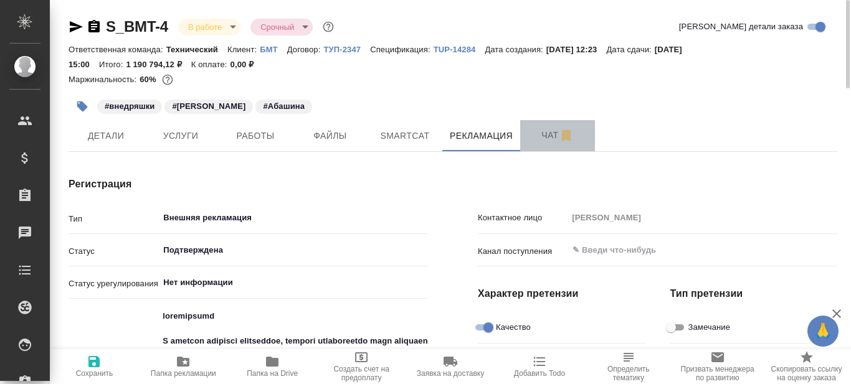
click at [544, 140] on span "Чат" at bounding box center [558, 136] width 60 height 16
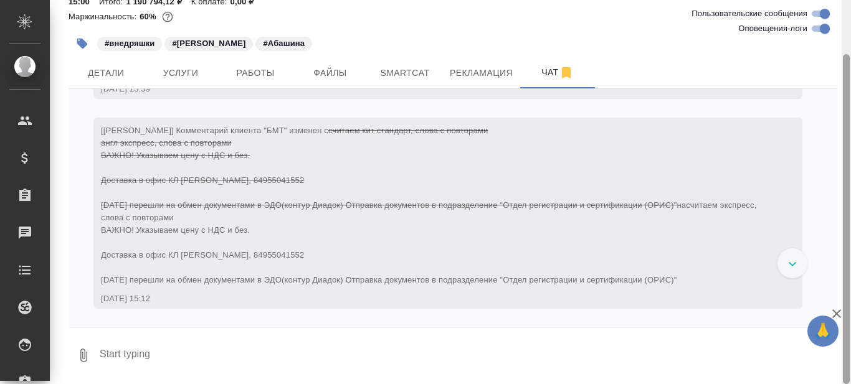
scroll to position [56398, 0]
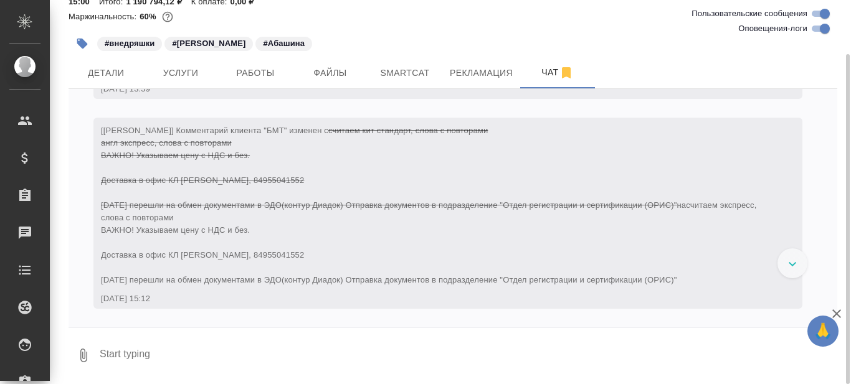
click at [794, 265] on icon at bounding box center [793, 264] width 8 height 4
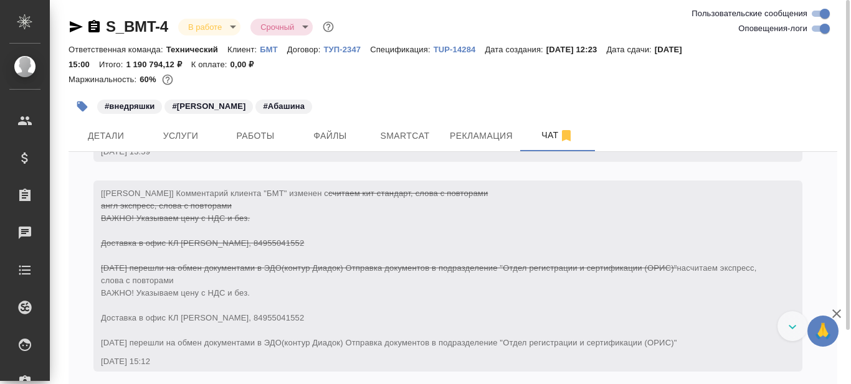
scroll to position [56852, 0]
click at [74, 26] on icon "button" at bounding box center [76, 26] width 13 height 11
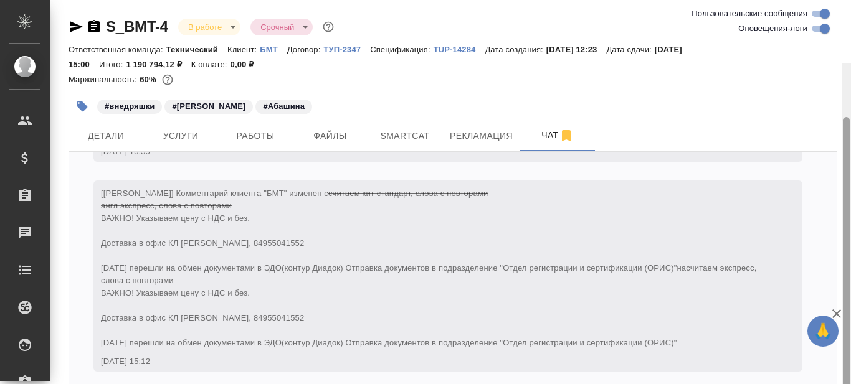
scroll to position [63, 0]
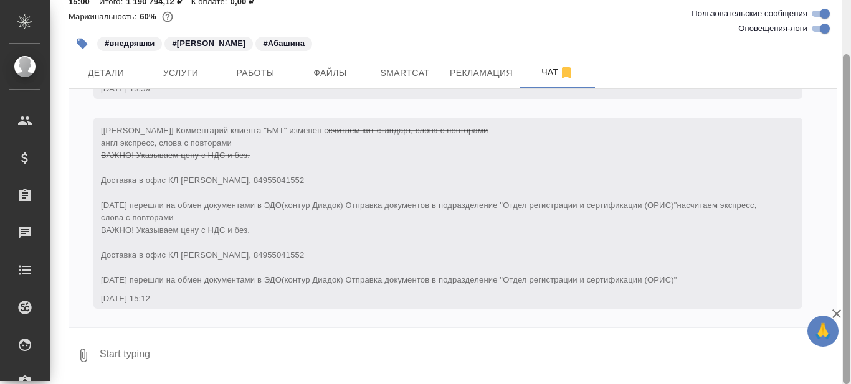
drag, startPoint x: 850, startPoint y: 205, endPoint x: 850, endPoint y: 256, distance: 51.1
click at [850, 255] on div at bounding box center [846, 192] width 9 height 384
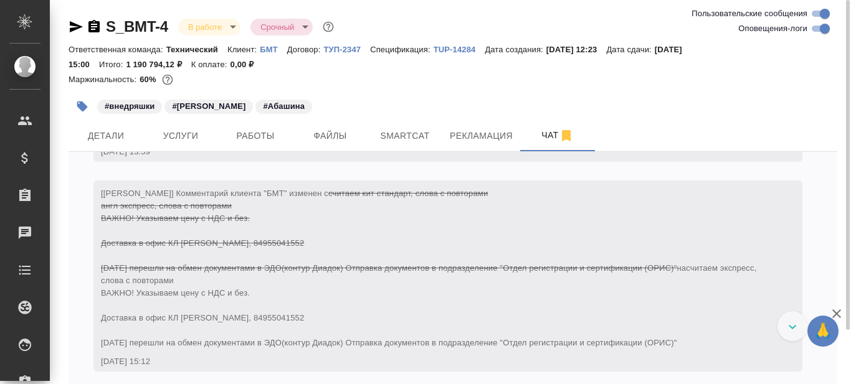
scroll to position [55891, 0]
click at [479, 138] on span "Рекламация" at bounding box center [481, 136] width 63 height 16
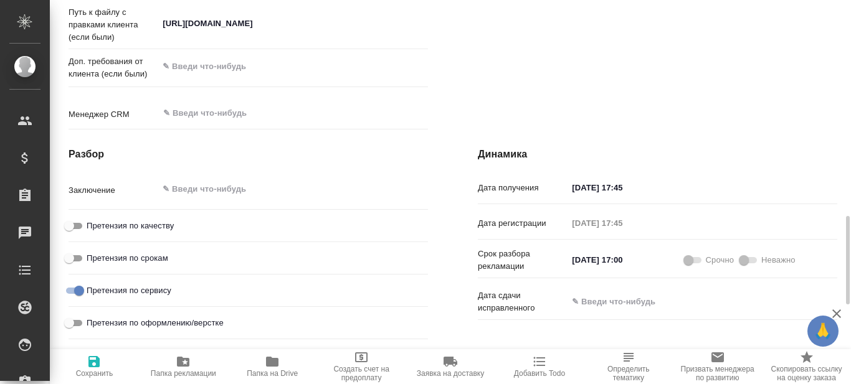
scroll to position [997, 0]
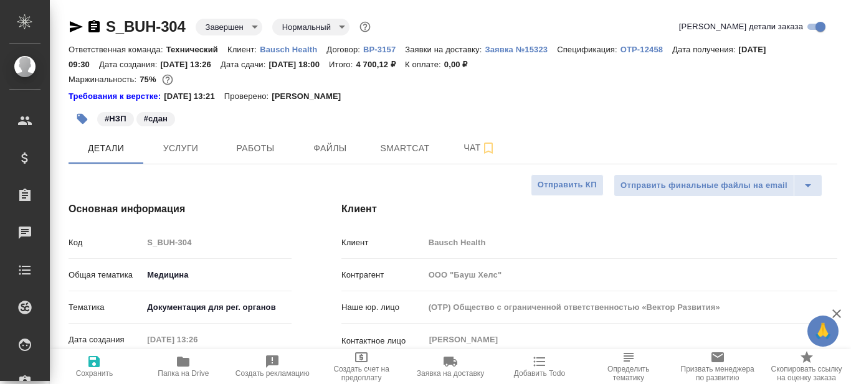
select select "RU"
click at [566, 111] on div "#НЗП #сдан" at bounding box center [325, 118] width 513 height 27
click at [178, 153] on span "Услуги" at bounding box center [181, 149] width 60 height 16
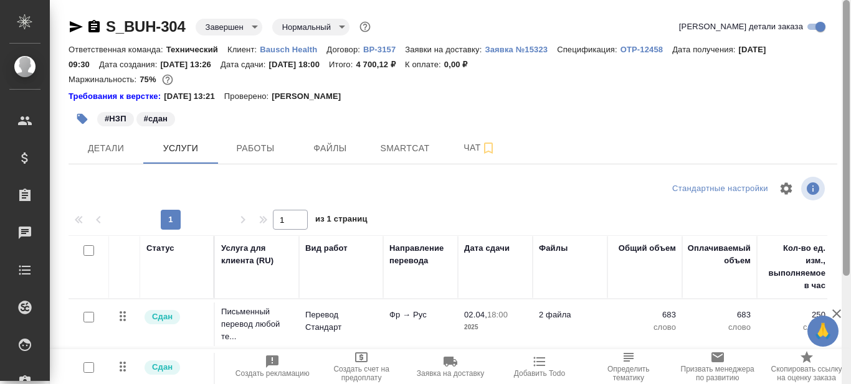
scroll to position [151, 0]
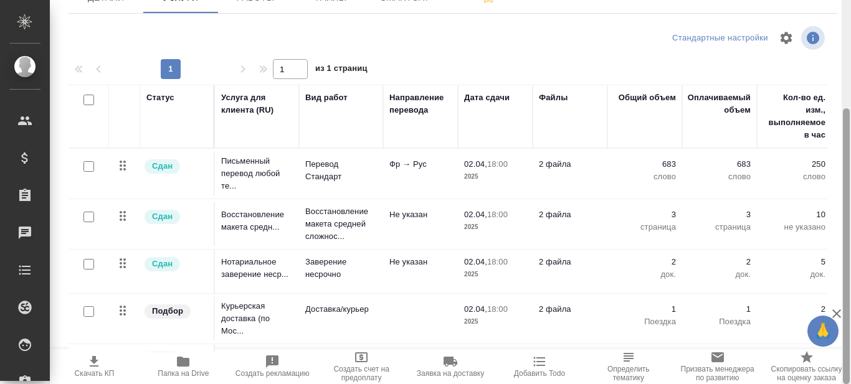
drag, startPoint x: 850, startPoint y: 145, endPoint x: 850, endPoint y: 173, distance: 27.4
click at [850, 173] on div at bounding box center [846, 192] width 9 height 384
drag, startPoint x: 850, startPoint y: 194, endPoint x: 850, endPoint y: 121, distance: 73.5
click at [850, 121] on div at bounding box center [846, 192] width 9 height 384
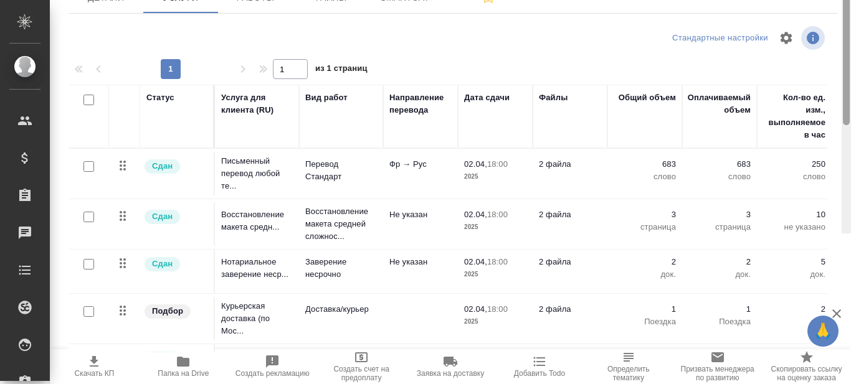
scroll to position [0, 0]
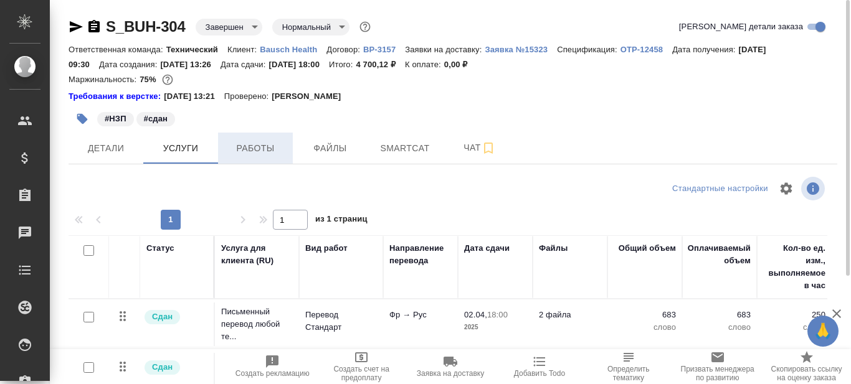
click at [273, 155] on span "Работы" at bounding box center [255, 149] width 60 height 16
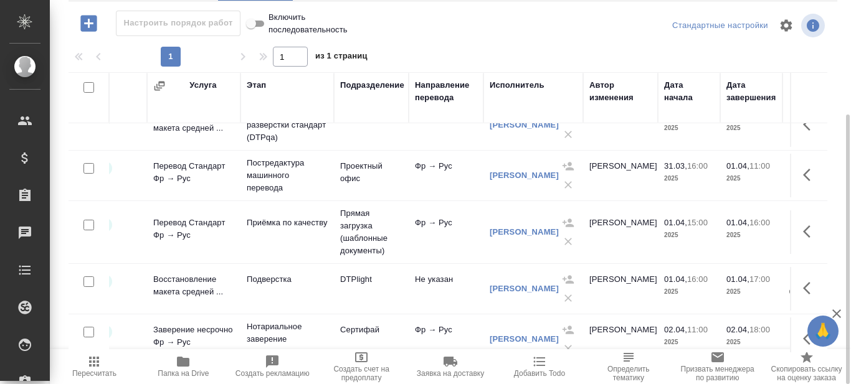
scroll to position [125, 0]
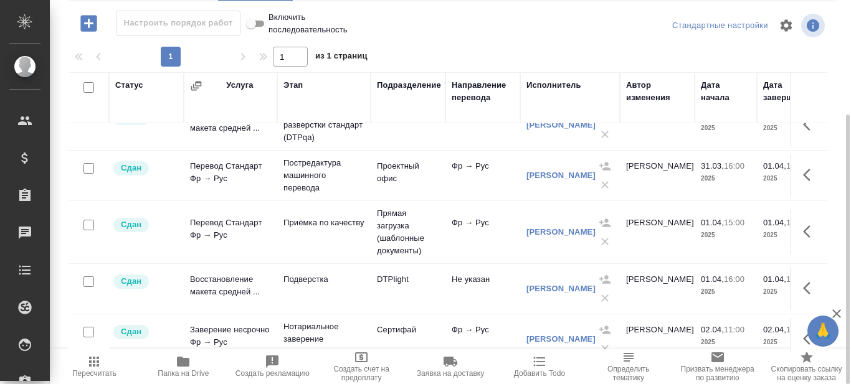
click at [179, 366] on icon "button" at bounding box center [183, 362] width 12 height 10
